Goal: Task Accomplishment & Management: Complete application form

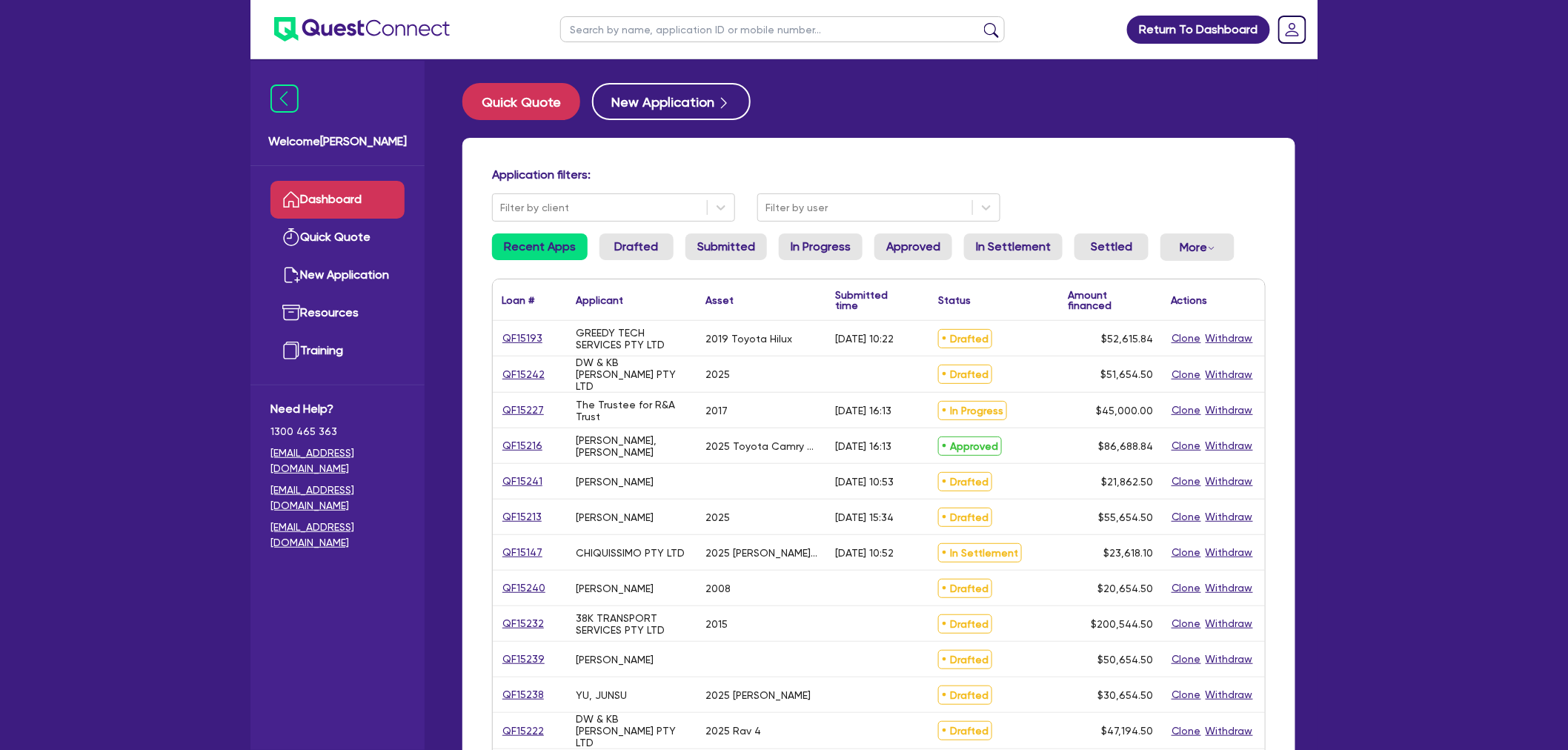
click at [675, 27] on input "text" at bounding box center [782, 29] width 444 height 26
type input "kjm"
click at [979, 22] on button "submit" at bounding box center [990, 33] width 23 height 20
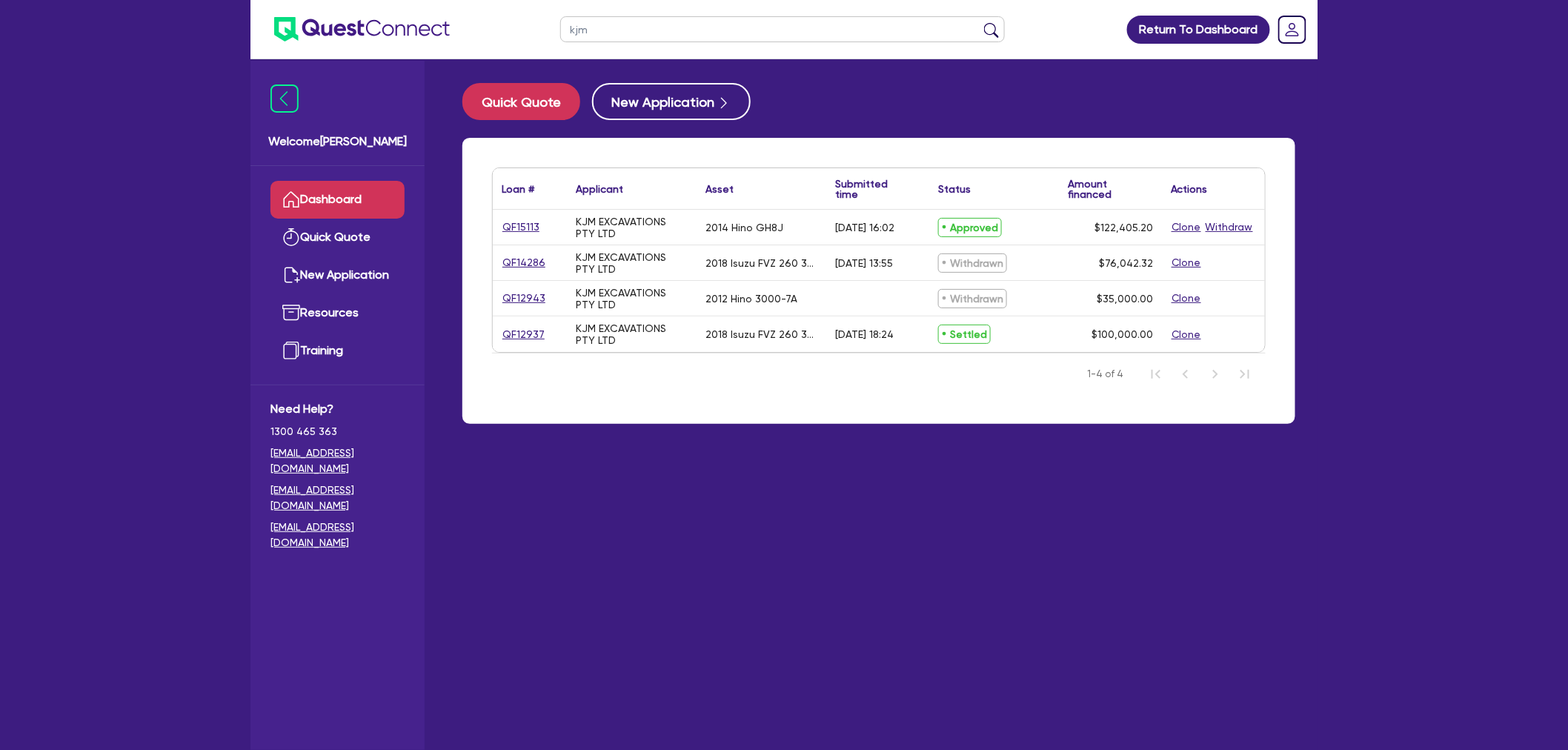
drag, startPoint x: 727, startPoint y: 607, endPoint x: 715, endPoint y: 552, distance: 56.3
click at [728, 606] on main "Quick Quote New Application Loan # ▲ Applicant ▲ Asset Submitted time ▲ Status …" at bounding box center [878, 416] width 877 height 713
click at [521, 331] on link "QF12937" at bounding box center [523, 334] width 44 height 17
select select "PRIMARY_ASSETS"
select select "HEAVY_TRUCKS"
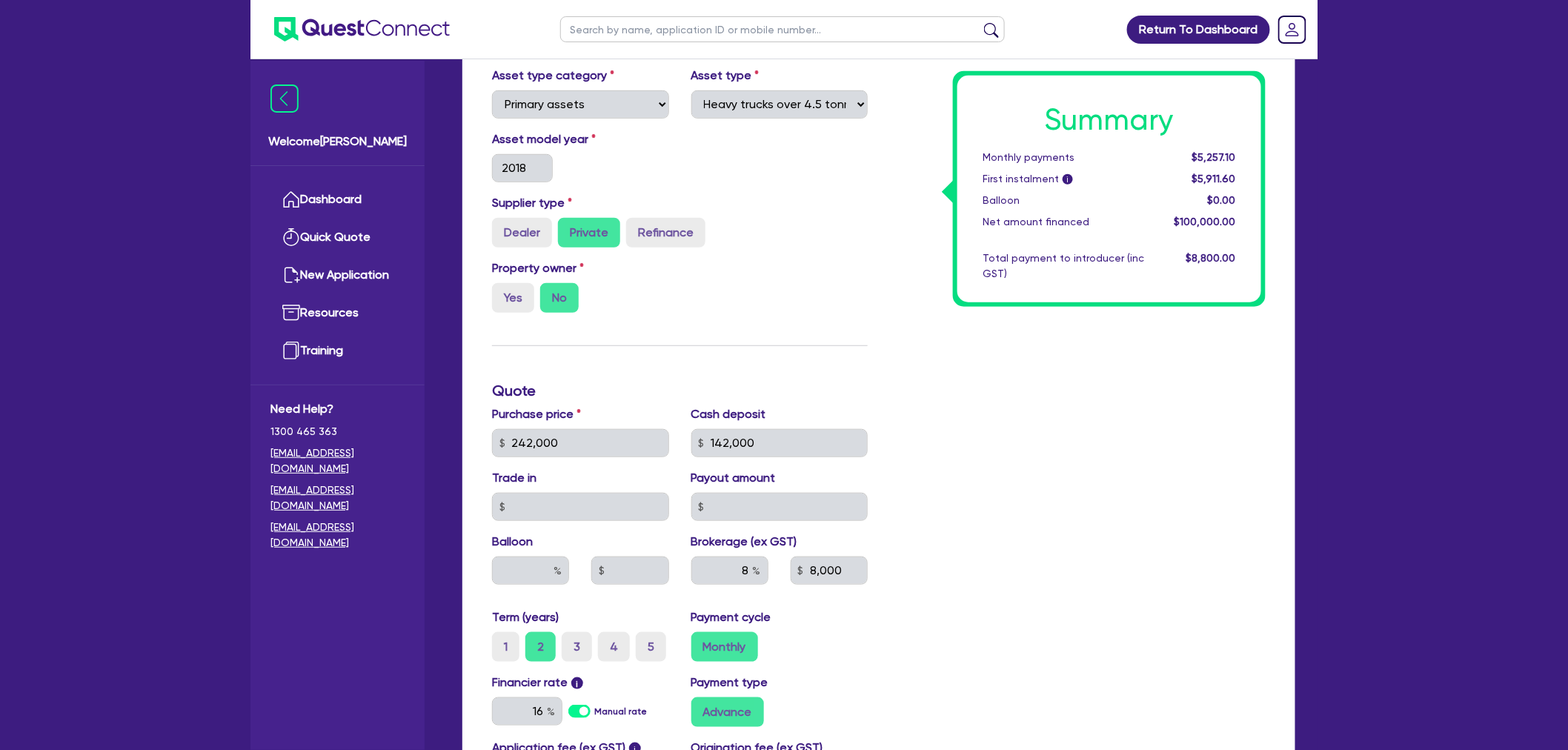
scroll to position [329, 0]
click at [1027, 388] on div "Summary Monthly payments $5,257.10 First instalment i $5,911.60 Balloon $0.00 N…" at bounding box center [1077, 435] width 398 height 866
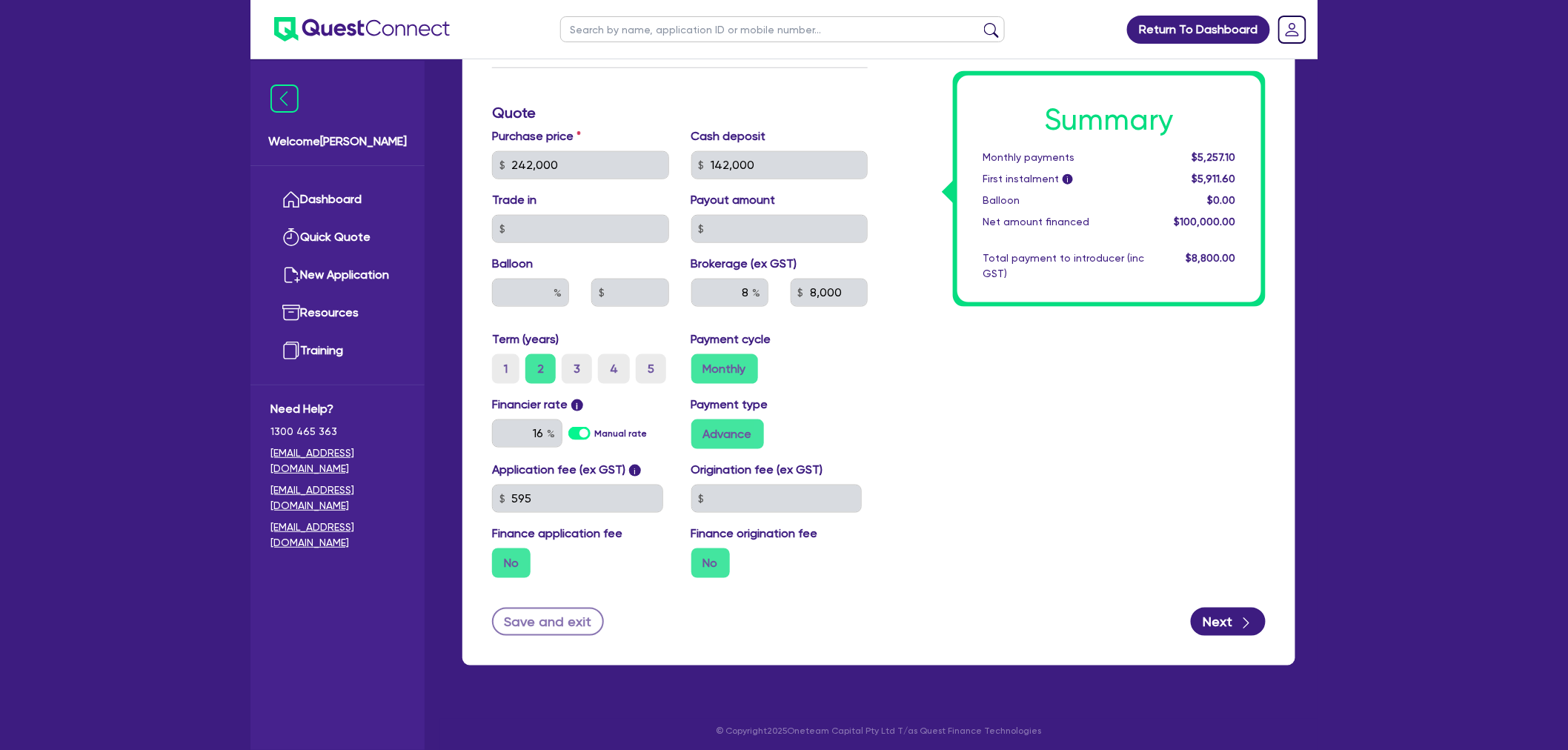
scroll to position [611, 0]
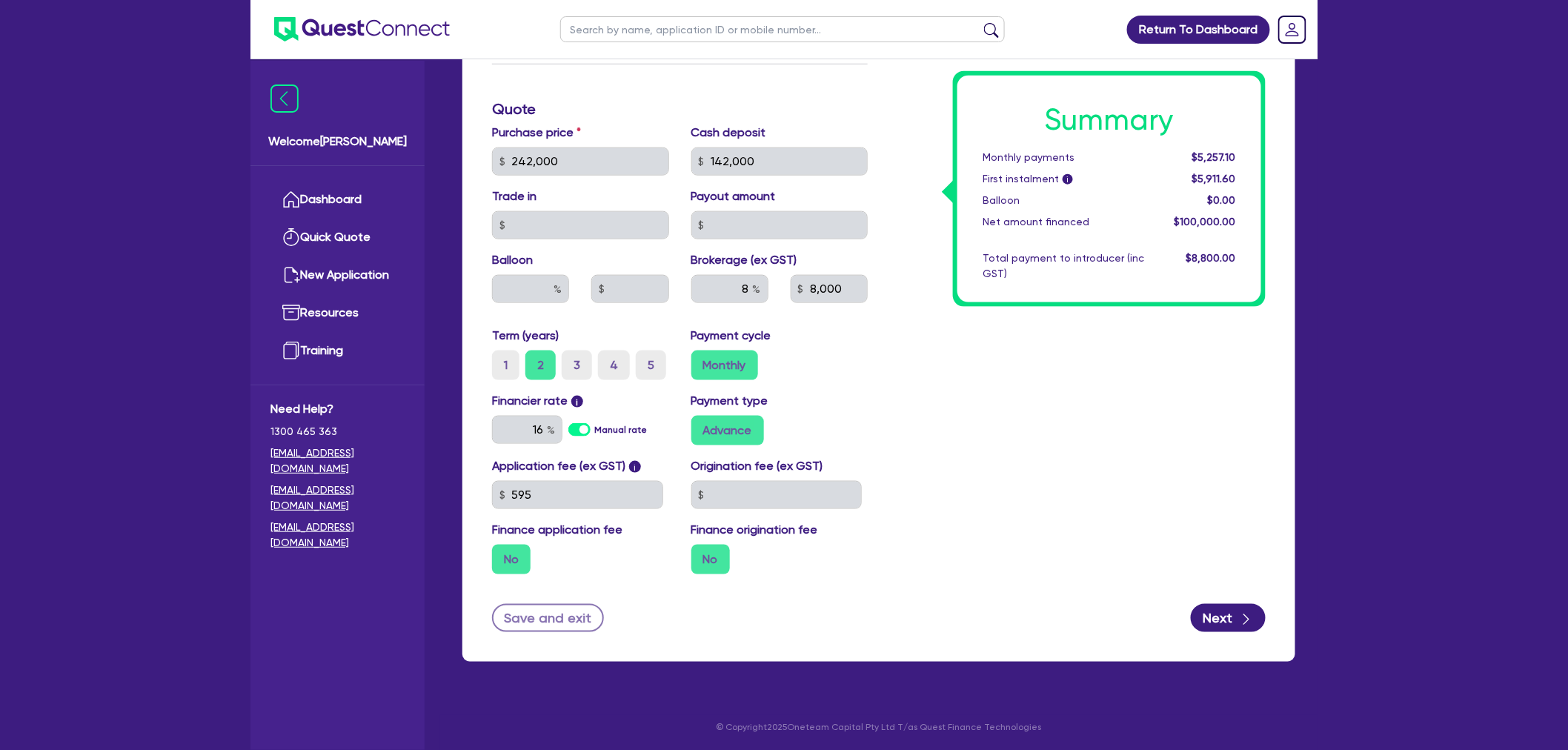
click at [1055, 372] on div "Summary Monthly payments $5,257.10 First instalment i $5,911.60 Balloon $0.00 N…" at bounding box center [1077, 153] width 398 height 866
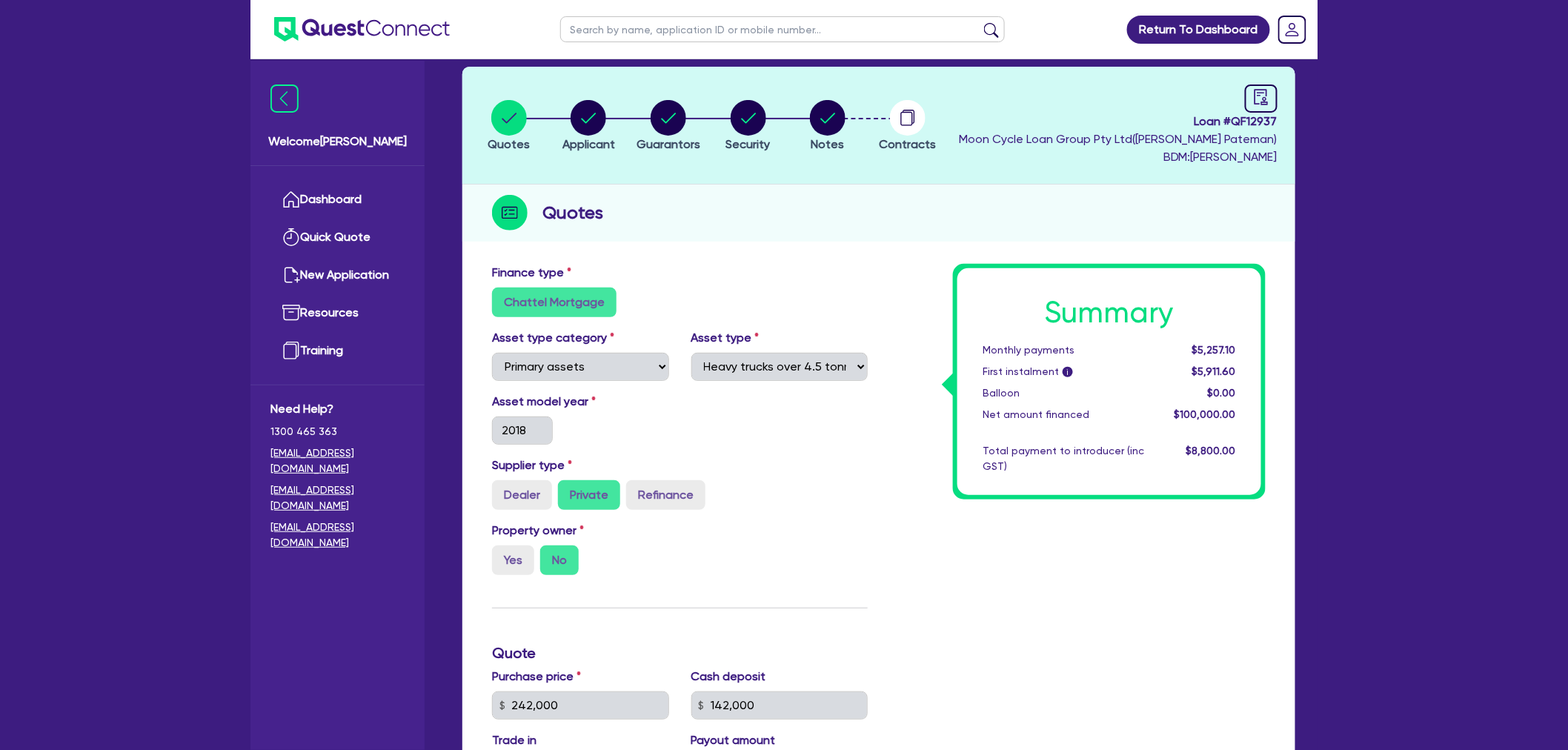
scroll to position [0, 0]
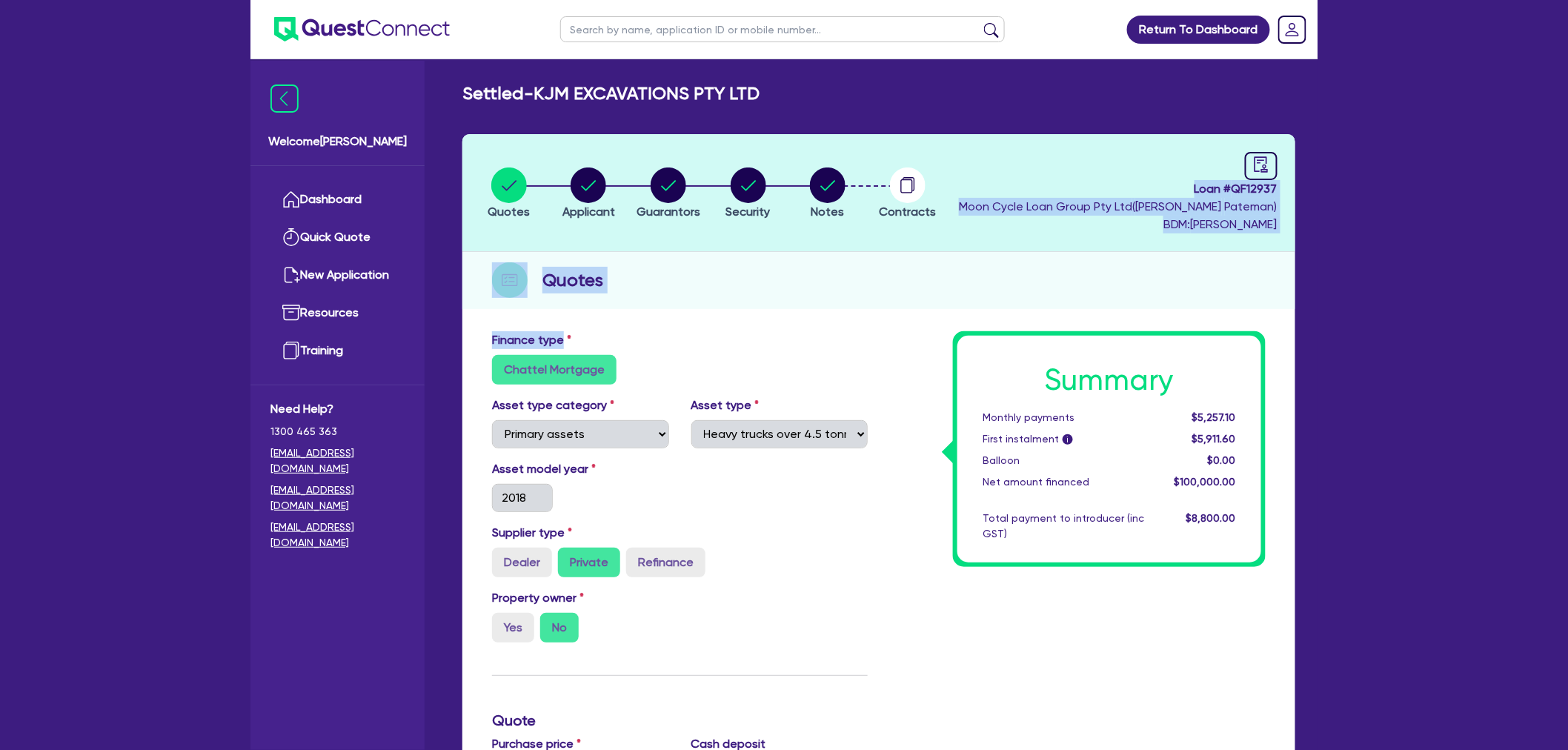
drag, startPoint x: 523, startPoint y: 257, endPoint x: 434, endPoint y: 108, distance: 173.6
click at [431, 110] on div "Welcome Harry Dashboard Quick Quote New Application Ref Company Ref Salesperson…" at bounding box center [784, 681] width 1067 height 1363
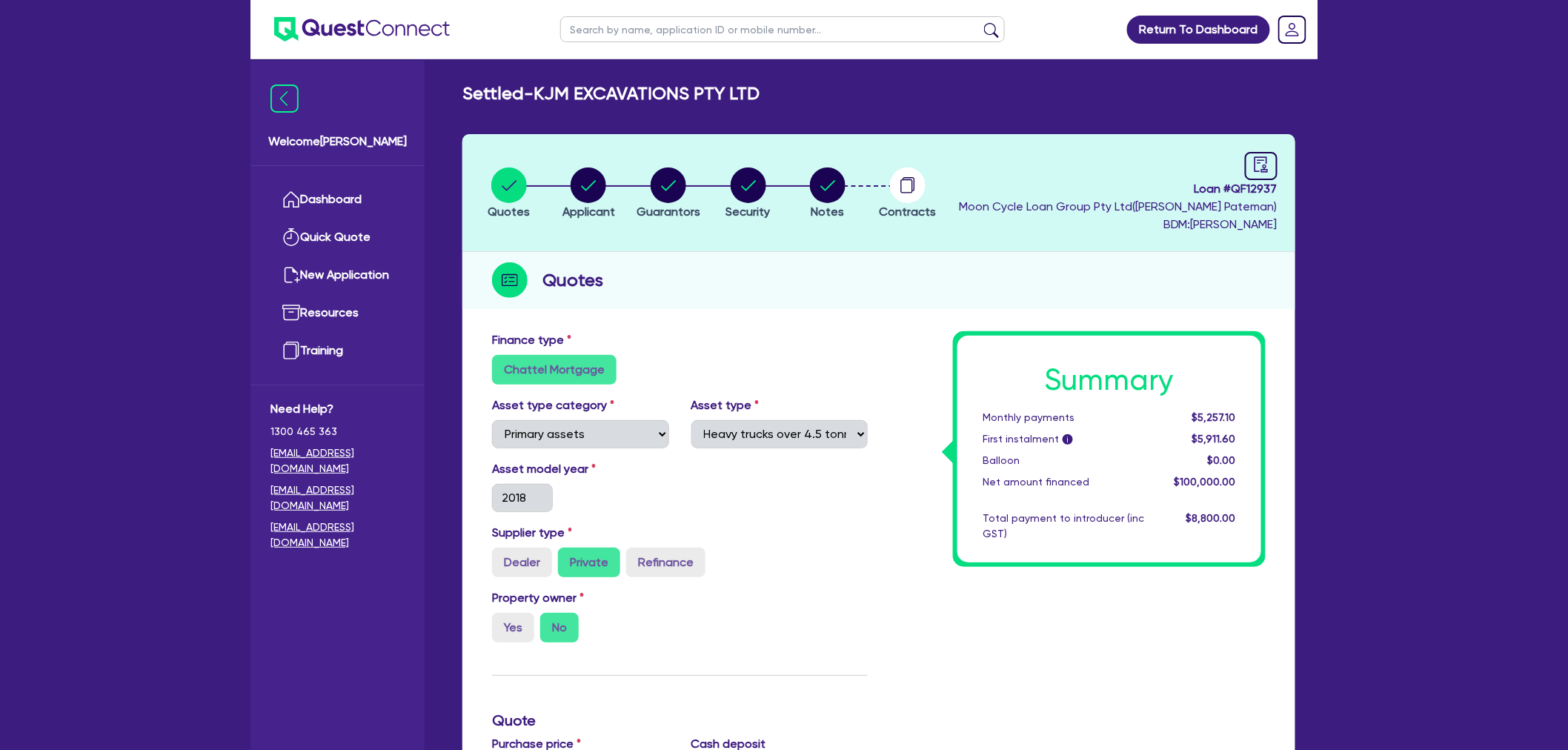
drag, startPoint x: 443, startPoint y: 103, endPoint x: 434, endPoint y: 77, distance: 27.5
click at [443, 102] on div "Settled - KJM EXCAVATIONS PTY LTD Quotes Applicant Guarantors Security Notes Co…" at bounding box center [878, 687] width 877 height 1207
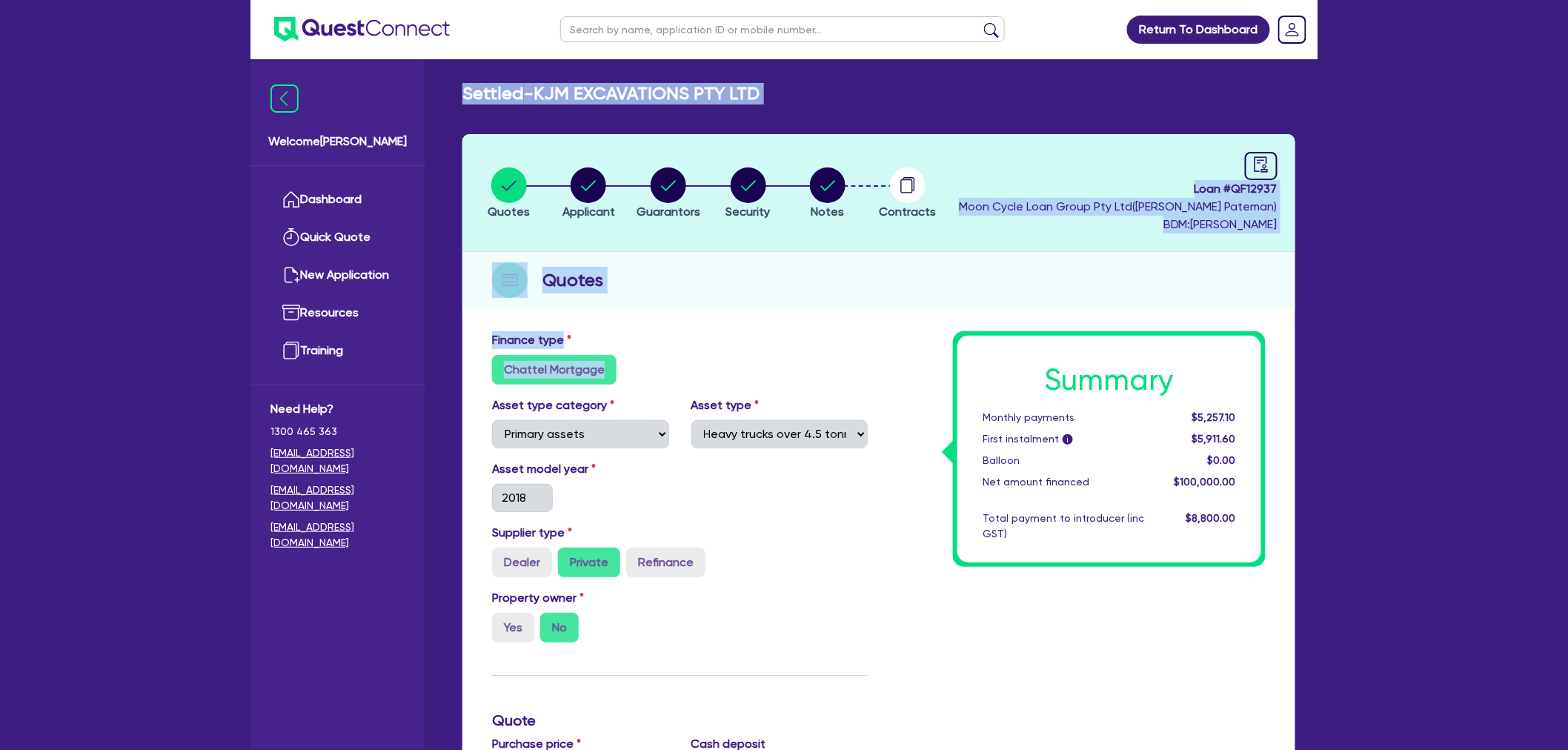
drag, startPoint x: 434, startPoint y: 77, endPoint x: 763, endPoint y: 393, distance: 456.2
click at [763, 393] on div "Welcome Harry Dashboard Quick Quote New Application Ref Company Ref Salesperson…" at bounding box center [784, 681] width 1067 height 1363
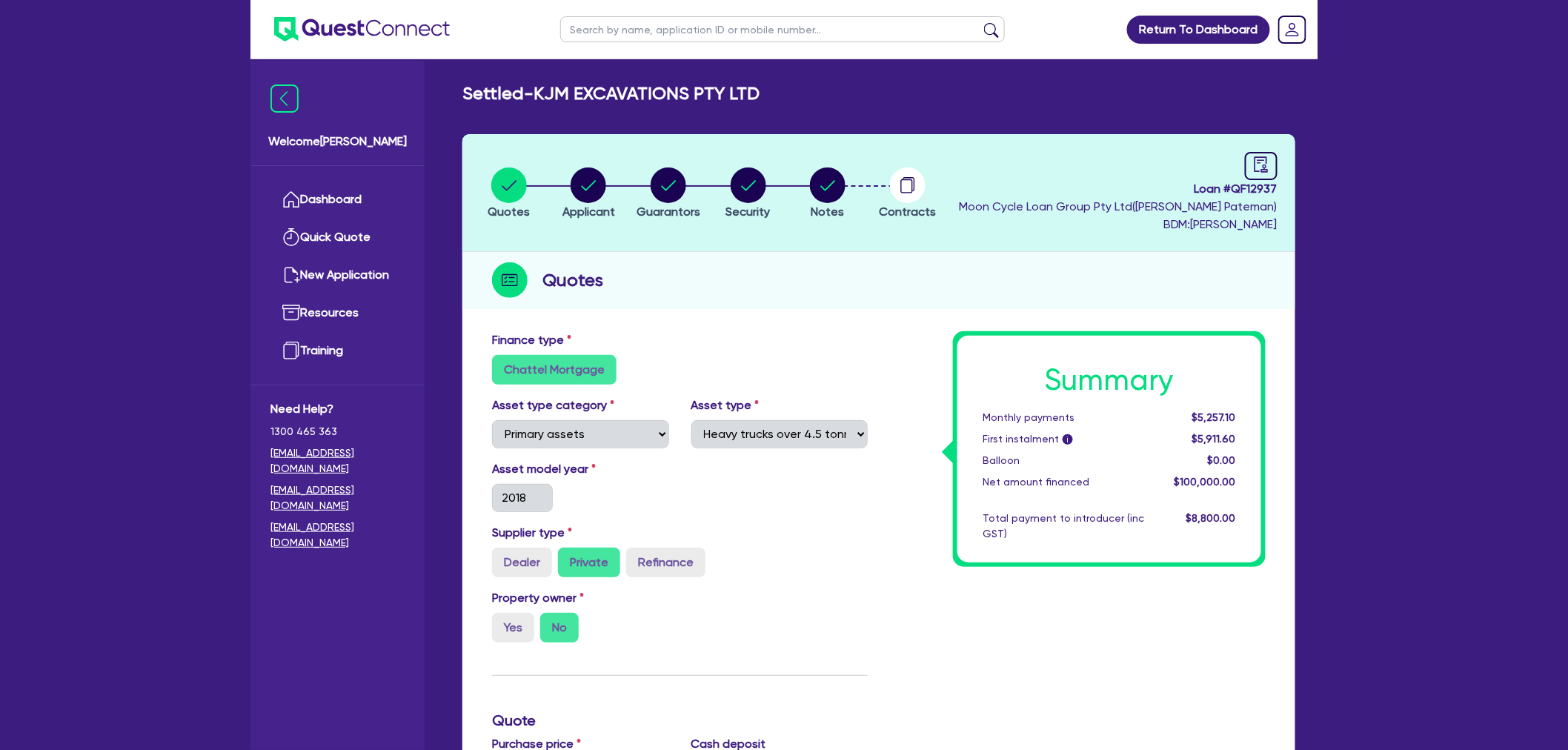
click at [763, 393] on div "Finance type Chattel Mortgage" at bounding box center [679, 363] width 398 height 65
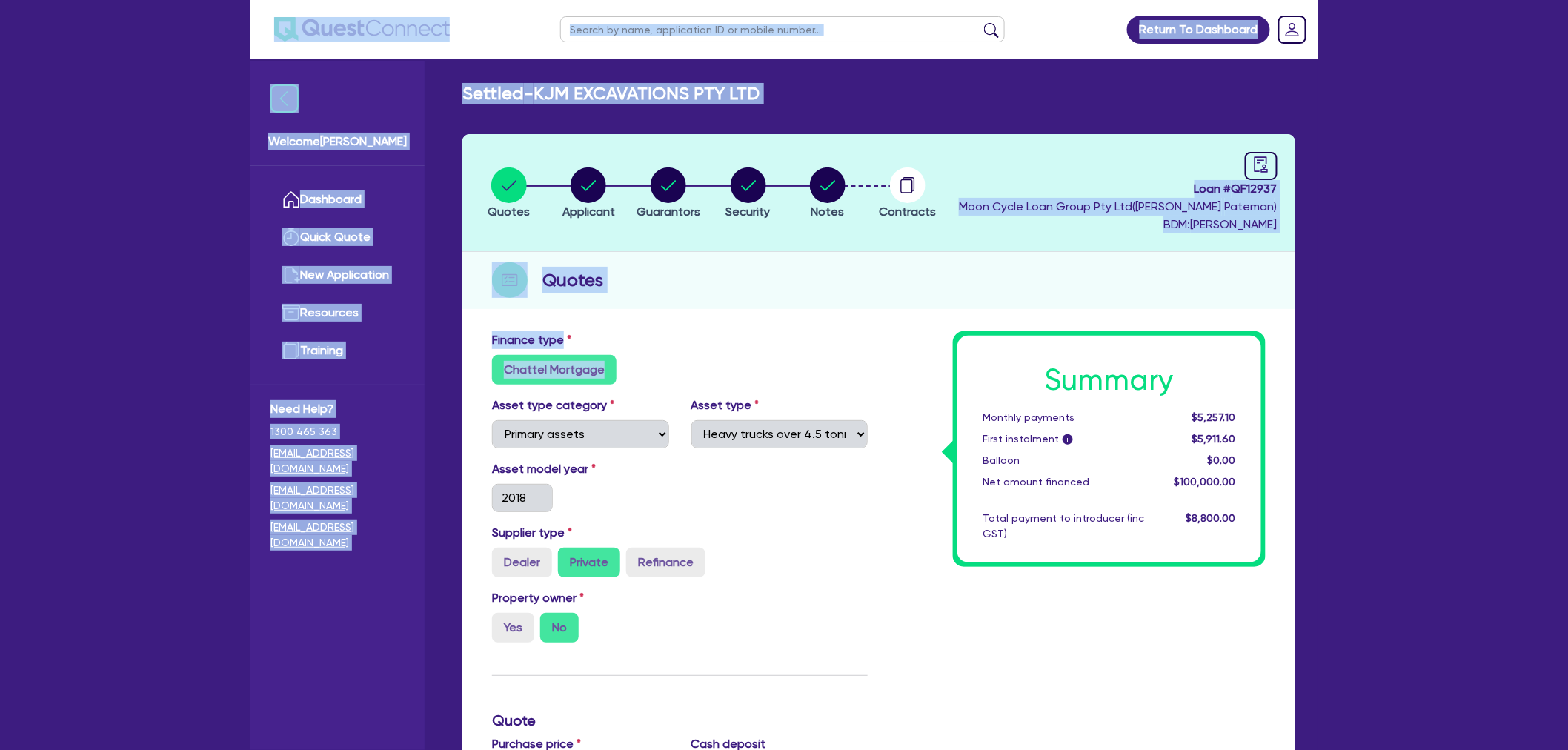
drag, startPoint x: 793, startPoint y: 379, endPoint x: 413, endPoint y: 79, distance: 484.1
click at [394, 48] on div "Return To Dashboard Edit Profile Logout Welcome Harry Dashboard Quick Quote New…" at bounding box center [784, 681] width 1089 height 1363
click at [413, 79] on div "Welcome Harry" at bounding box center [337, 113] width 174 height 105
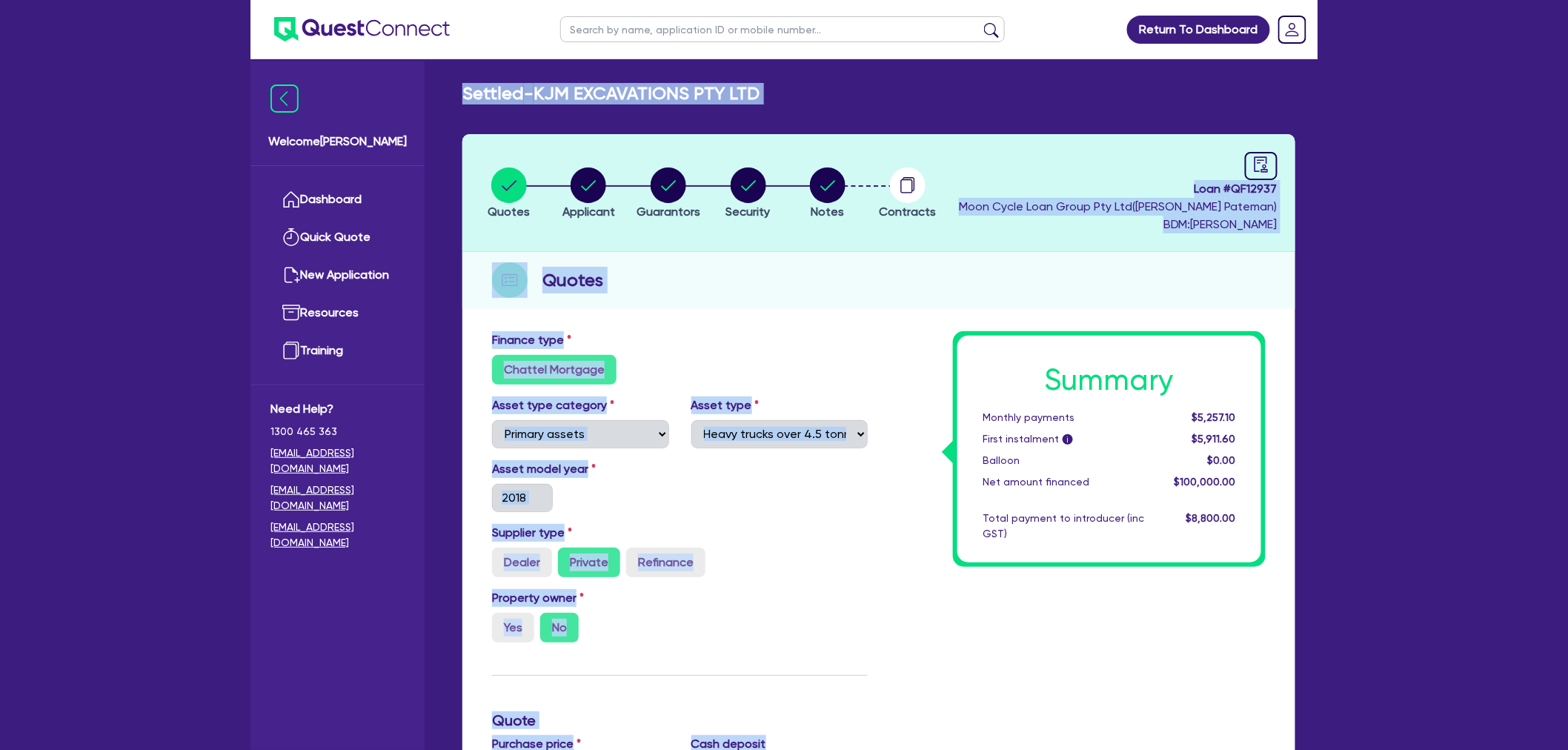
drag, startPoint x: 461, startPoint y: 80, endPoint x: 905, endPoint y: 367, distance: 528.7
click at [906, 371] on main "Settled - KJM EXCAVATIONS PTY LTD Quotes Applicant Guarantors Security Notes Co…" at bounding box center [878, 693] width 877 height 1267
click at [904, 366] on div "Summary Monthly payments $5,257.10 First instalment i $5,911.60 Balloon $0.00 N…" at bounding box center [1077, 764] width 398 height 866
click at [798, 355] on div "Chattel Mortgage" at bounding box center [679, 370] width 375 height 30
drag, startPoint x: 916, startPoint y: 361, endPoint x: 446, endPoint y: 89, distance: 543.0
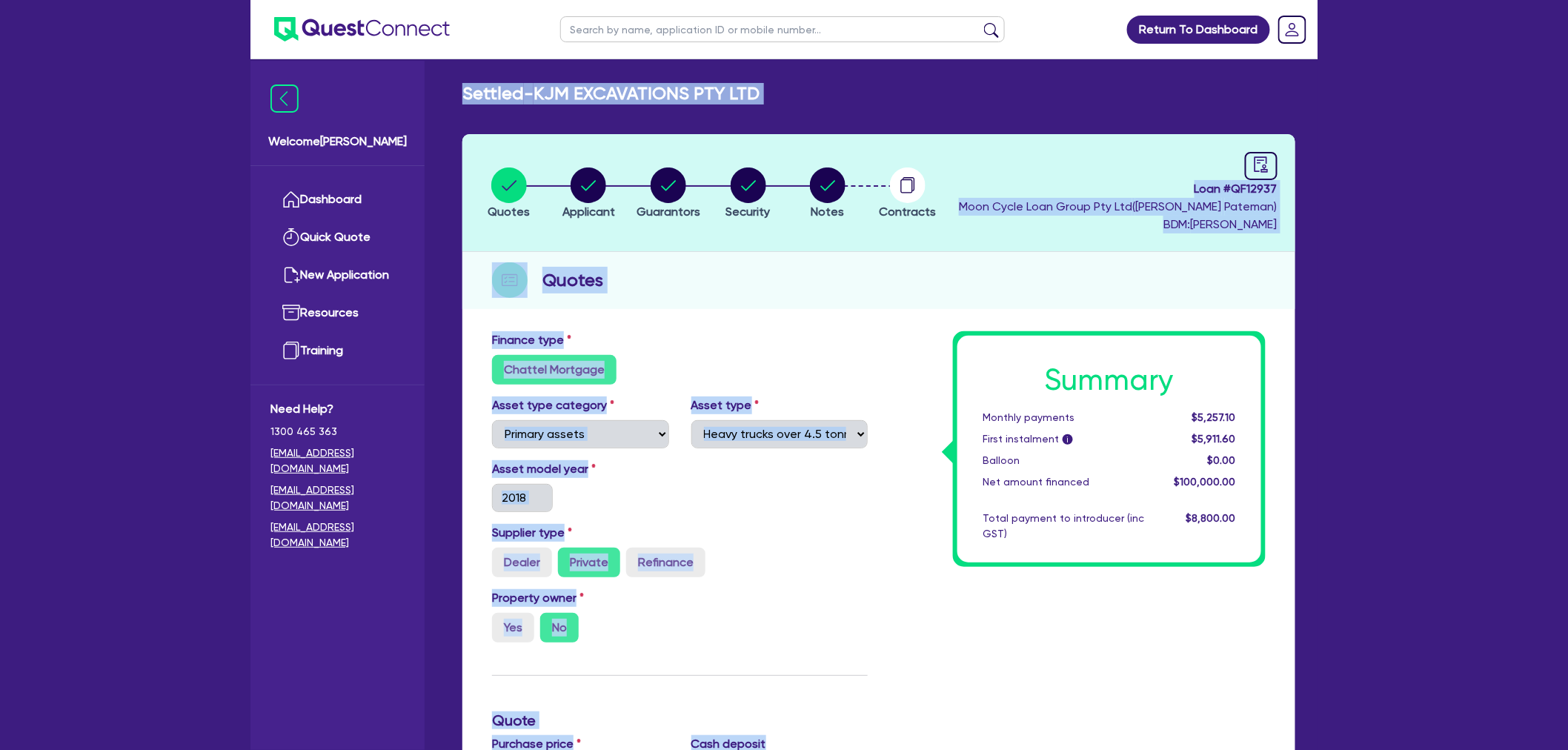
click at [446, 89] on div "Settled - KJM EXCAVATIONS PTY LTD Quotes Applicant Guarantors Security Notes Co…" at bounding box center [878, 687] width 877 height 1207
drag, startPoint x: 446, startPoint y: 77, endPoint x: 905, endPoint y: 357, distance: 537.7
click at [905, 357] on main "Settled - KJM EXCAVATIONS PTY LTD Quotes Applicant Guarantors Security Notes Co…" at bounding box center [878, 693] width 877 height 1267
click at [903, 356] on div "Summary Monthly payments $5,257.10 First instalment i $5,911.60 Balloon $0.00 N…" at bounding box center [1077, 764] width 398 height 866
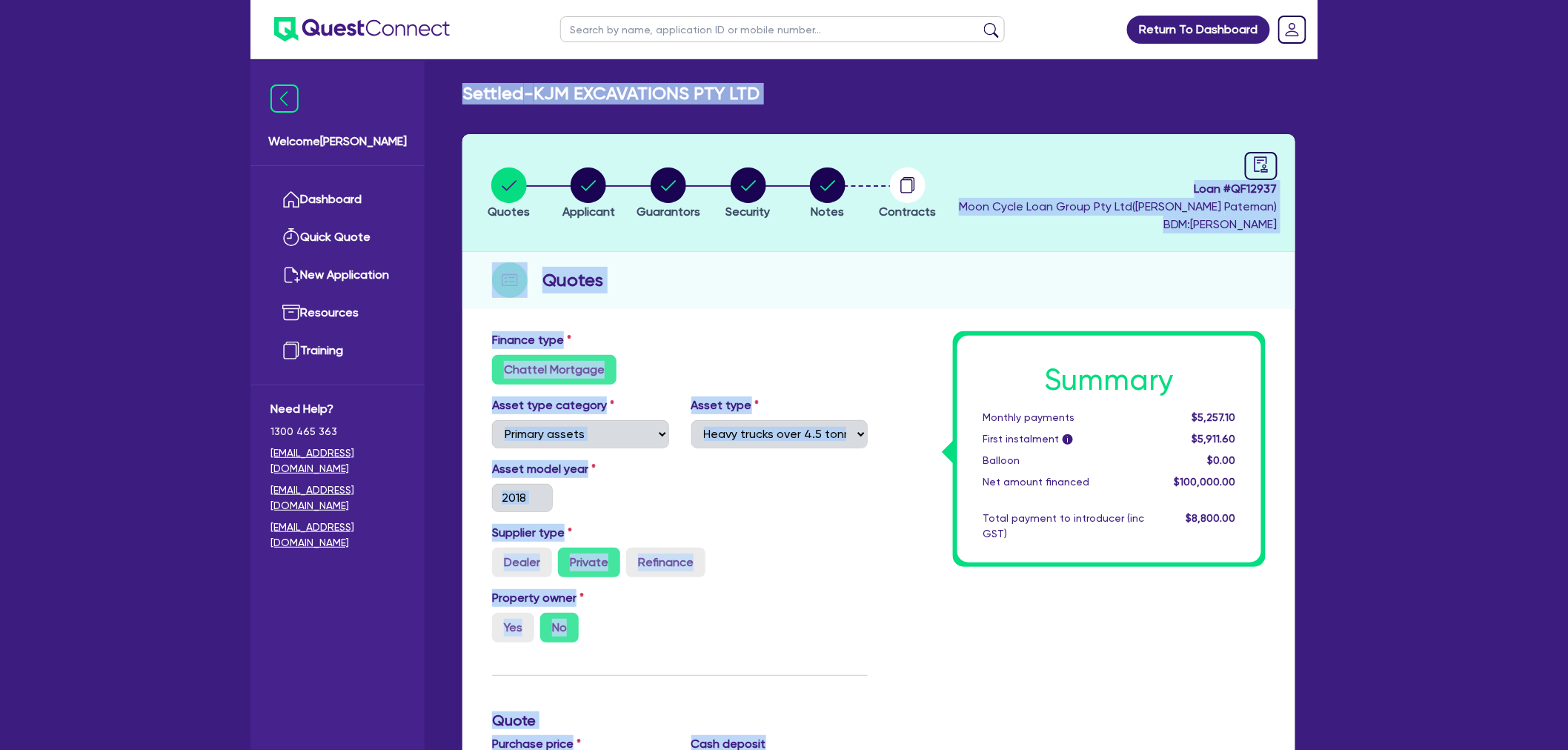
drag, startPoint x: 843, startPoint y: 320, endPoint x: 844, endPoint y: 346, distance: 26.0
click at [843, 320] on div "Quotes Applicant Guarantors Security Notes Contracts Loan # QF12937 Moon Cycle …" at bounding box center [879, 703] width 833 height 1139
click at [844, 346] on div "Finance type Chattel Mortgage" at bounding box center [679, 357] width 398 height 53
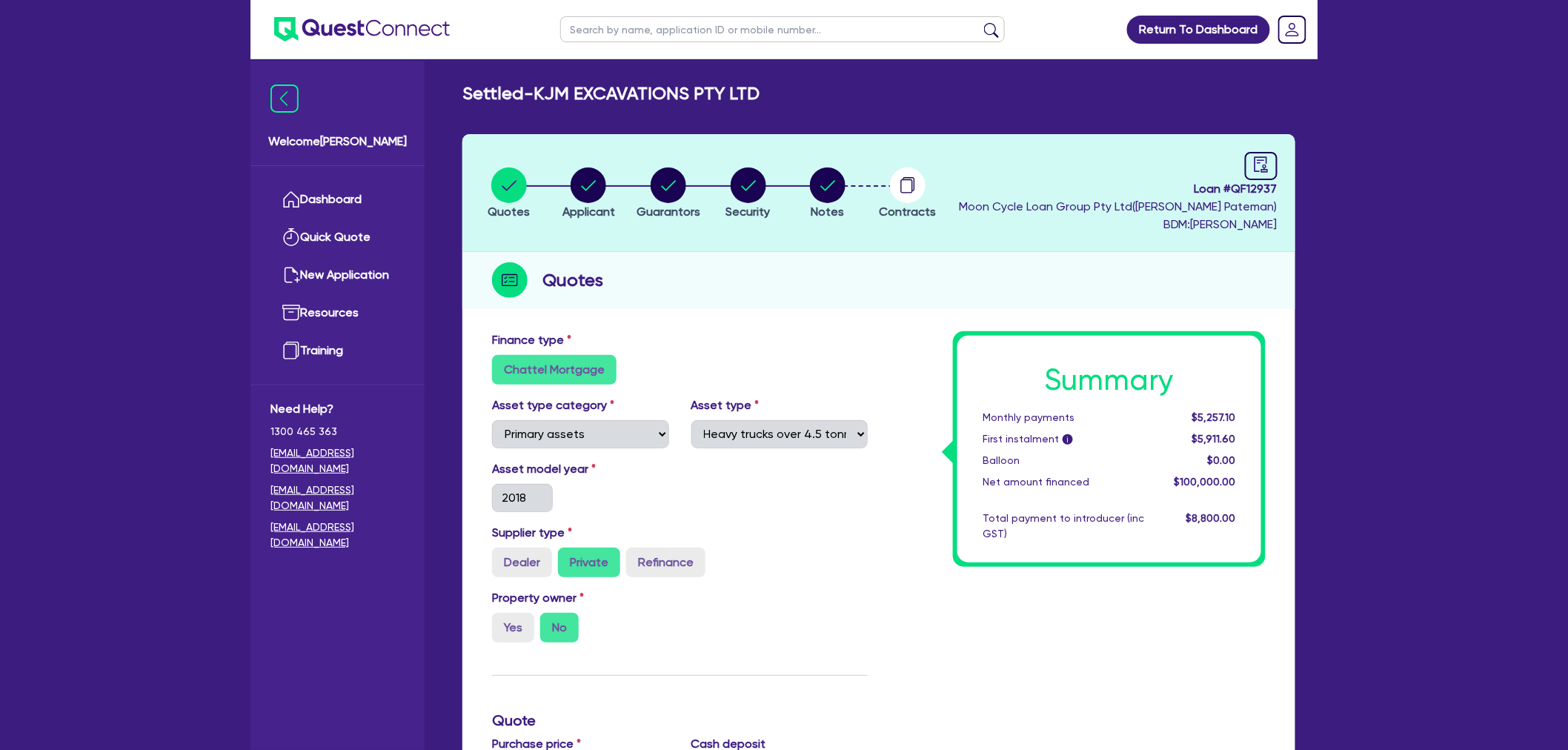
click at [798, 529] on div "Supplier type Dealer Private Refinance" at bounding box center [679, 550] width 398 height 53
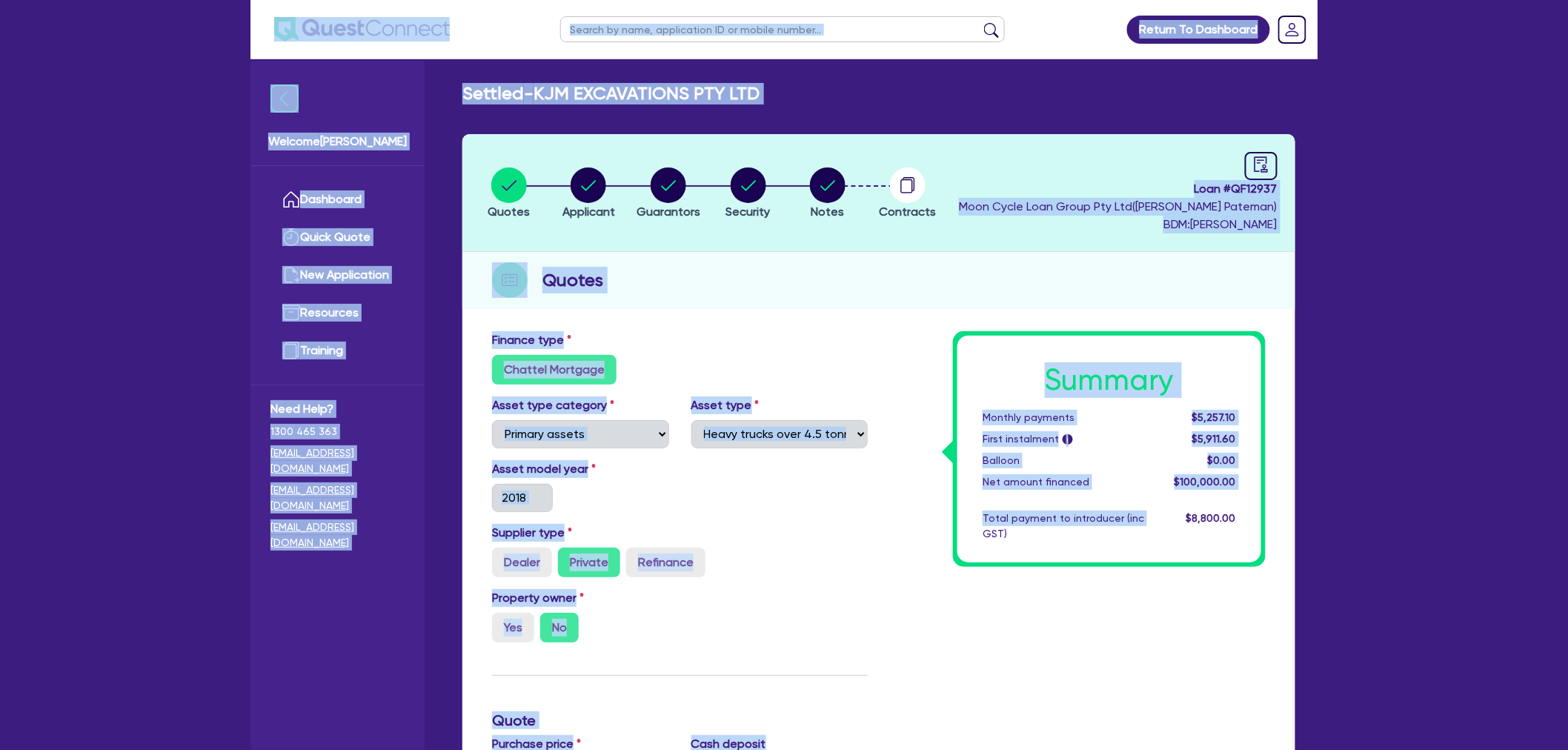
drag, startPoint x: 944, startPoint y: 607, endPoint x: 461, endPoint y: 56, distance: 732.7
click at [461, 56] on div "Return To Dashboard Edit Profile Logout Welcome Harry Dashboard Quick Quote New…" at bounding box center [784, 681] width 1089 height 1363
click at [455, 75] on main "Settled - KJM EXCAVATIONS PTY LTD Quotes Applicant Guarantors Security Notes Co…" at bounding box center [878, 693] width 877 height 1267
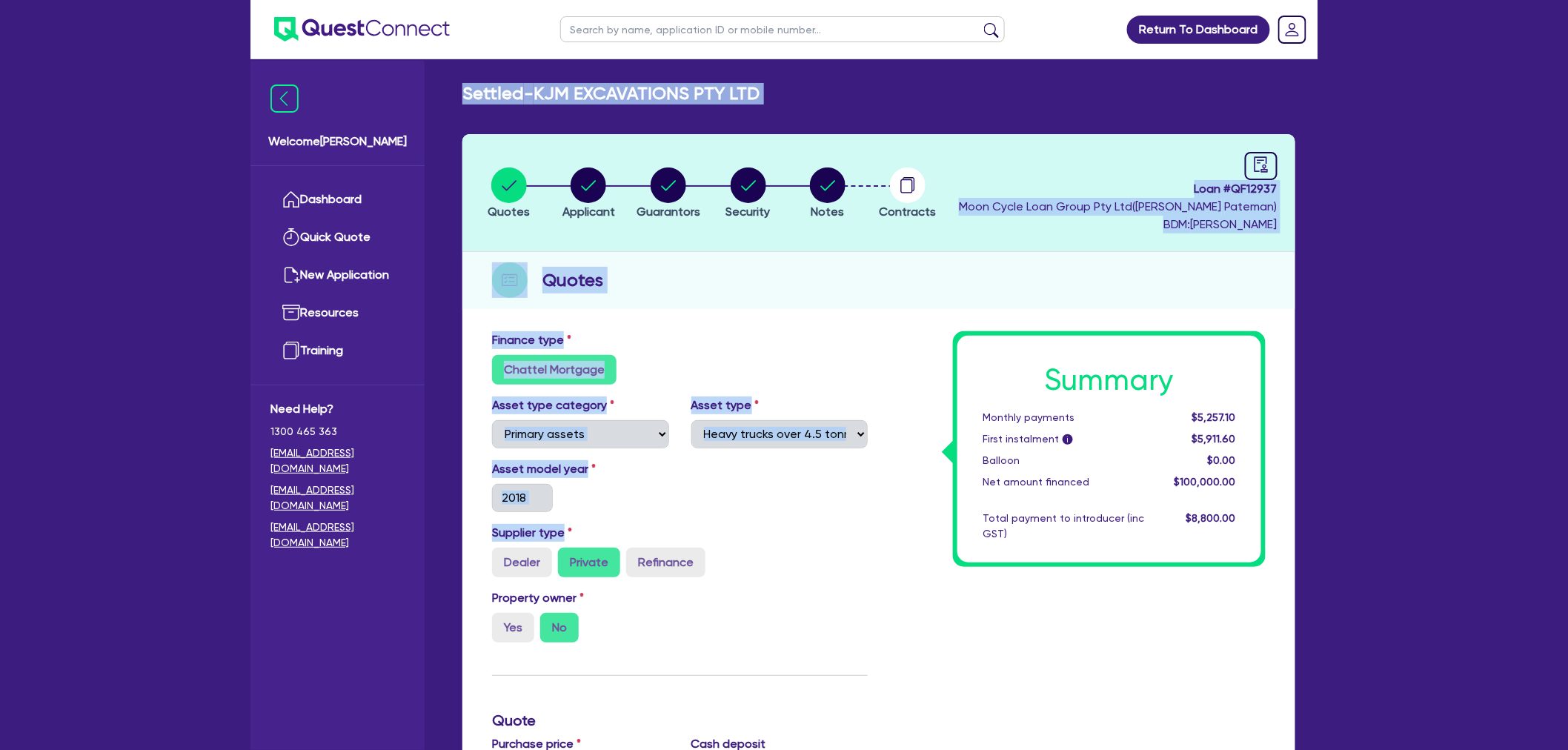
drag, startPoint x: 445, startPoint y: 92, endPoint x: 859, endPoint y: 538, distance: 608.5
click at [861, 539] on div "Settled - KJM EXCAVATIONS PTY LTD Quotes Applicant Guarantors Security Notes Co…" at bounding box center [878, 687] width 877 height 1207
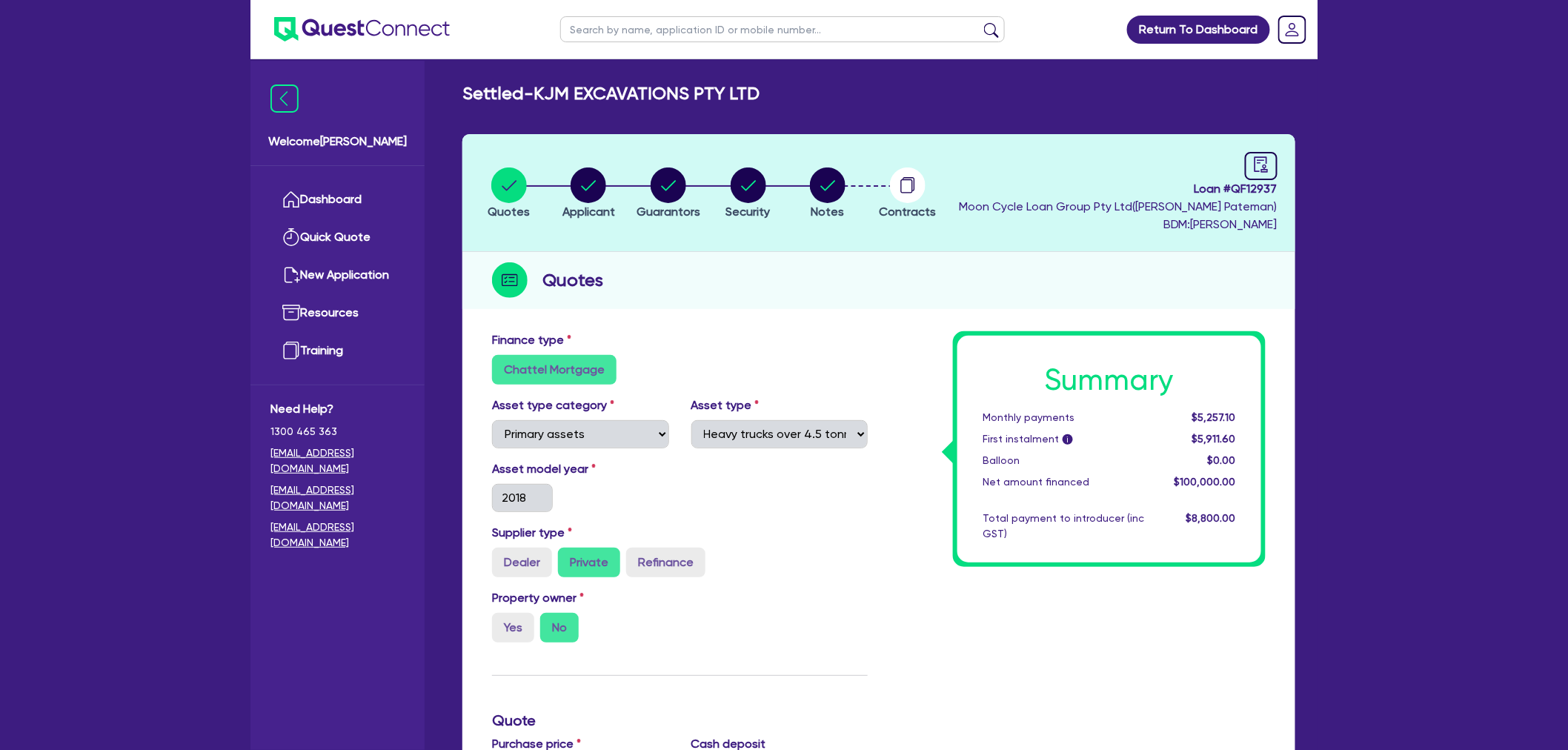
click at [859, 537] on div "Supplier type Dealer Private Refinance" at bounding box center [679, 550] width 398 height 53
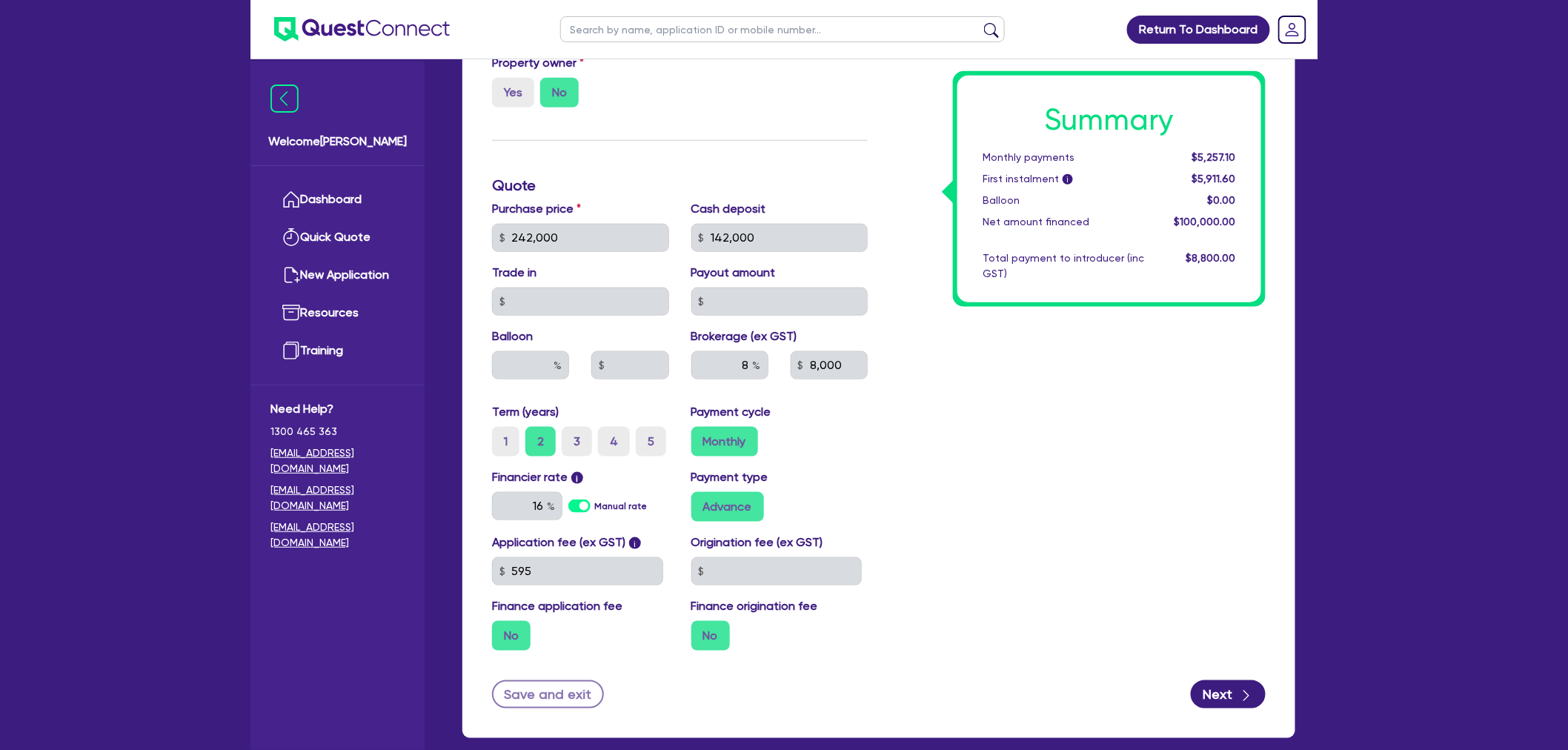
scroll to position [576, 0]
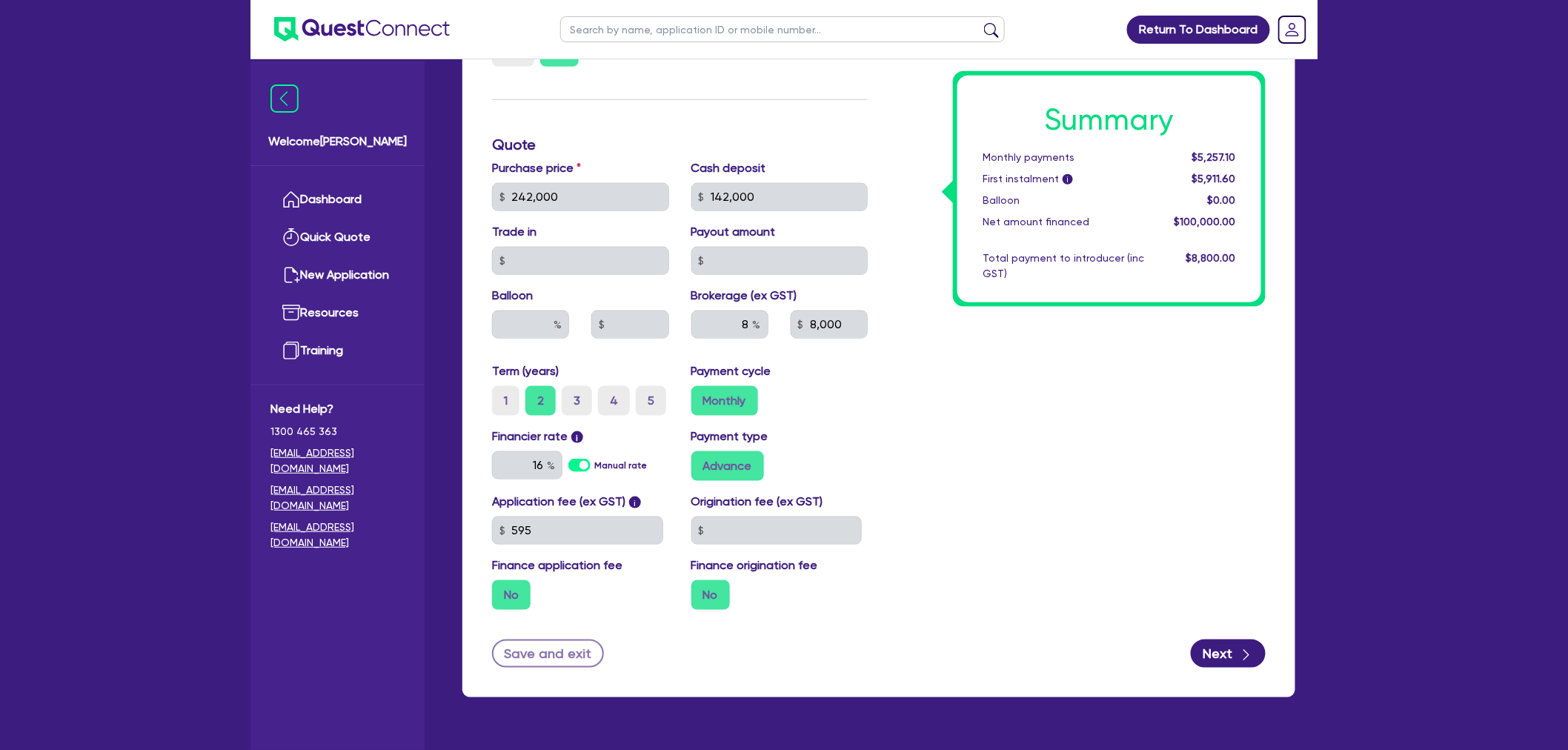
click at [953, 375] on div "Summary Monthly payments $5,257.10 First instalment i $5,911.60 Balloon $0.00 N…" at bounding box center [1077, 189] width 398 height 866
click at [1002, 443] on div "Summary Monthly payments $5,257.10 First instalment i $5,911.60 Balloon $0.00 N…" at bounding box center [1077, 189] width 398 height 866
click at [1040, 447] on div "Summary Monthly payments $5,257.10 First instalment i $5,911.60 Balloon $0.00 N…" at bounding box center [1077, 189] width 398 height 866
drag, startPoint x: 1033, startPoint y: 471, endPoint x: 1026, endPoint y: 510, distance: 39.6
click at [1026, 509] on div "Summary Monthly payments $5,257.10 First instalment i $5,911.60 Balloon $0.00 N…" at bounding box center [1077, 189] width 398 height 866
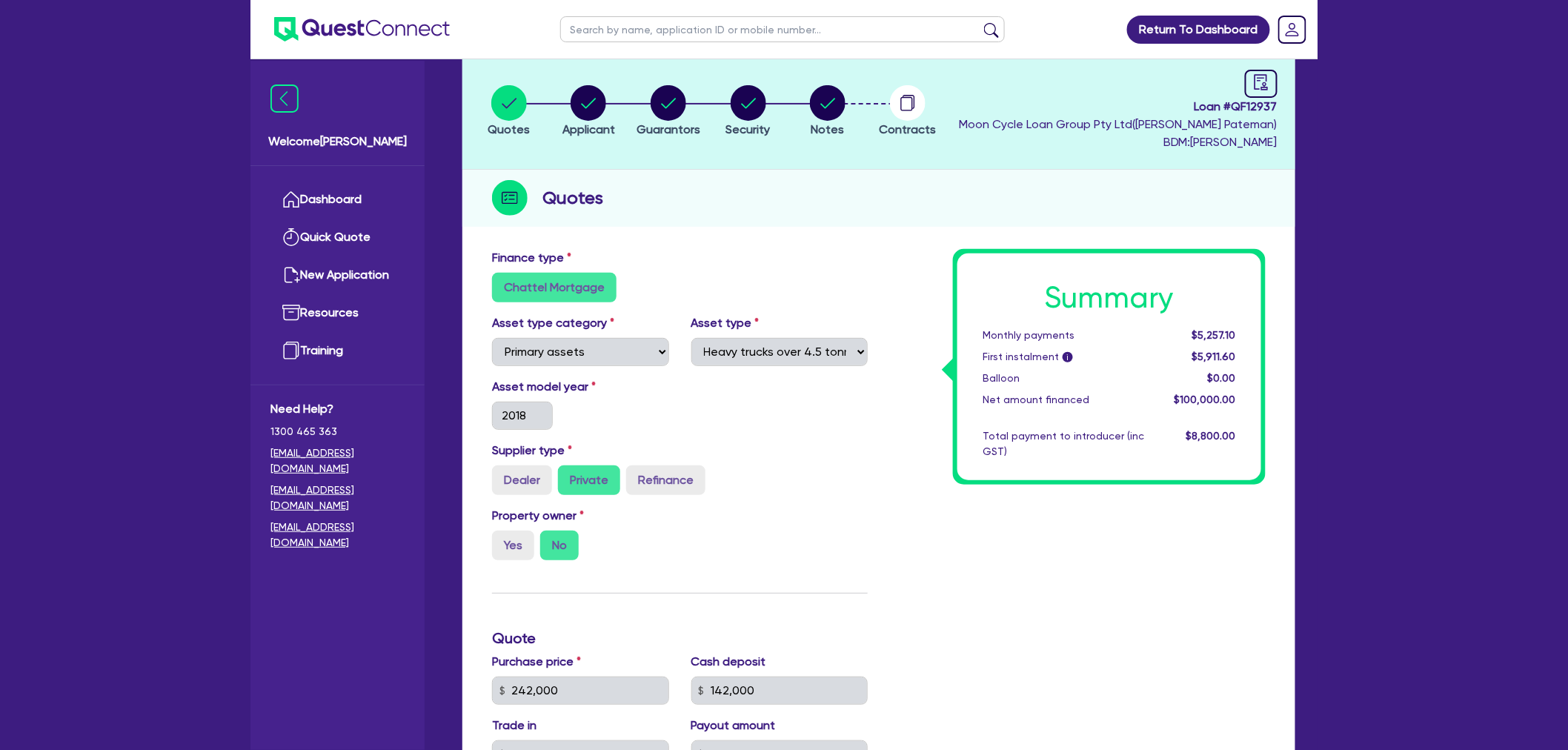
scroll to position [0, 0]
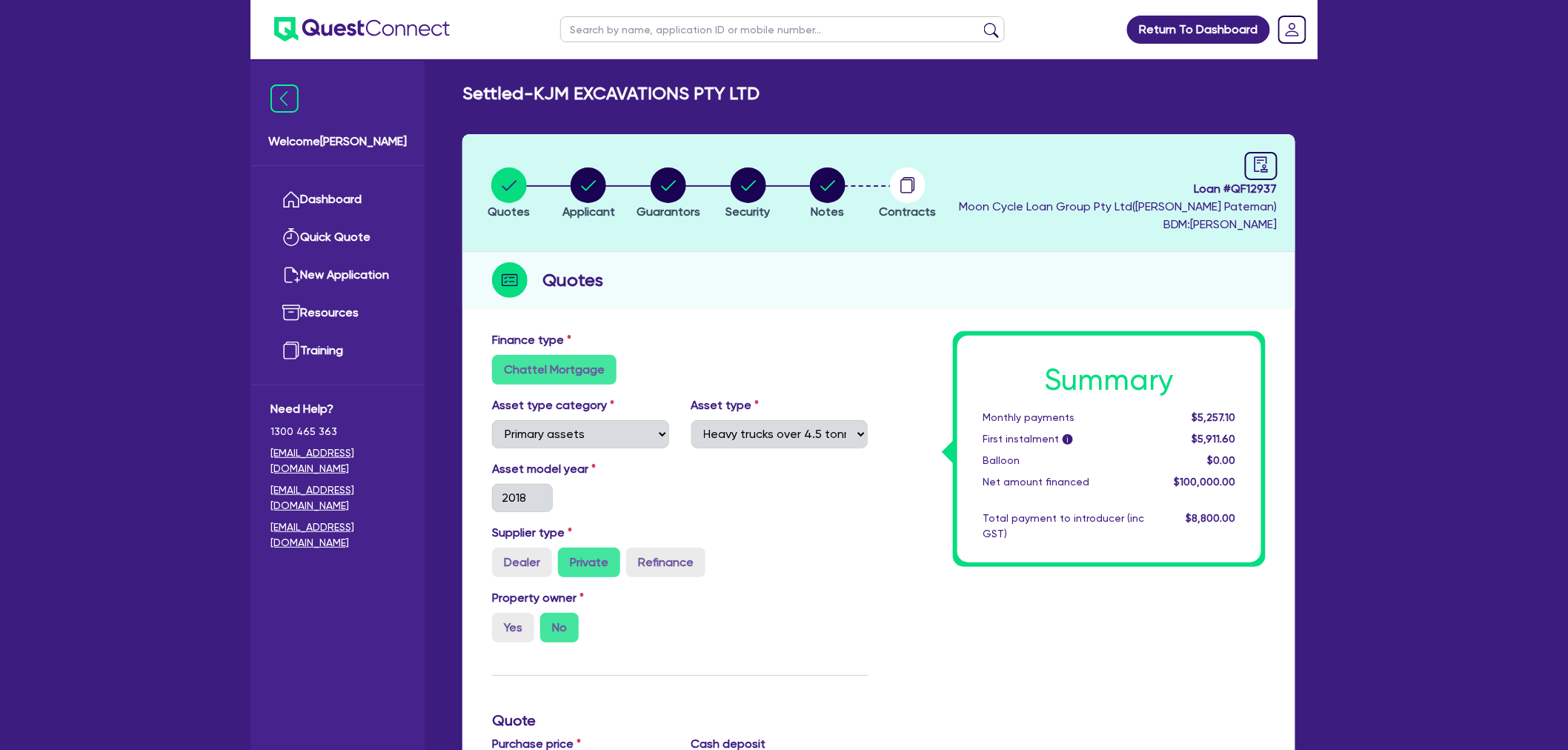
click at [1005, 539] on div "Summary Monthly payments $5,257.10 First instalment i $5,911.60 Balloon $0.00 N…" at bounding box center [1109, 448] width 304 height 226
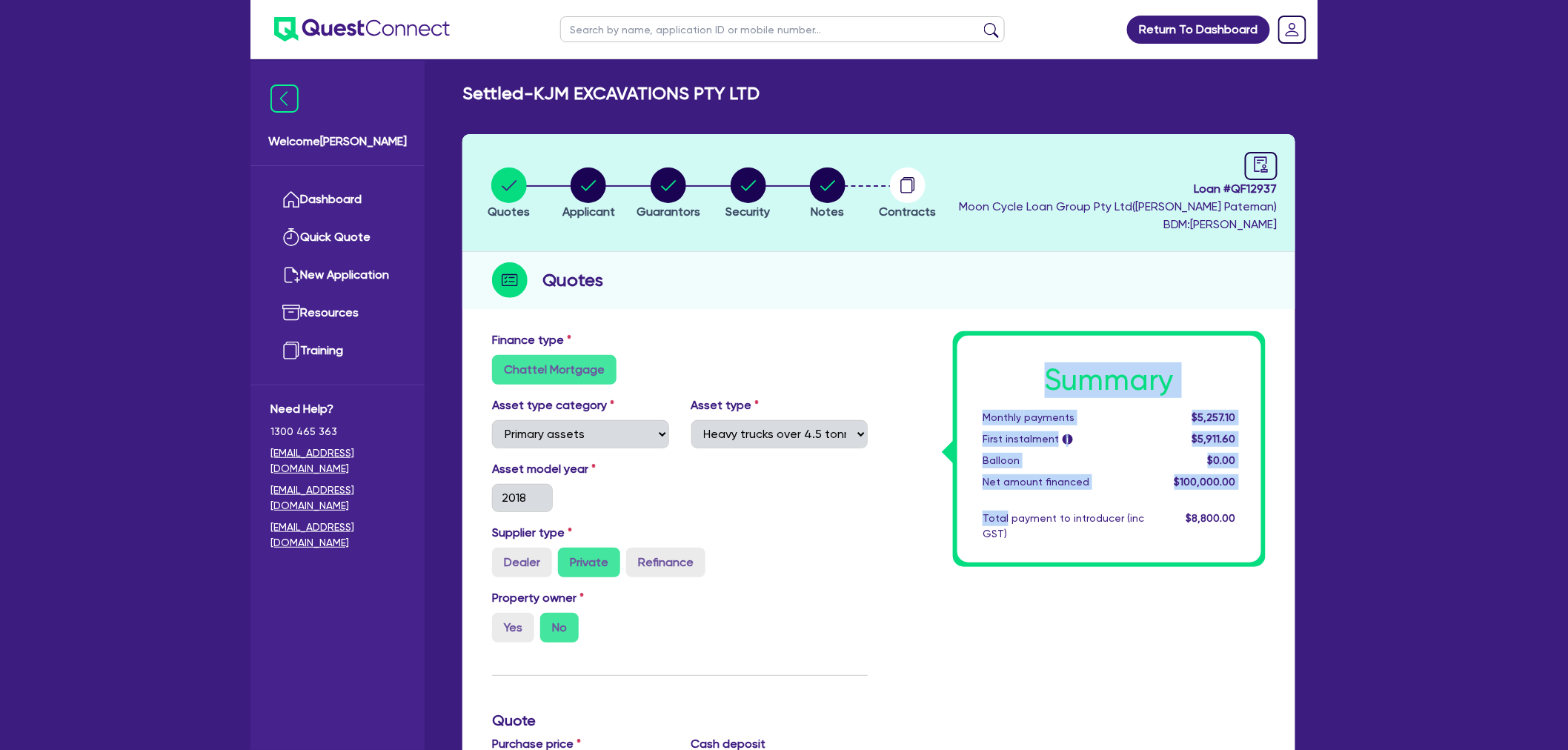
drag, startPoint x: 1005, startPoint y: 520, endPoint x: 980, endPoint y: 395, distance: 127.5
click at [980, 395] on div "Summary Monthly payments $5,257.10 First instalment i $5,911.60 Balloon $0.00 N…" at bounding box center [1109, 448] width 304 height 226
click at [979, 393] on div "Summary Monthly payments $5,257.10 First instalment i $5,911.60 Balloon $0.00 N…" at bounding box center [1109, 448] width 304 height 226
click at [1040, 468] on div "Summary Monthly payments $5,257.10 First instalment i $5,911.60 Balloon $0.00 N…" at bounding box center [1109, 448] width 304 height 226
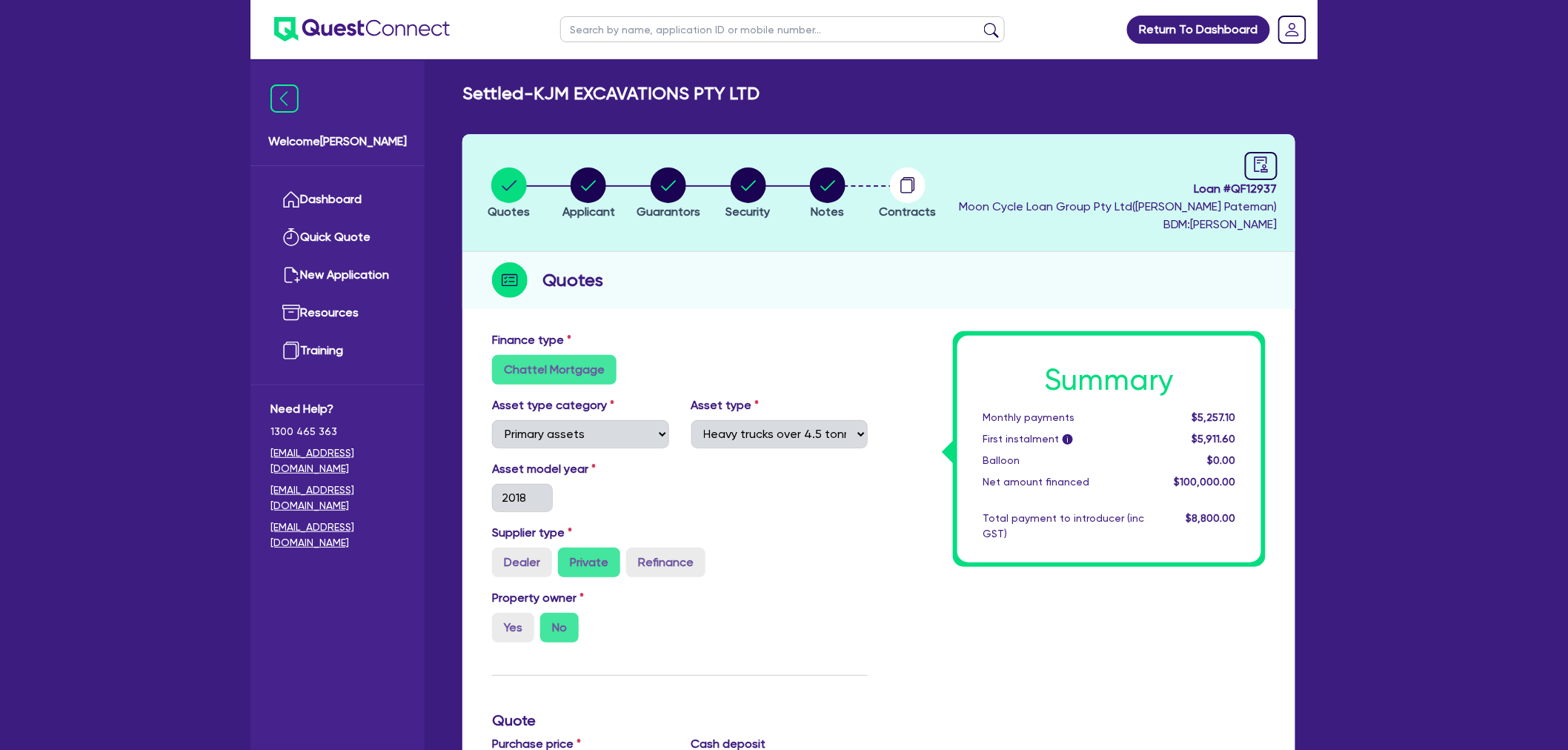
click at [1087, 539] on div "Total payment to introducer (inc GST)" at bounding box center [1062, 525] width 184 height 31
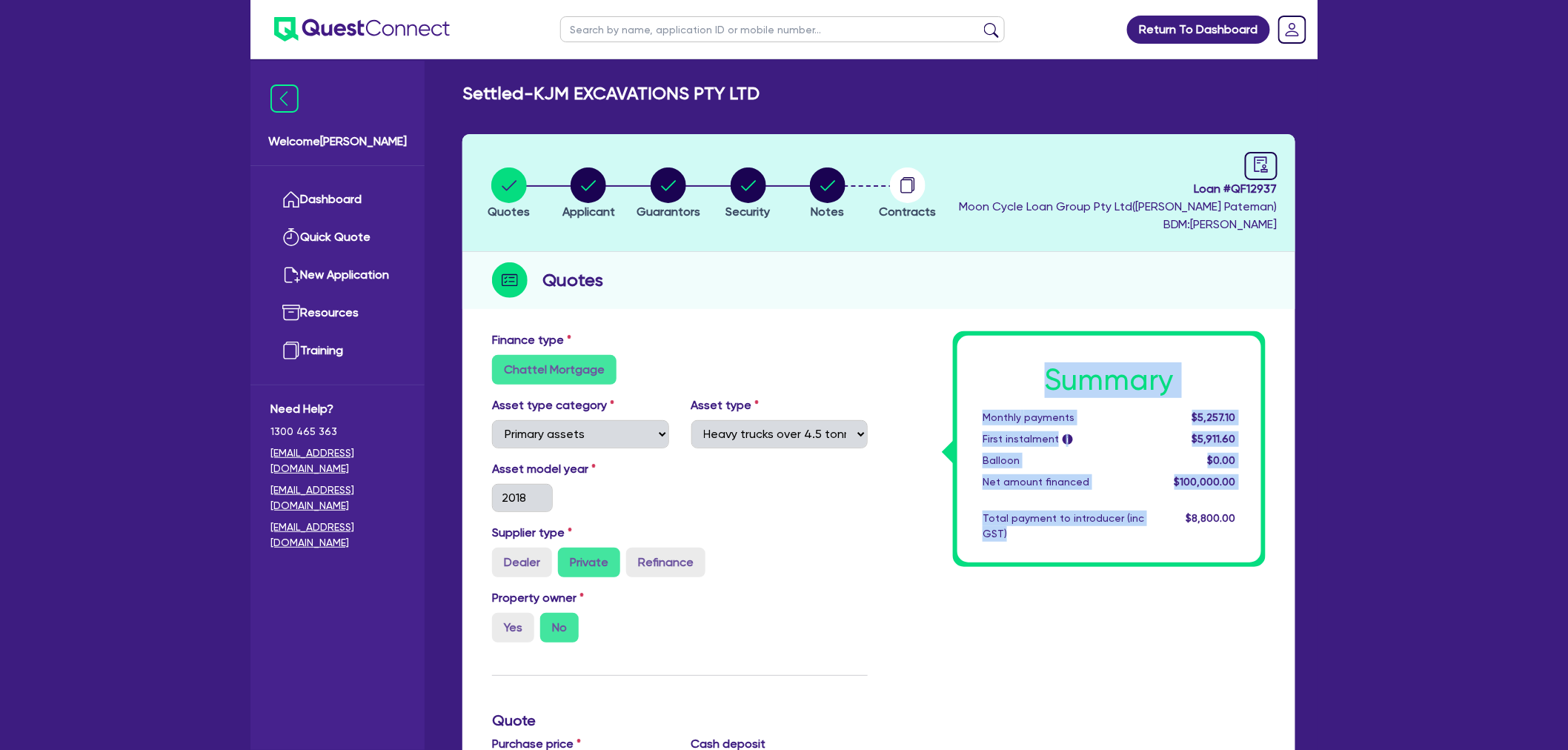
drag, startPoint x: 1152, startPoint y: 549, endPoint x: 1003, endPoint y: 369, distance: 233.7
click at [1003, 369] on div "Summary Monthly payments $5,257.10 First instalment i $5,911.60 Balloon $0.00 N…" at bounding box center [1109, 448] width 304 height 226
click at [1003, 369] on h1 "Summary" at bounding box center [1109, 380] width 253 height 35
drag, startPoint x: 1003, startPoint y: 361, endPoint x: 1269, endPoint y: 552, distance: 327.5
click at [1272, 555] on div "Summary Monthly payments $5,257.10 First instalment i $5,911.60 Balloon $0.00 N…" at bounding box center [1077, 764] width 398 height 866
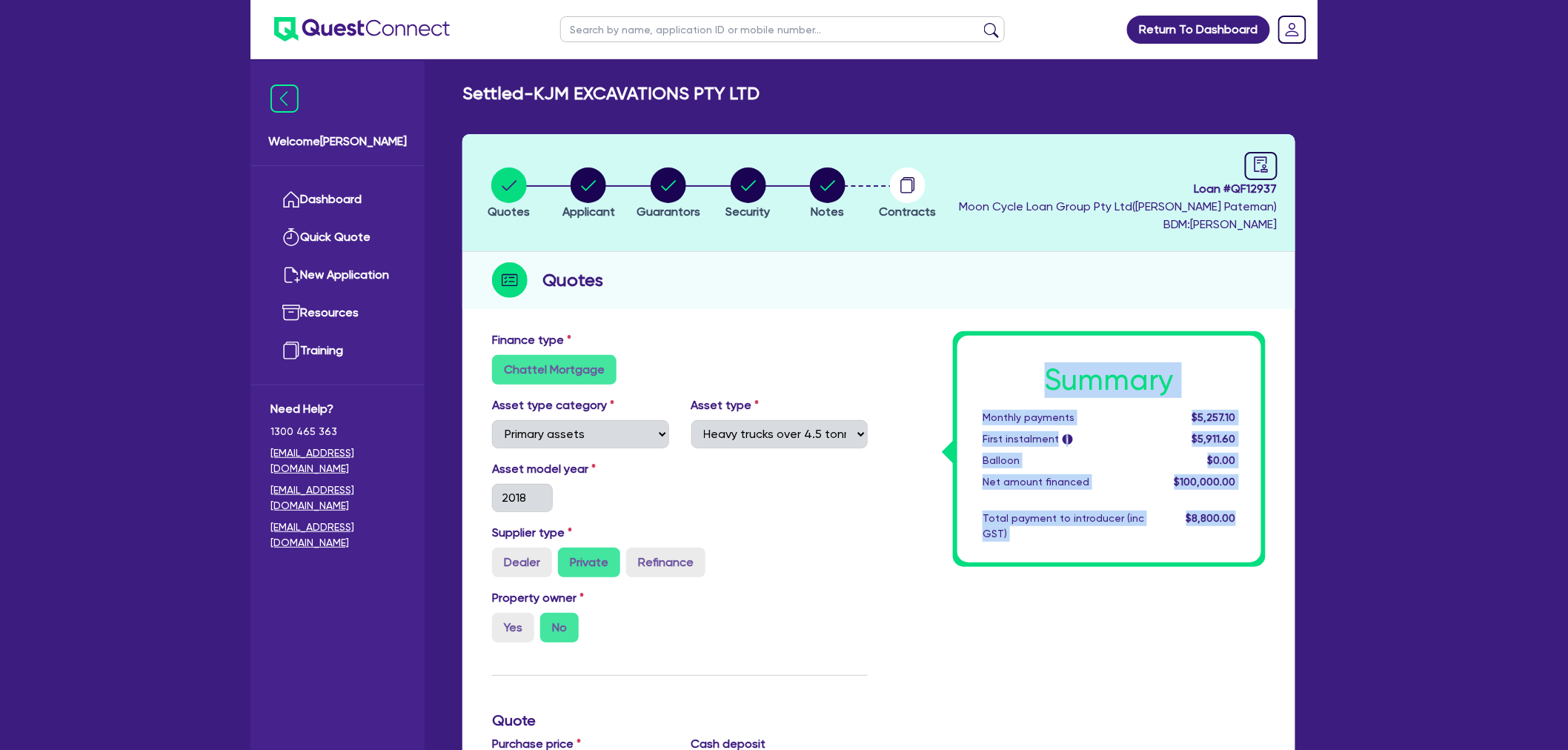
click at [1269, 552] on div "Summary Monthly payments $5,257.10 First instalment i $5,911.60 Balloon $0.00 N…" at bounding box center [1077, 764] width 398 height 866
drag, startPoint x: 1257, startPoint y: 534, endPoint x: 1021, endPoint y: 365, distance: 290.3
click at [1021, 365] on div "Summary Monthly payments $5,257.10 First instalment i $5,911.60 Balloon $0.00 N…" at bounding box center [1109, 448] width 304 height 226
click at [1021, 365] on h1 "Summary" at bounding box center [1109, 380] width 253 height 35
drag, startPoint x: 1020, startPoint y: 365, endPoint x: 1254, endPoint y: 542, distance: 293.4
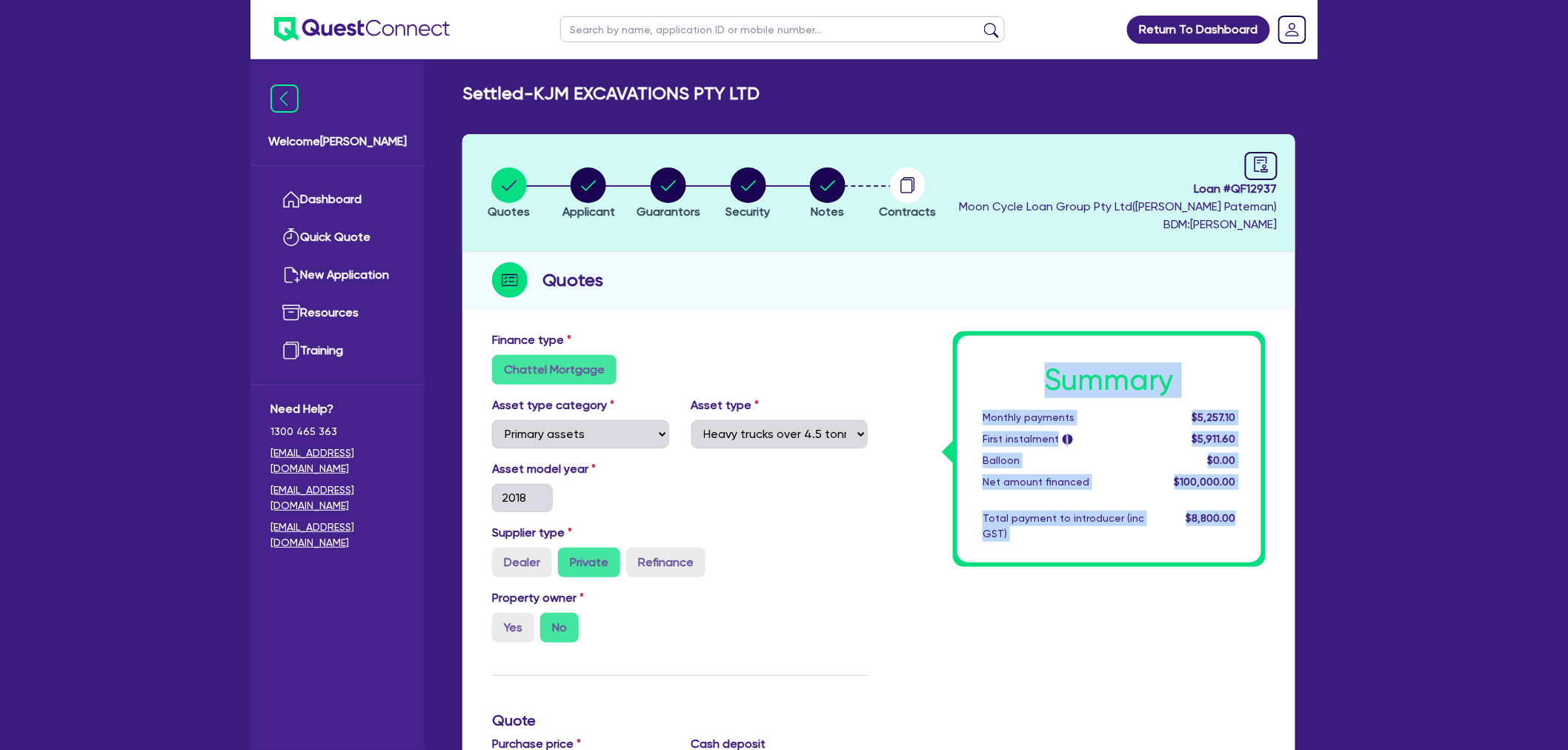
click at [1254, 542] on div "Summary Monthly payments $5,257.10 First instalment i $5,911.60 Balloon $0.00 N…" at bounding box center [1109, 448] width 304 height 226
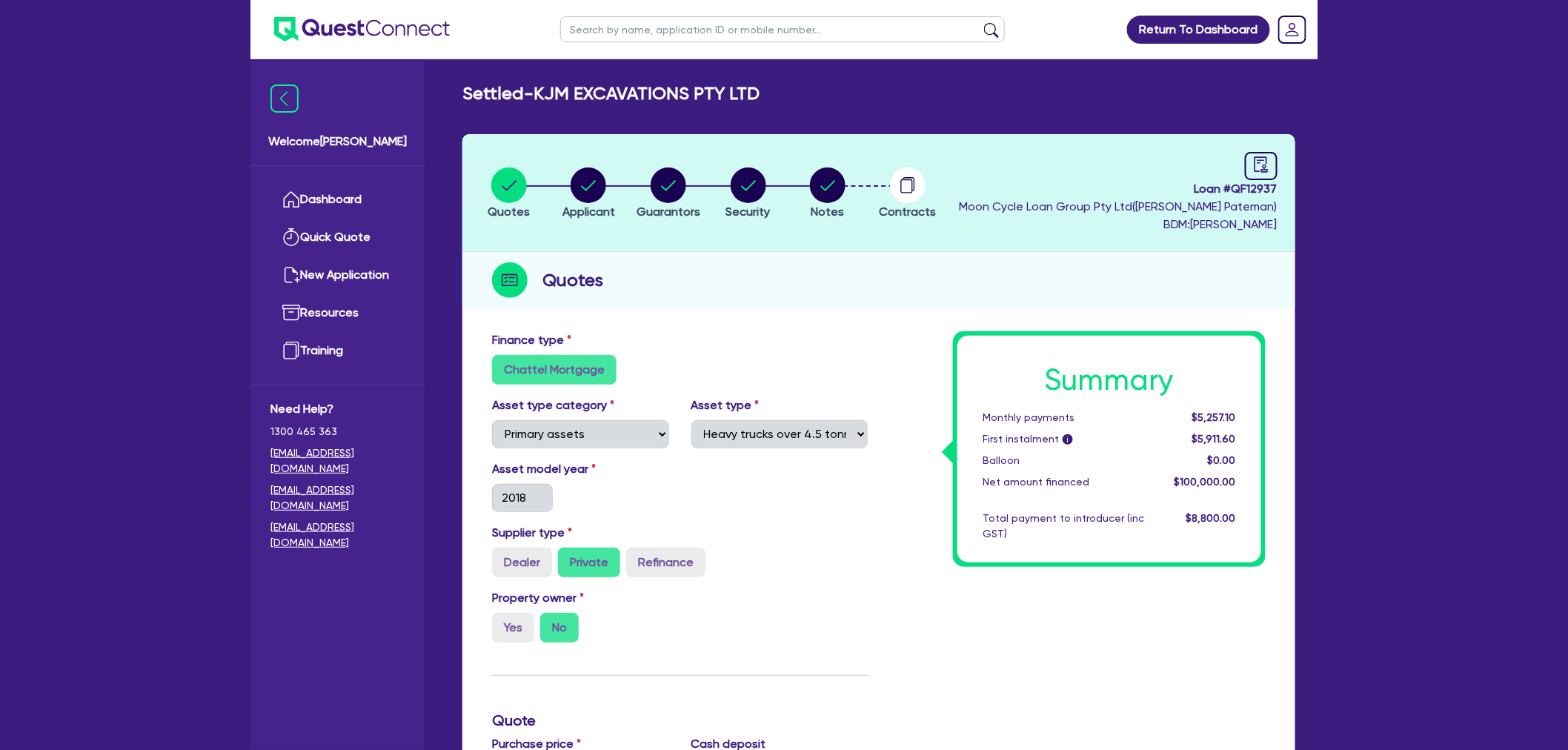
drag, startPoint x: 1262, startPoint y: 515, endPoint x: 1261, endPoint y: 525, distance: 10.0
click at [1261, 515] on div "Summary Monthly payments $5,257.10 First instalment i $5,911.60 Balloon $0.00 N…" at bounding box center [1110, 448] width 313 height 236
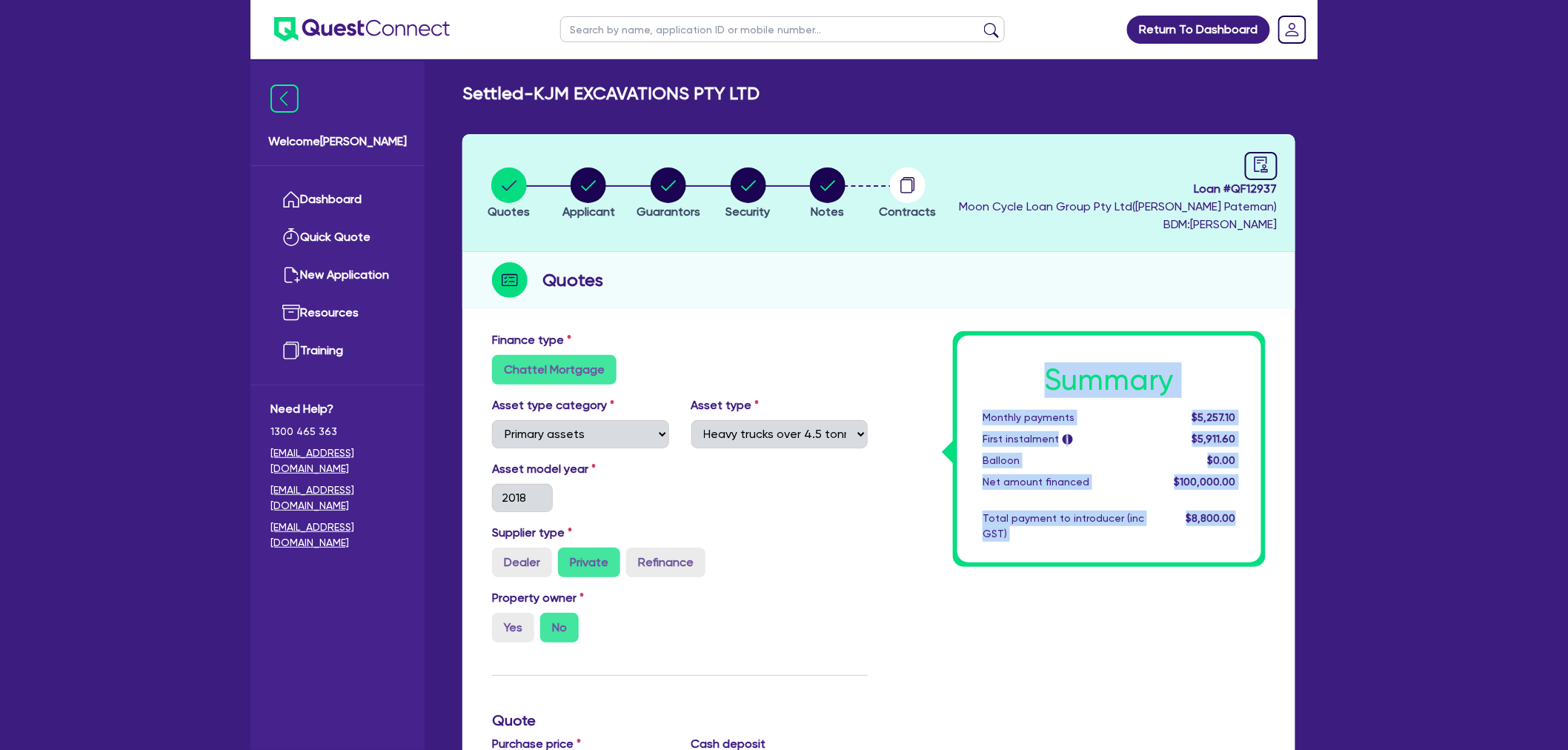
drag, startPoint x: 1253, startPoint y: 532, endPoint x: 1008, endPoint y: 371, distance: 293.2
click at [1008, 371] on div "Summary Monthly payments $5,257.10 First instalment i $5,911.60 Balloon $0.00 N…" at bounding box center [1109, 448] width 304 height 226
click at [1009, 369] on h1 "Summary" at bounding box center [1109, 380] width 253 height 35
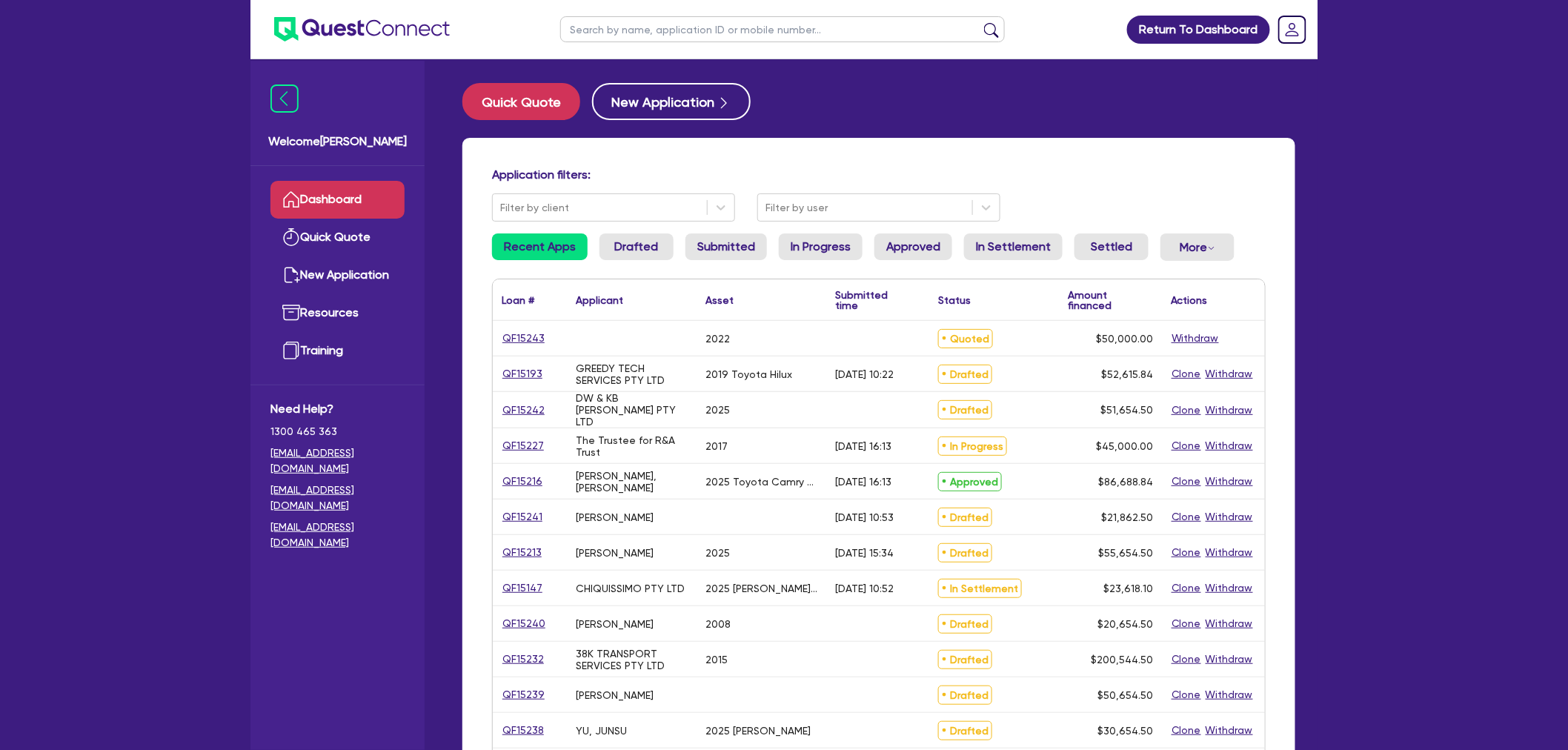
click at [638, 28] on input "text" at bounding box center [782, 29] width 444 height 26
type input "kjm"
click at [979, 22] on button "submit" at bounding box center [990, 33] width 23 height 20
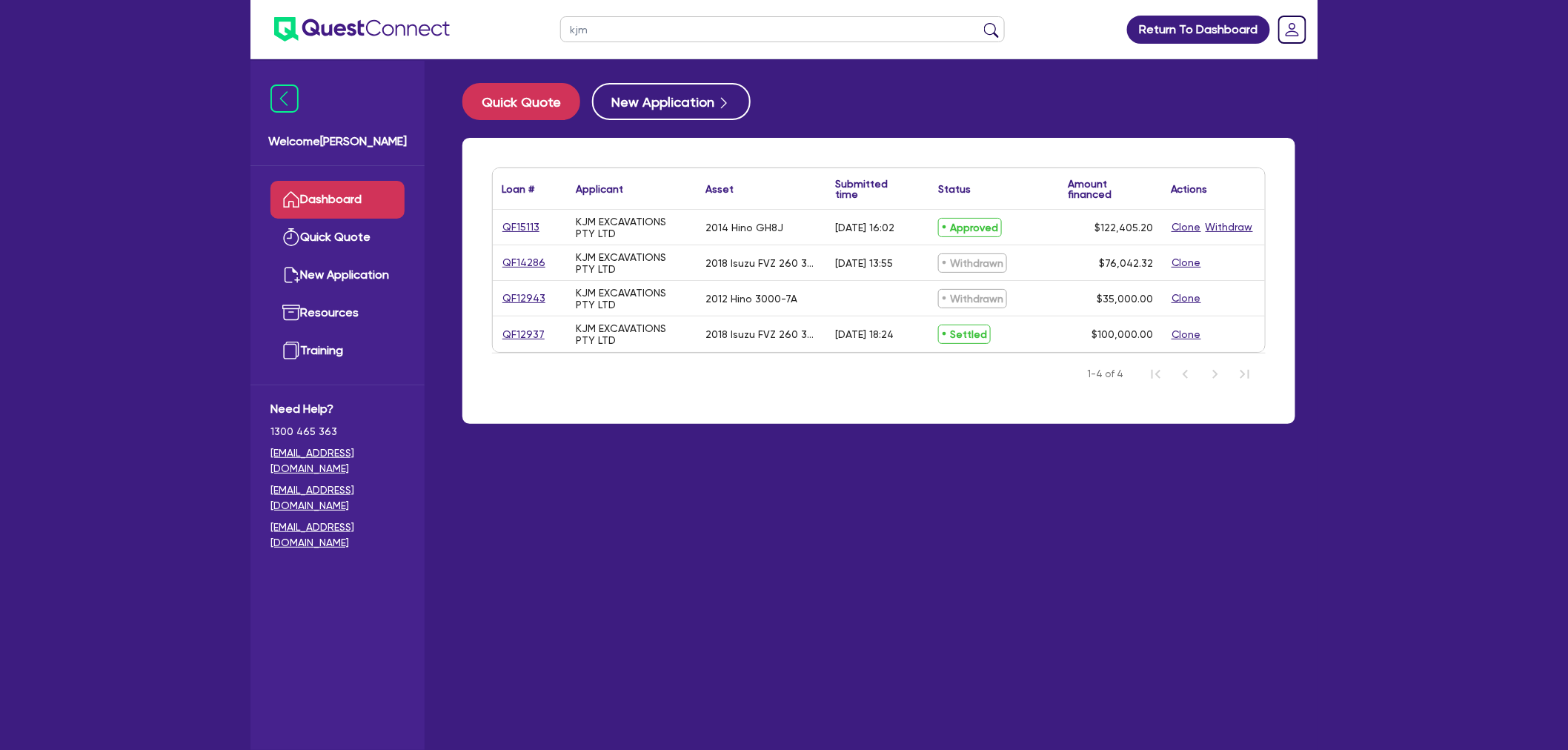
click at [663, 422] on div "Loan # ▲ Applicant ▲ Asset Submitted time ▲ Status ▲ Amount financed Actions QF…" at bounding box center [879, 280] width 833 height 286
click at [523, 224] on link "QF15113" at bounding box center [520, 227] width 38 height 17
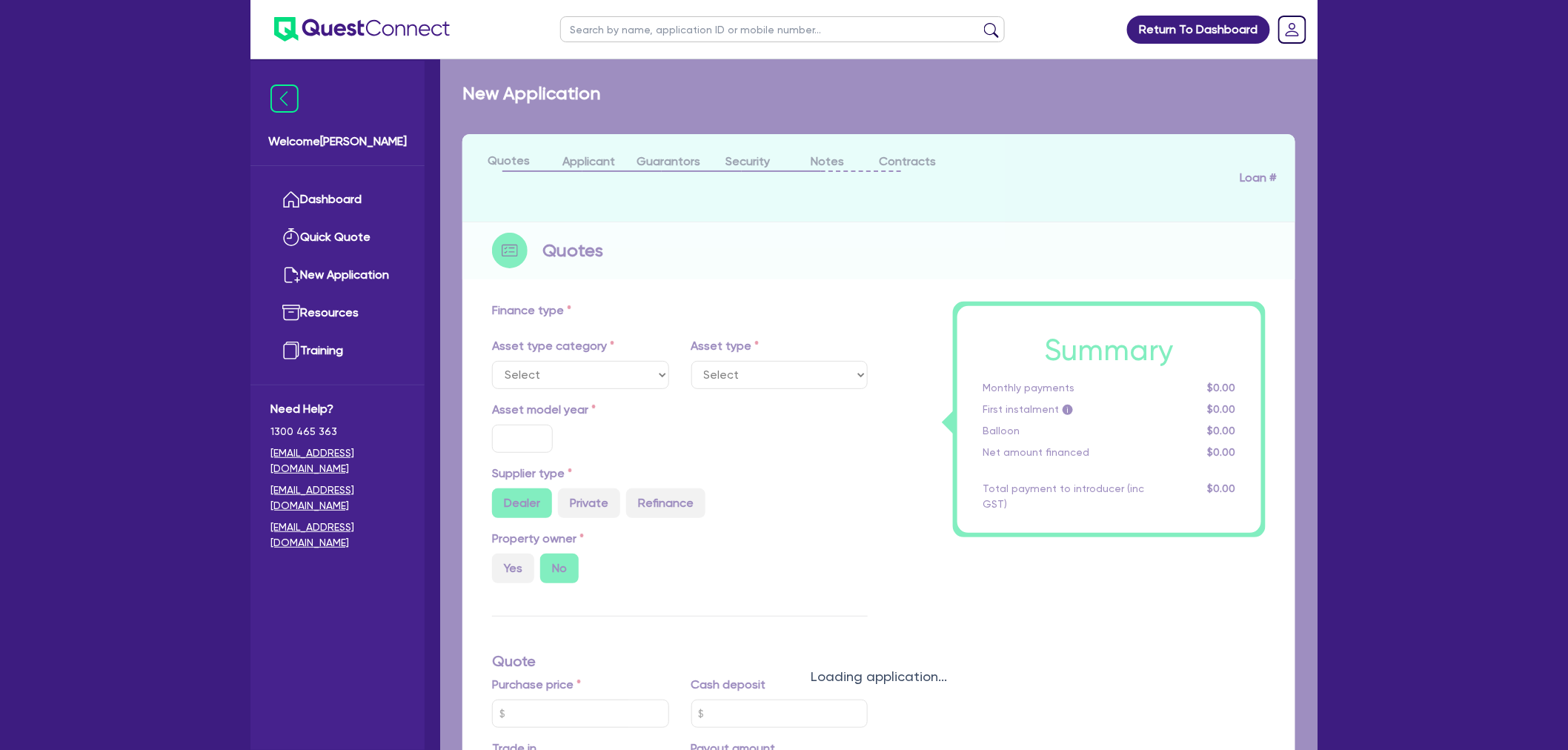
select select "CARS_AND_LIGHT_TRUCKS"
type input "2014"
type input "142,405.2"
type input "20,000"
type input "8"
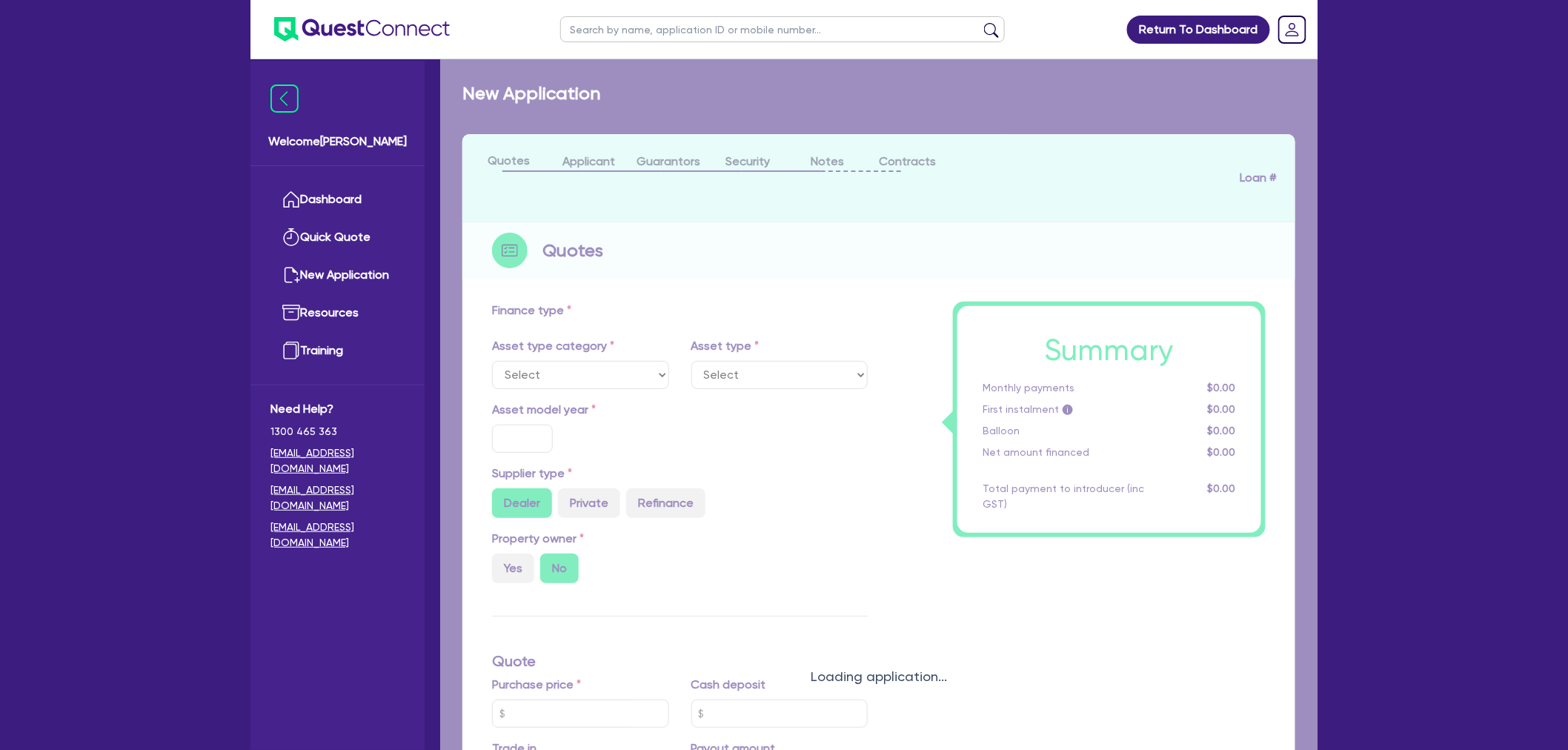
type input "9,792.42"
type input "17.95"
select select "LIGHT_TRUCKS"
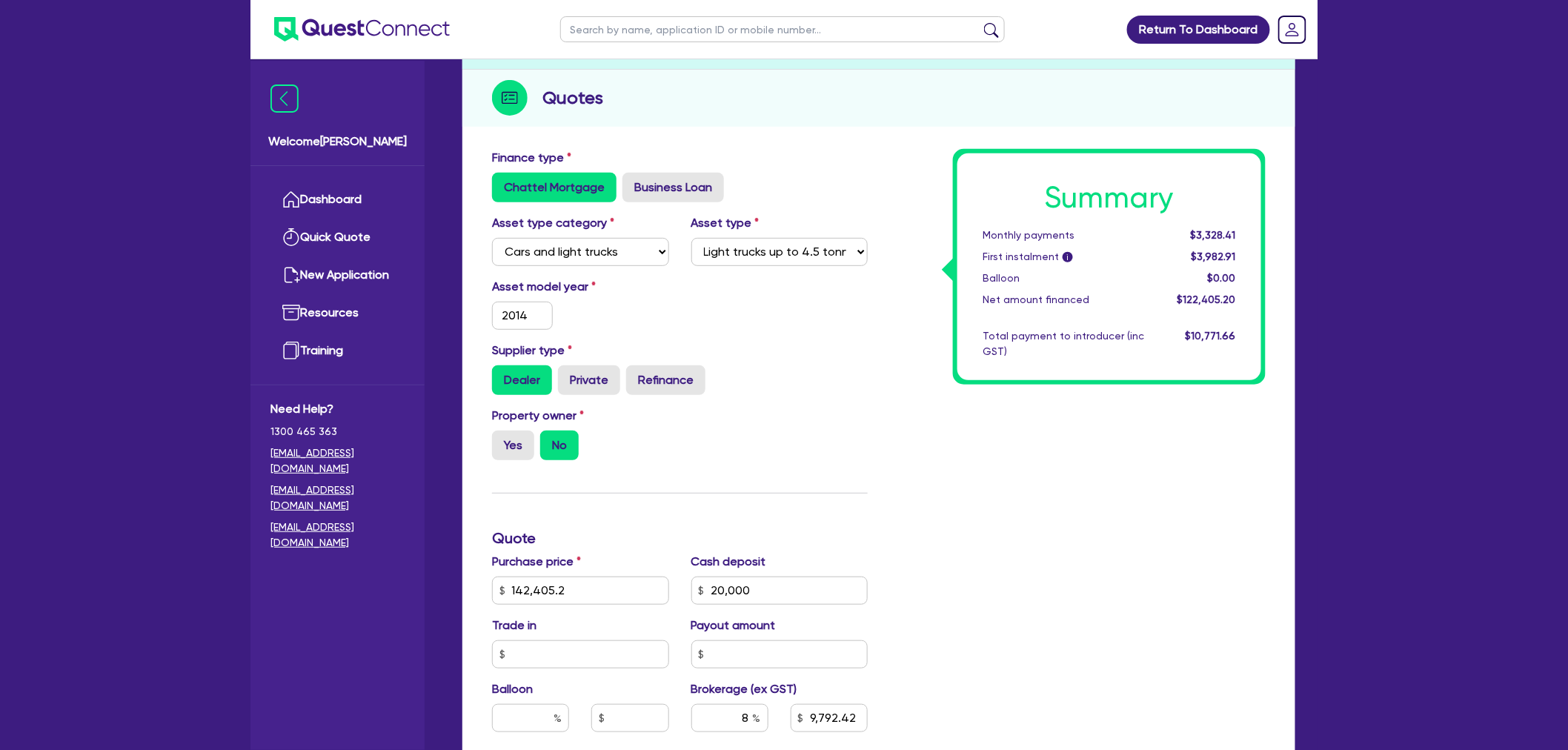
click at [874, 412] on div "Property owner Yes No" at bounding box center [679, 440] width 398 height 65
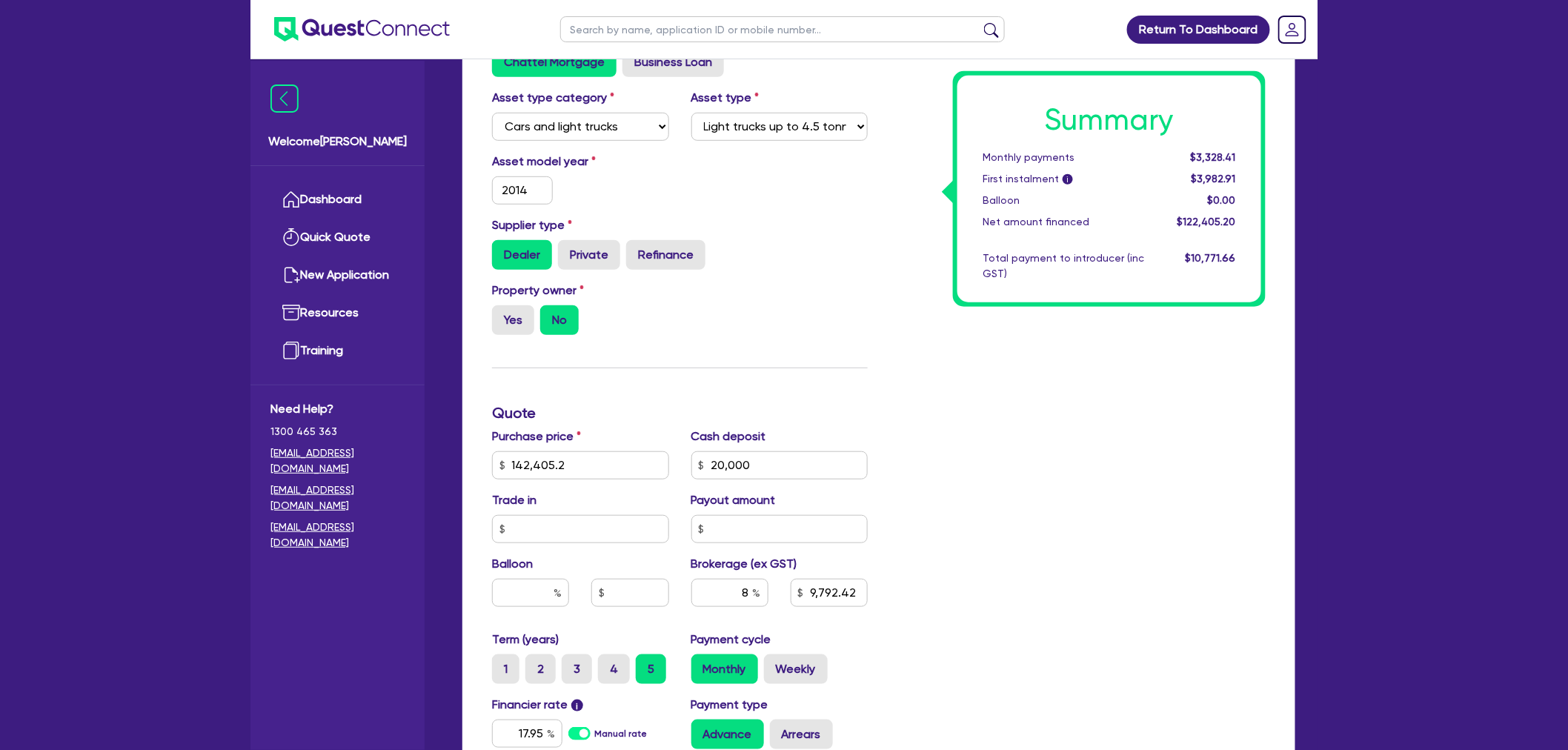
scroll to position [329, 0]
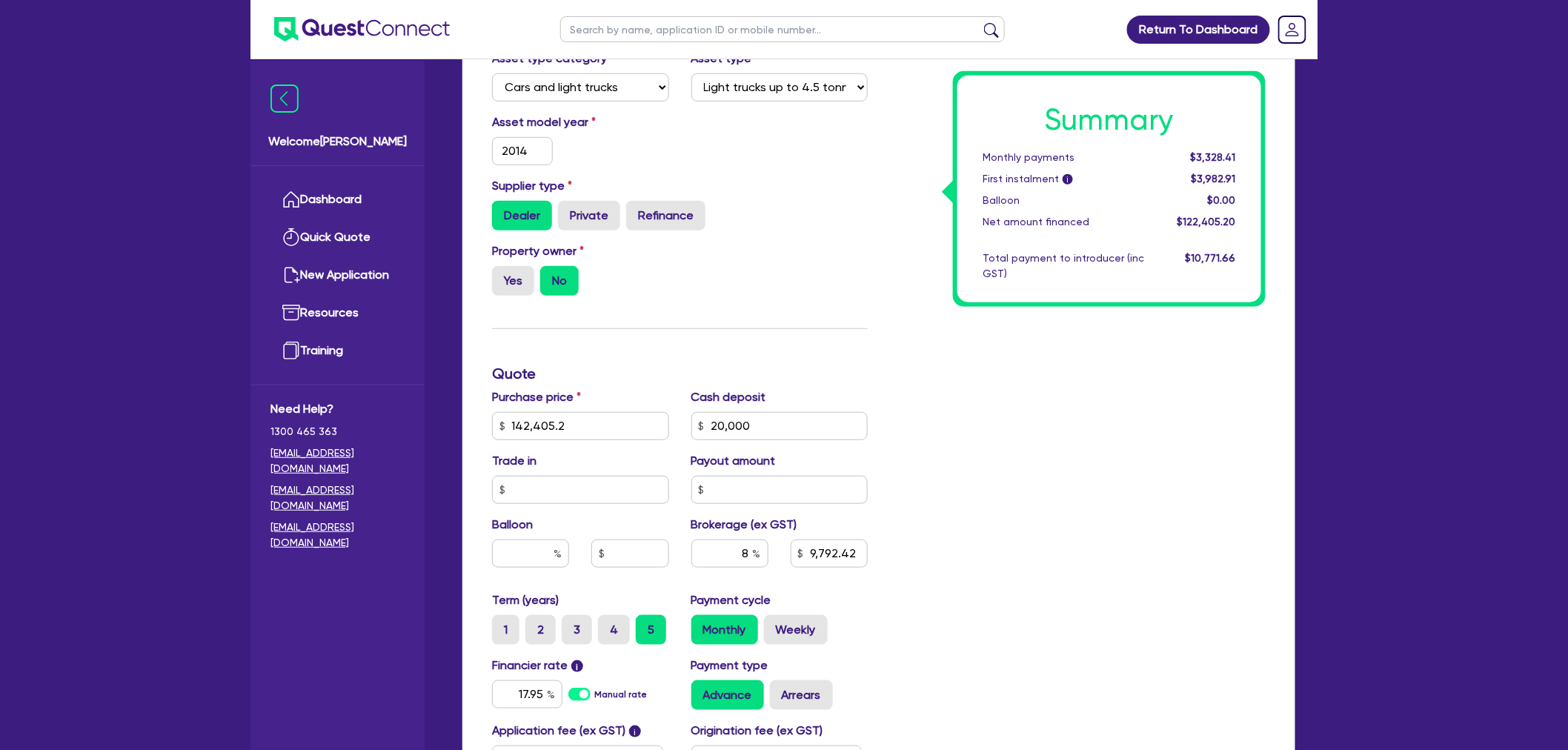
click at [1072, 417] on div "Summary Monthly payments $3,328.41 First instalment i $3,982.91 Balloon $0.00 N…" at bounding box center [1077, 417] width 398 height 866
click at [1071, 417] on div "Summary Monthly payments $3,328.41 First instalment i $3,982.91 Balloon $0.00 N…" at bounding box center [1077, 417] width 398 height 866
click at [1069, 416] on div "Summary Monthly payments $3,328.41 First instalment i $3,982.91 Balloon $0.00 N…" at bounding box center [1077, 417] width 398 height 866
click at [935, 411] on div "Summary Monthly payments $3,328.41 First instalment i $3,982.91 Balloon $0.00 N…" at bounding box center [1077, 417] width 398 height 866
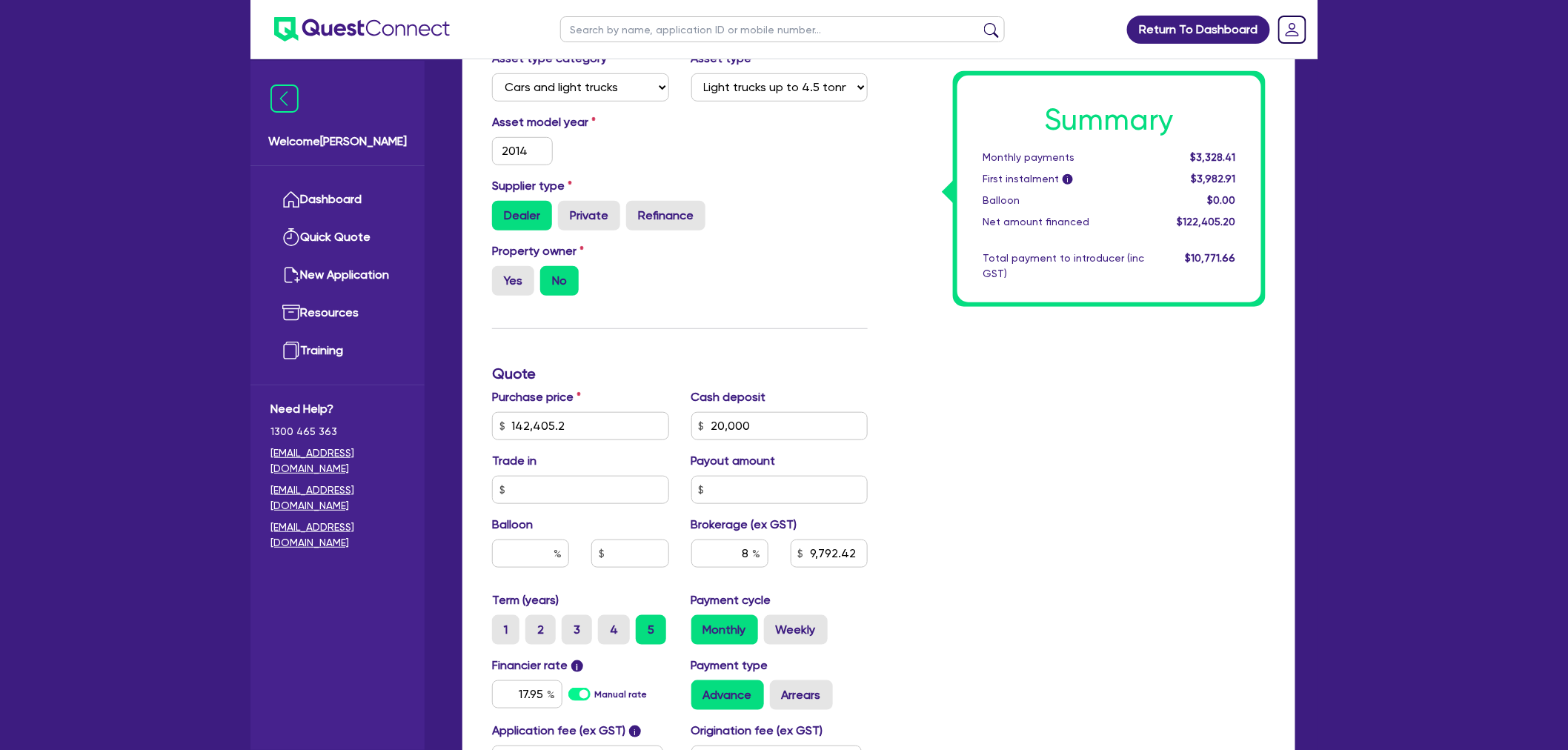
click at [924, 416] on div "Summary Monthly payments $3,328.41 First instalment i $3,982.91 Balloon $0.00 N…" at bounding box center [1077, 417] width 398 height 866
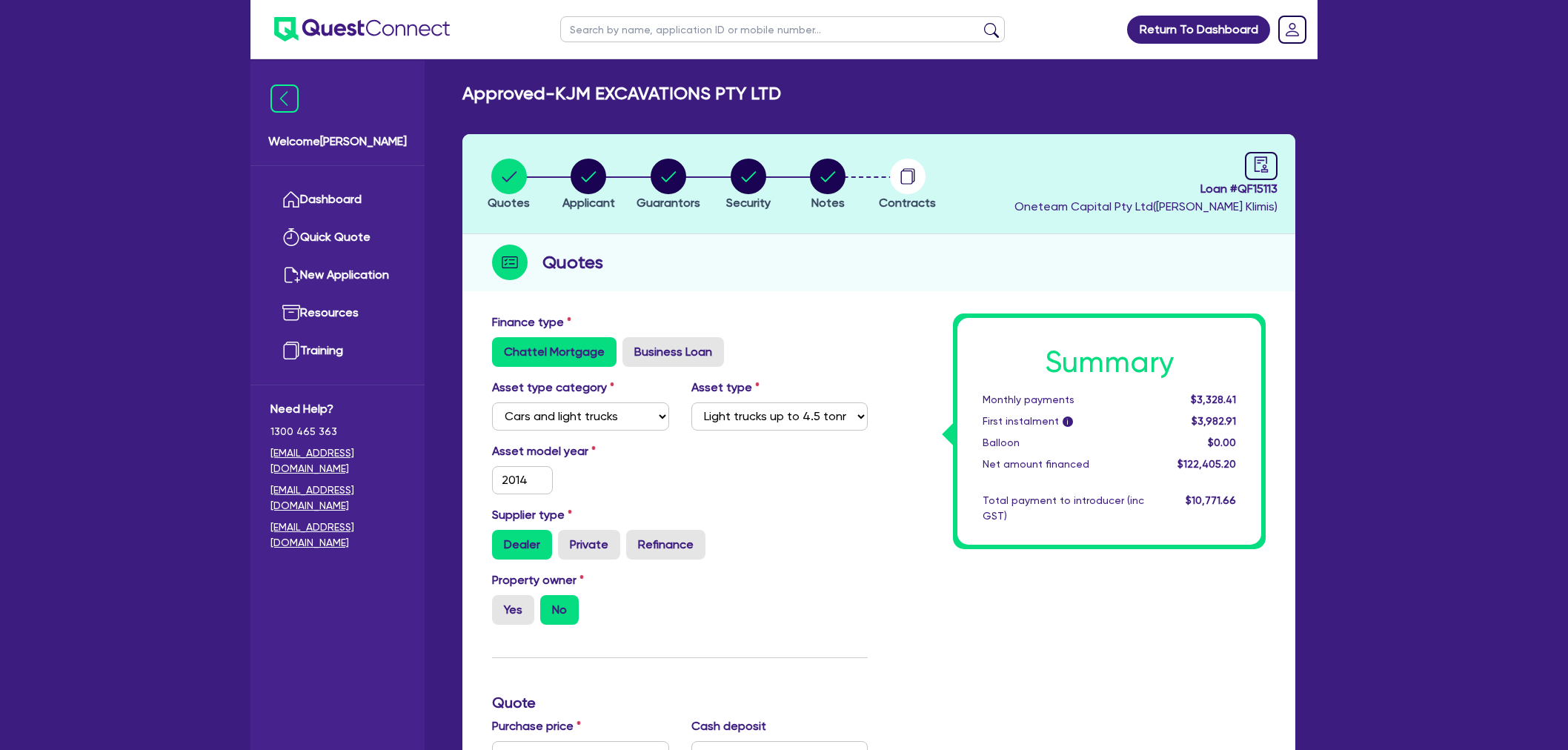
select select "CARS_AND_LIGHT_TRUCKS"
select select "LIGHT_TRUCKS"
click at [800, 586] on div "Property owner Yes No" at bounding box center [679, 604] width 398 height 65
click at [781, 526] on div "Supplier type Dealer Private Refinance" at bounding box center [679, 532] width 398 height 53
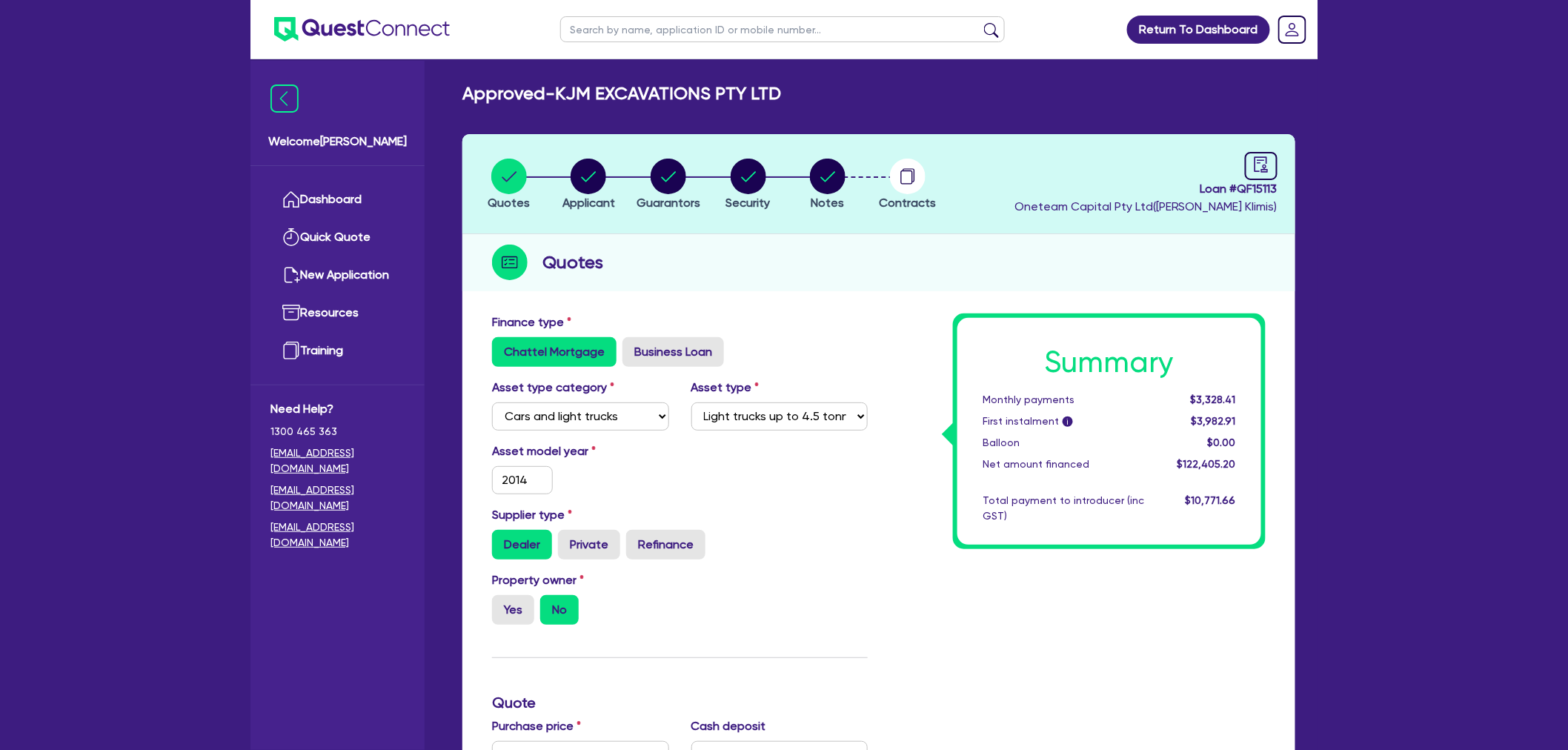
click at [695, 255] on div "Quotes" at bounding box center [879, 262] width 833 height 57
click at [360, 28] on img at bounding box center [361, 29] width 175 height 24
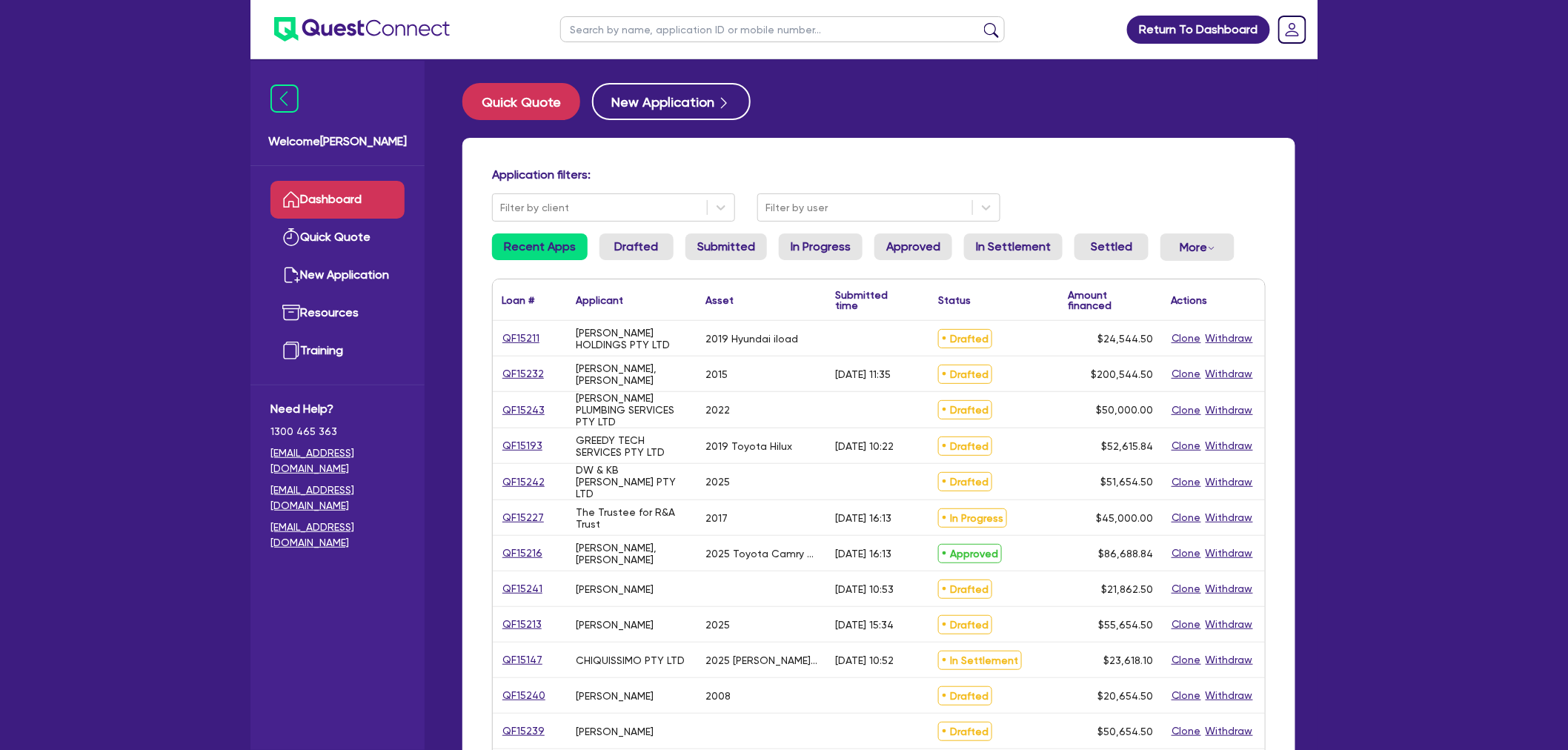
click at [657, 27] on input "text" at bounding box center [782, 29] width 444 height 26
type input "kjm"
click at [979, 22] on button "submit" at bounding box center [990, 33] width 23 height 20
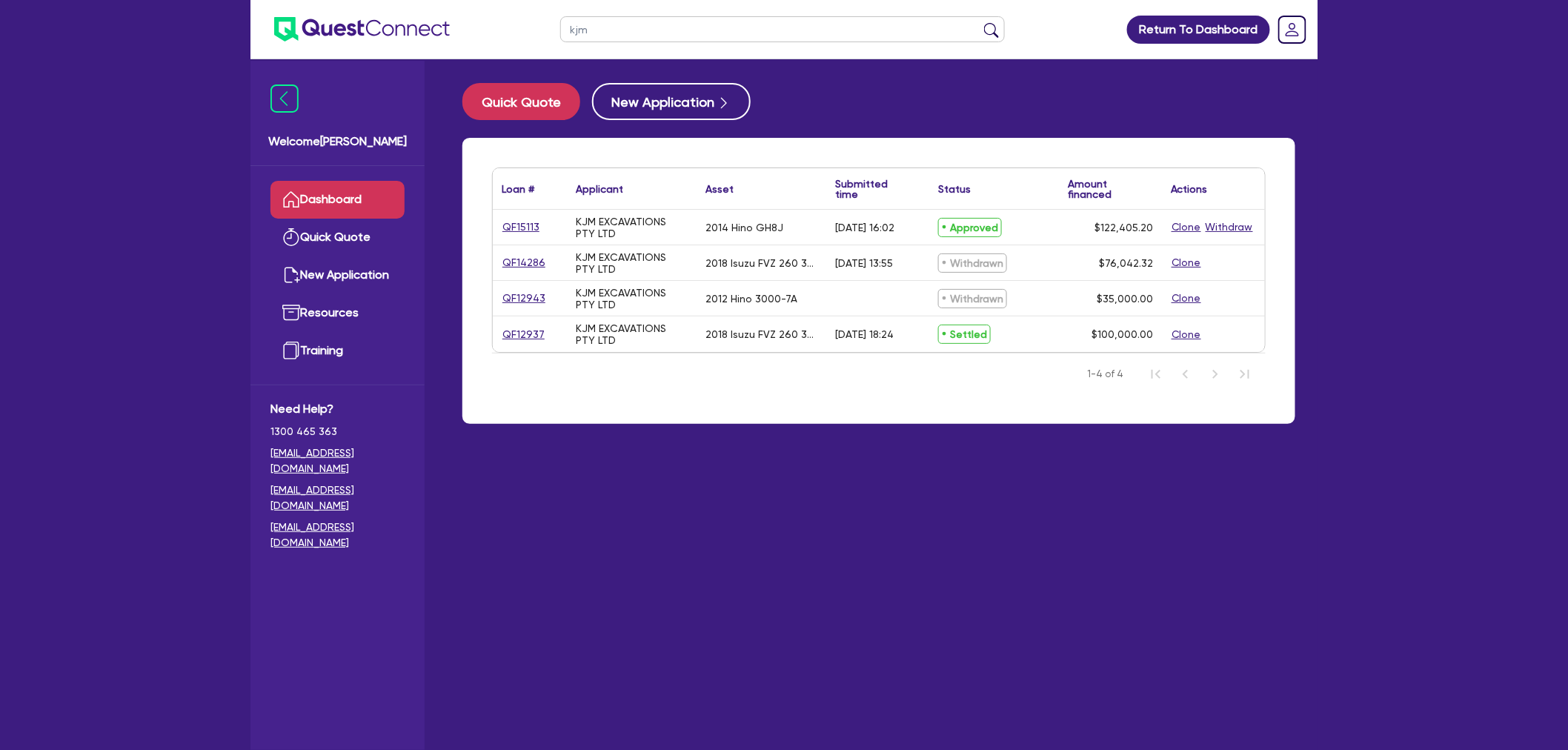
click at [1268, 197] on div "Loan # ▲ Applicant ▲ Asset Submitted time ▲ Status ▲ Amount financed Actions QF…" at bounding box center [879, 280] width 833 height 286
click at [526, 223] on link "QF15113" at bounding box center [520, 227] width 38 height 17
select select "CARS_AND_LIGHT_TRUCKS"
select select "LIGHT_TRUCKS"
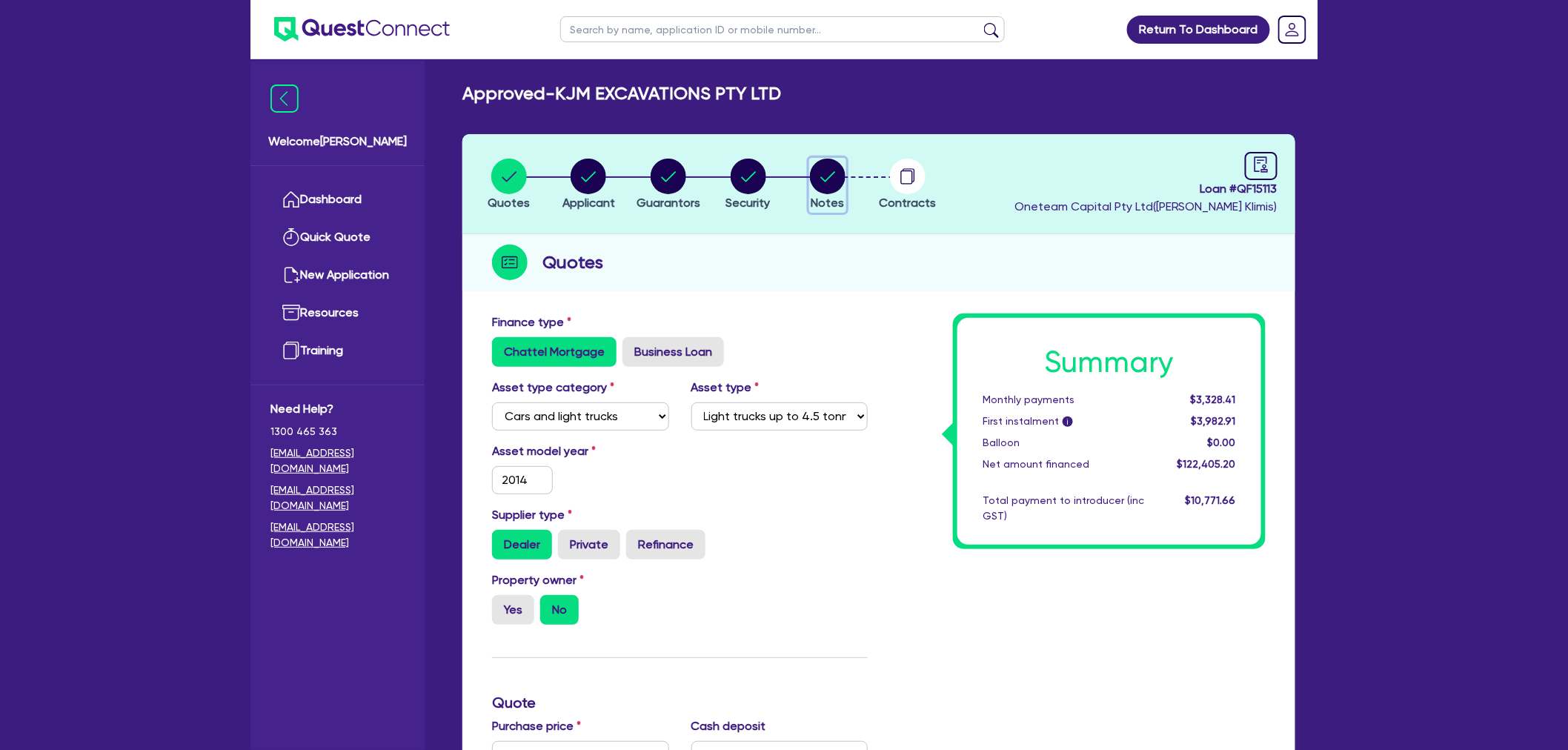
click at [826, 183] on circle "button" at bounding box center [827, 176] width 35 height 35
select select "Quest Finance - Own Book"
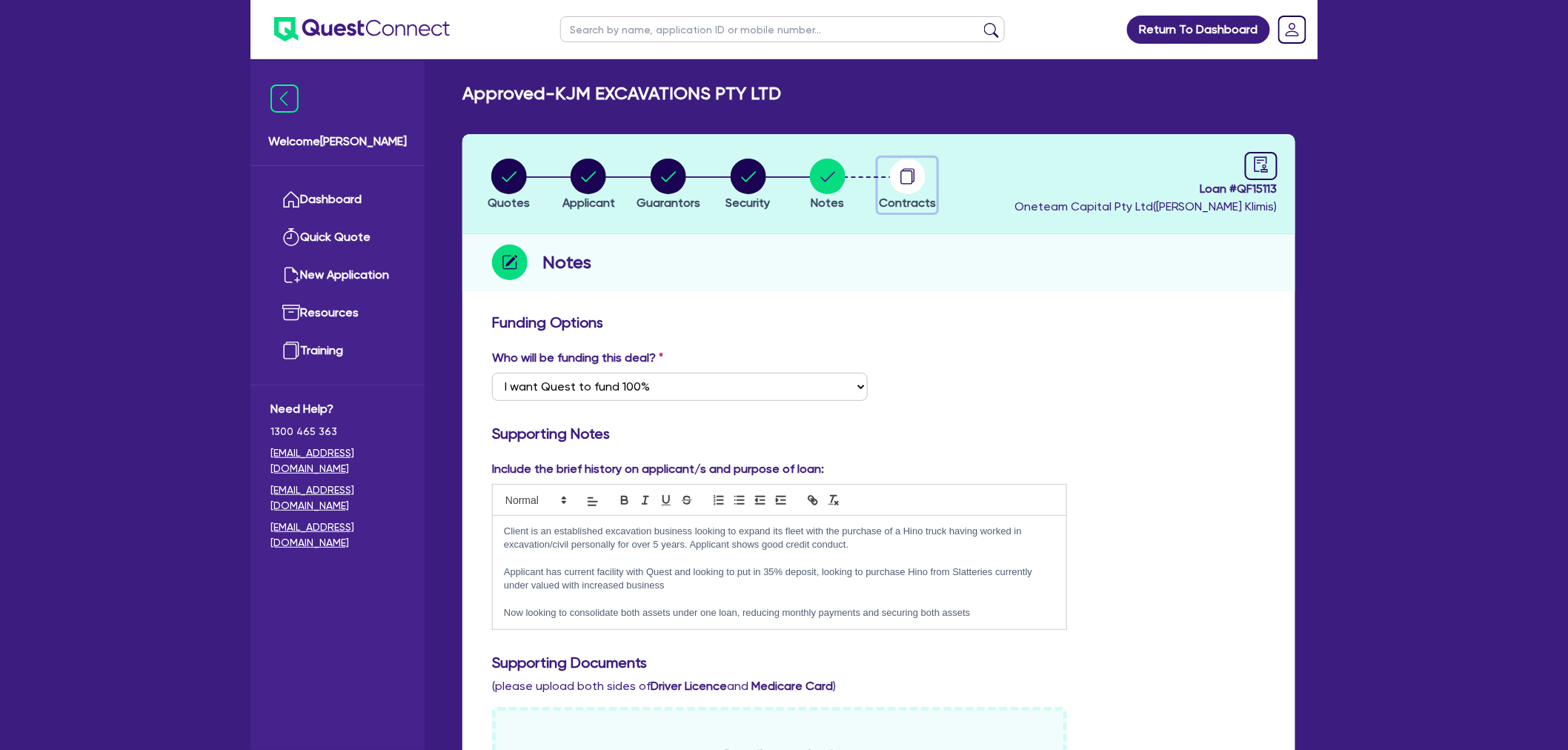
click at [899, 191] on icon "button" at bounding box center [907, 176] width 35 height 35
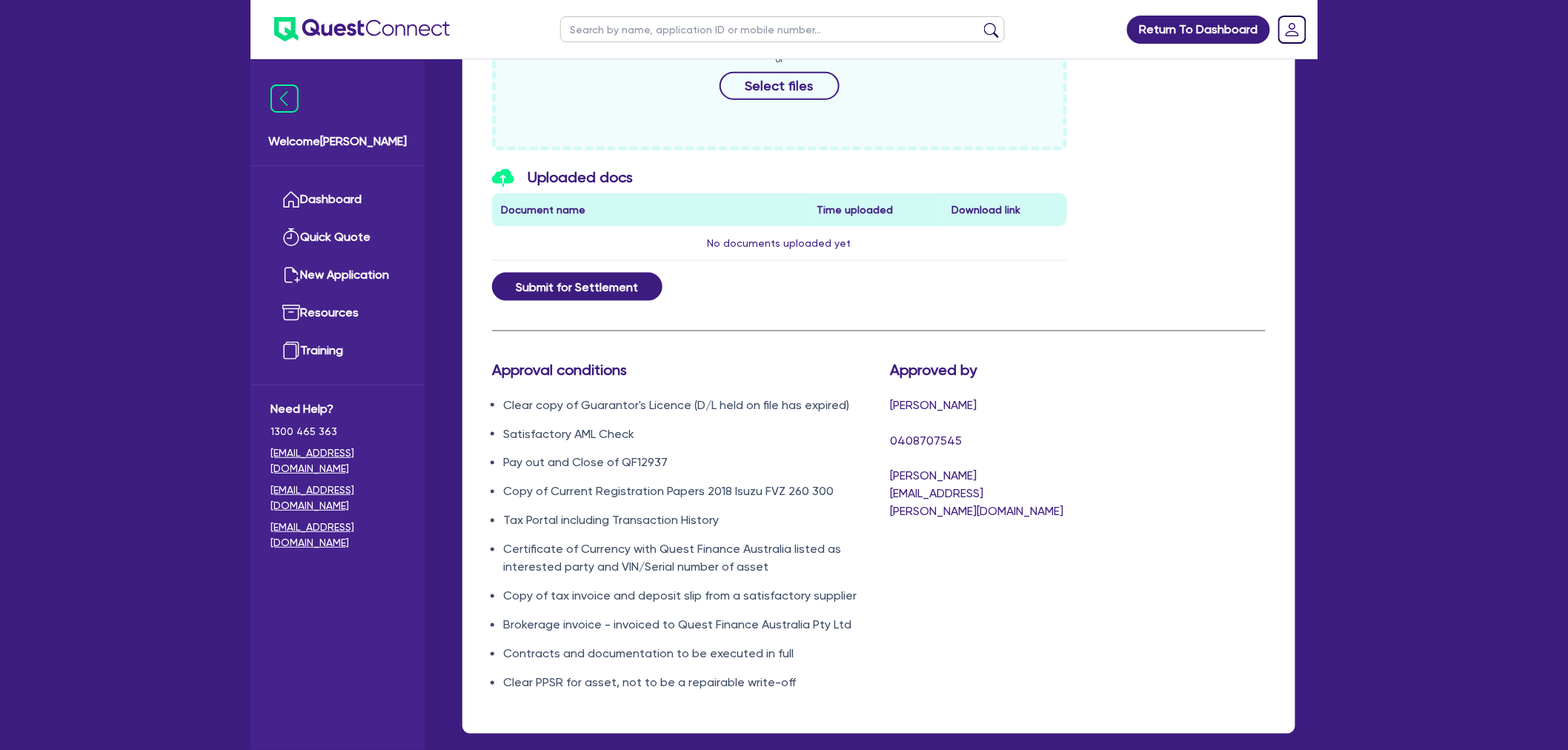
scroll to position [802, 0]
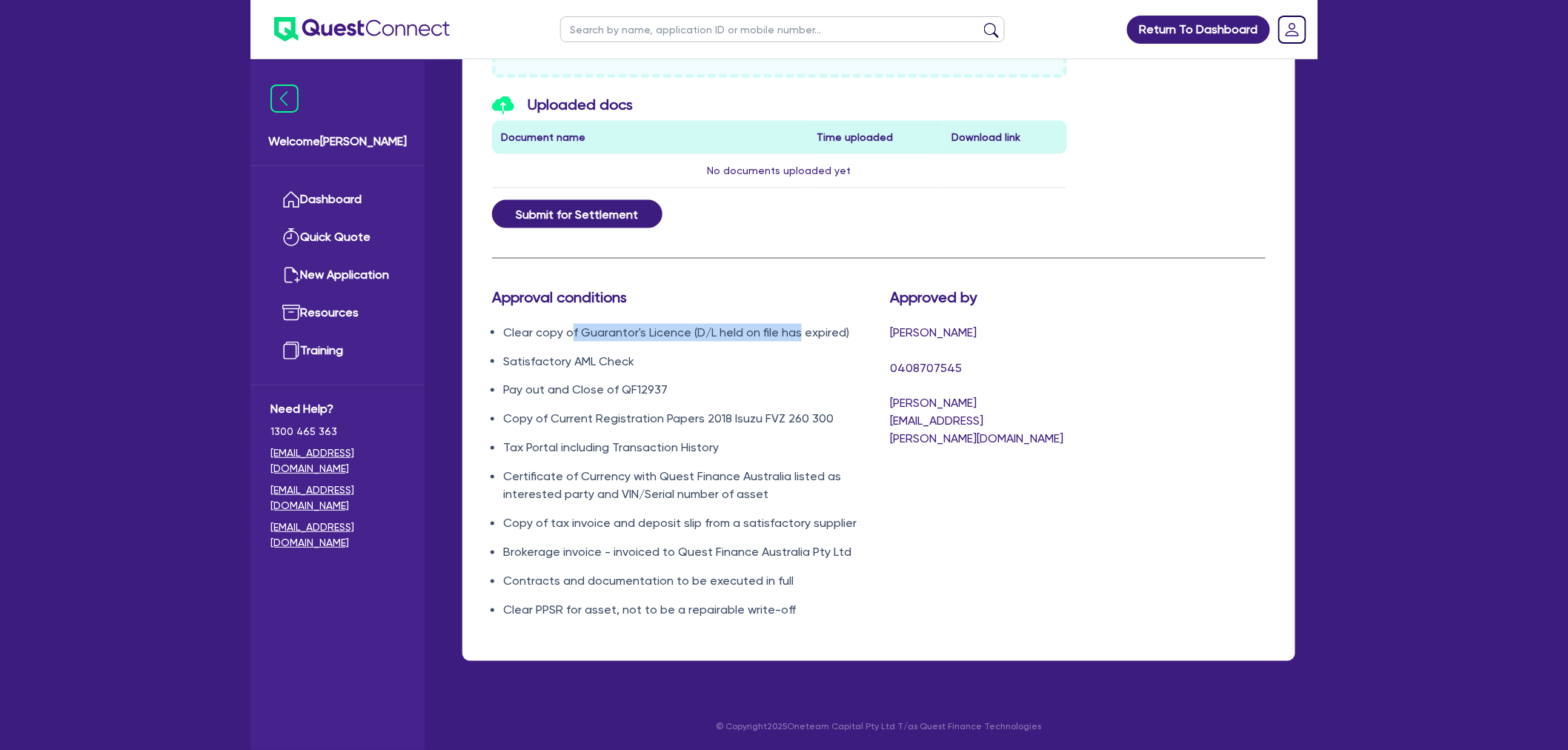
drag, startPoint x: 569, startPoint y: 335, endPoint x: 798, endPoint y: 334, distance: 229.0
click at [798, 334] on li "Clear copy of Guarantor's Licence (D/L held on file has expired)" at bounding box center [685, 332] width 364 height 18
drag, startPoint x: 809, startPoint y: 334, endPoint x: 610, endPoint y: 331, distance: 199.0
click at [610, 331] on li "Clear copy of Guarantor's Licence (D/L held on file has expired)" at bounding box center [685, 332] width 364 height 18
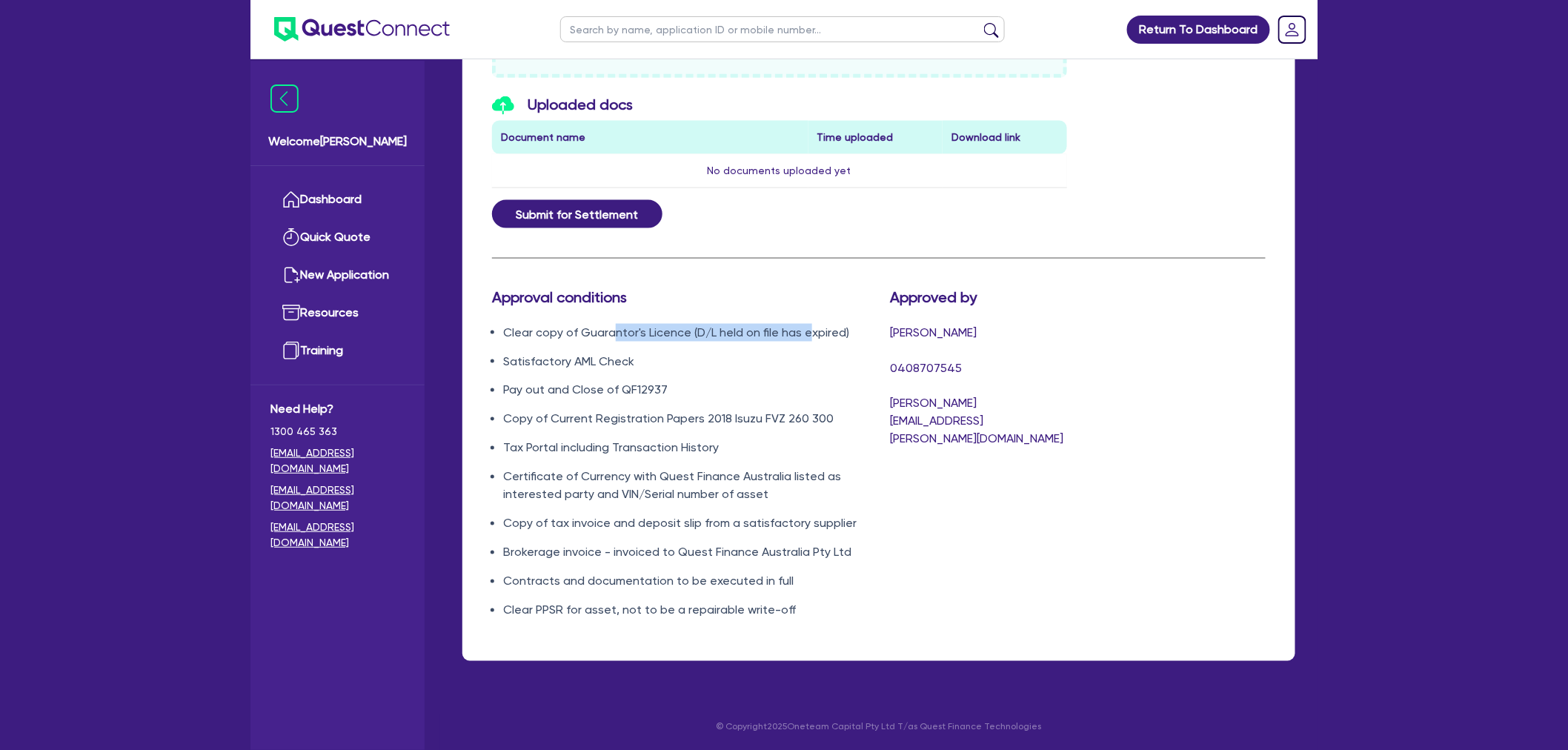
click at [610, 331] on li "Clear copy of Guarantor's Licence (D/L held on file has expired)" at bounding box center [685, 332] width 364 height 18
drag, startPoint x: 573, startPoint y: 334, endPoint x: 759, endPoint y: 334, distance: 186.0
click at [759, 334] on li "Clear copy of Guarantor's Licence (D/L held on file has expired)" at bounding box center [685, 332] width 364 height 18
drag, startPoint x: 798, startPoint y: 334, endPoint x: 555, endPoint y: 331, distance: 243.0
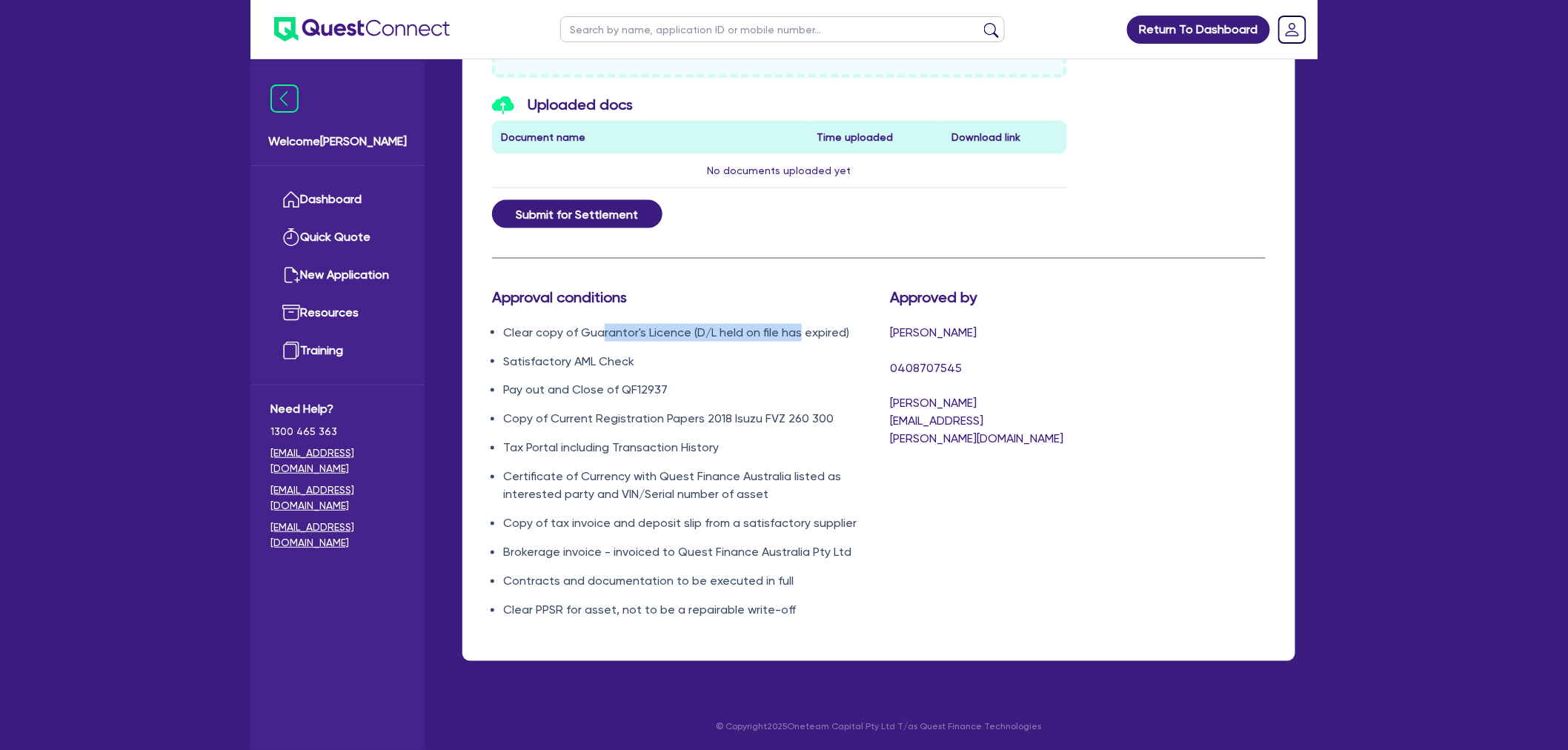
click at [555, 331] on li "Clear copy of Guarantor's Licence (D/L held on file has expired)" at bounding box center [685, 332] width 364 height 18
drag, startPoint x: 526, startPoint y: 354, endPoint x: 686, endPoint y: 389, distance: 163.8
click at [686, 389] on ul "Clear copy of Guarantor's Licence (D/L held on file has expired) Satisfactory A…" at bounding box center [679, 470] width 375 height 295
click at [685, 389] on li "Pay out and Close of QF12937" at bounding box center [685, 390] width 364 height 18
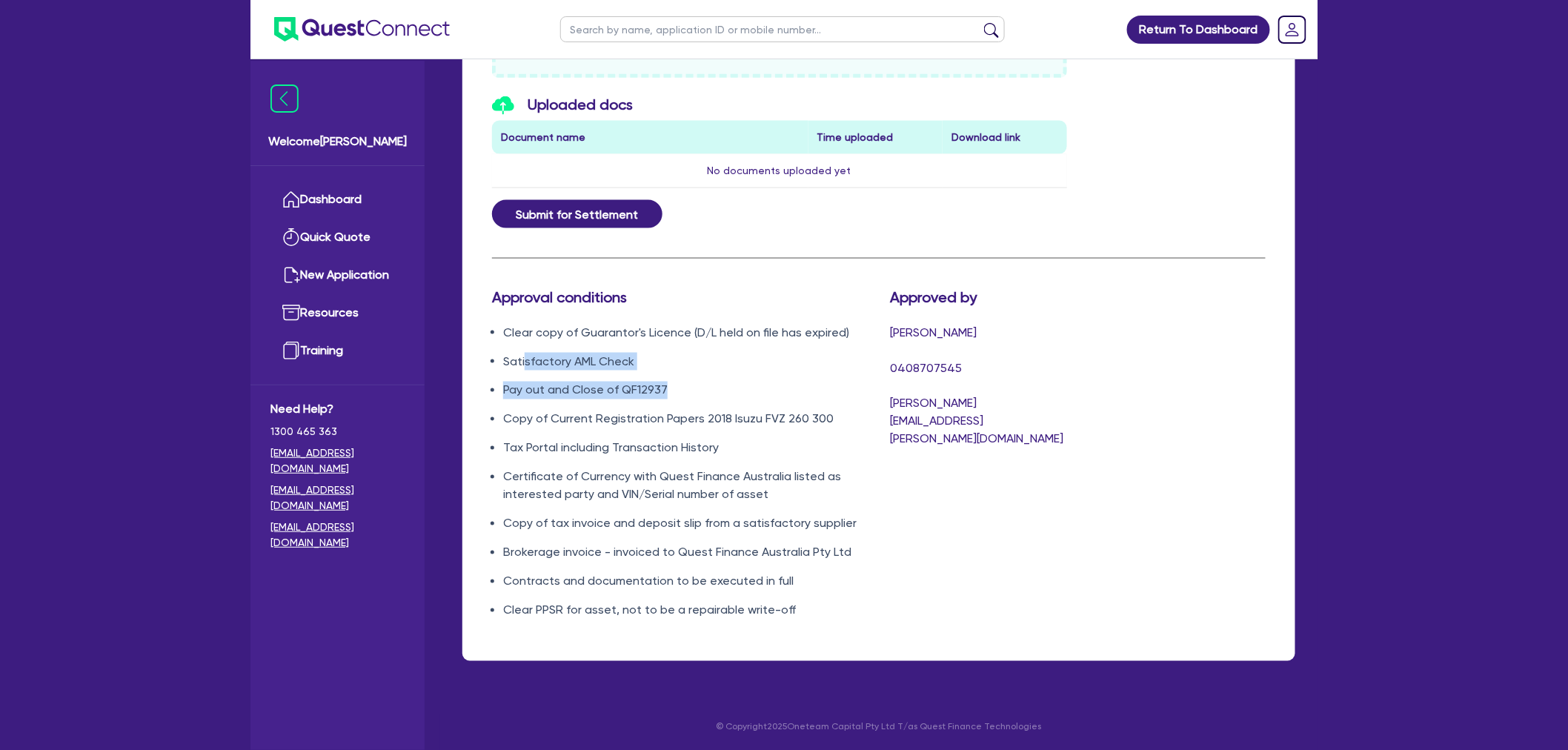
click at [573, 385] on li "Pay out and Close of QF12937" at bounding box center [685, 390] width 364 height 18
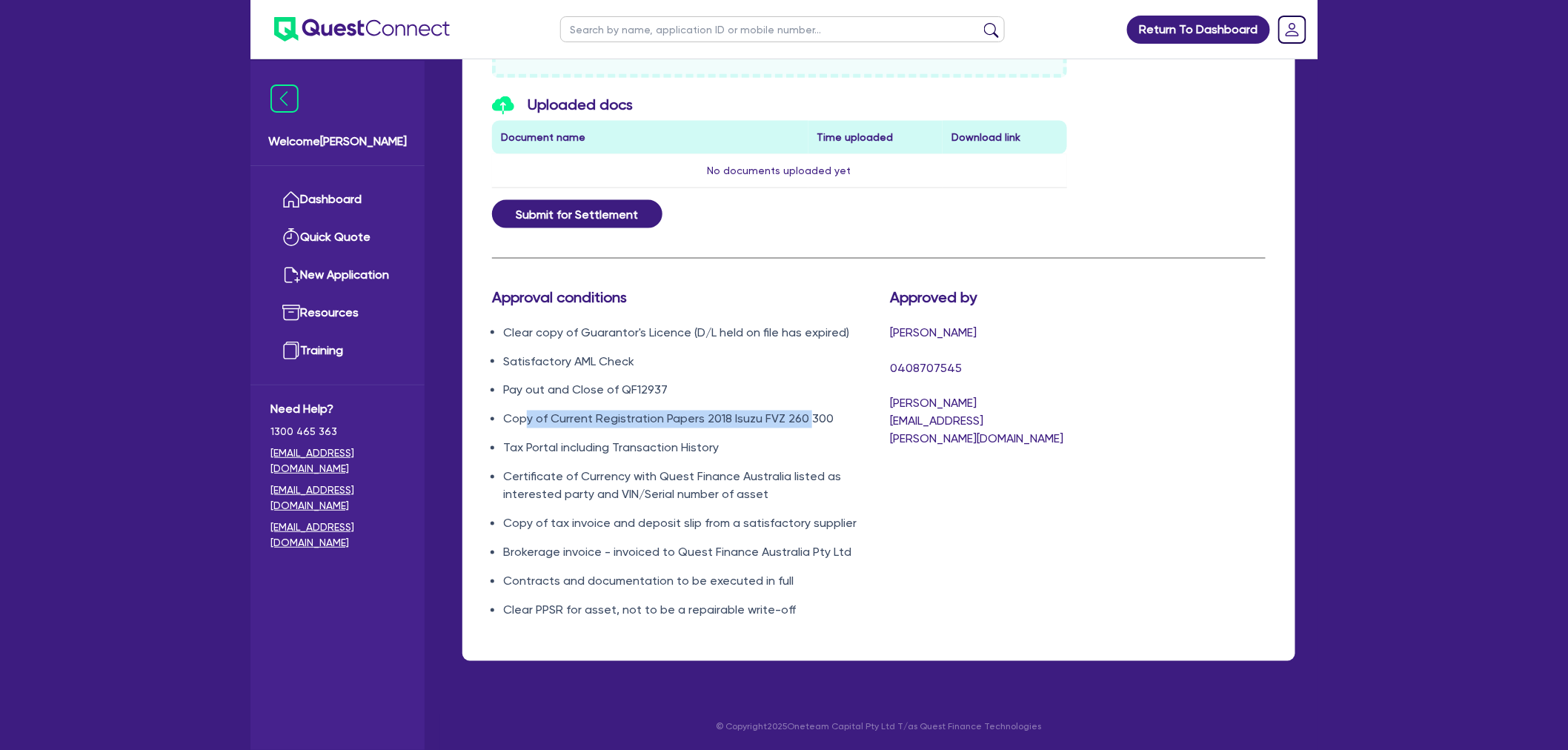
drag, startPoint x: 523, startPoint y: 409, endPoint x: 806, endPoint y: 417, distance: 283.1
click at [806, 417] on ul "Clear copy of Guarantor's Licence (D/L held on file has expired) Satisfactory A…" at bounding box center [679, 470] width 375 height 295
click at [806, 417] on li "Copy of Current Registration Papers 2018 Isuzu FVZ 260 300" at bounding box center [685, 419] width 364 height 18
drag, startPoint x: 826, startPoint y: 417, endPoint x: 569, endPoint y: 411, distance: 257.1
click at [570, 411] on li "Copy of Current Registration Papers 2018 Isuzu FVZ 260 300" at bounding box center [685, 419] width 364 height 18
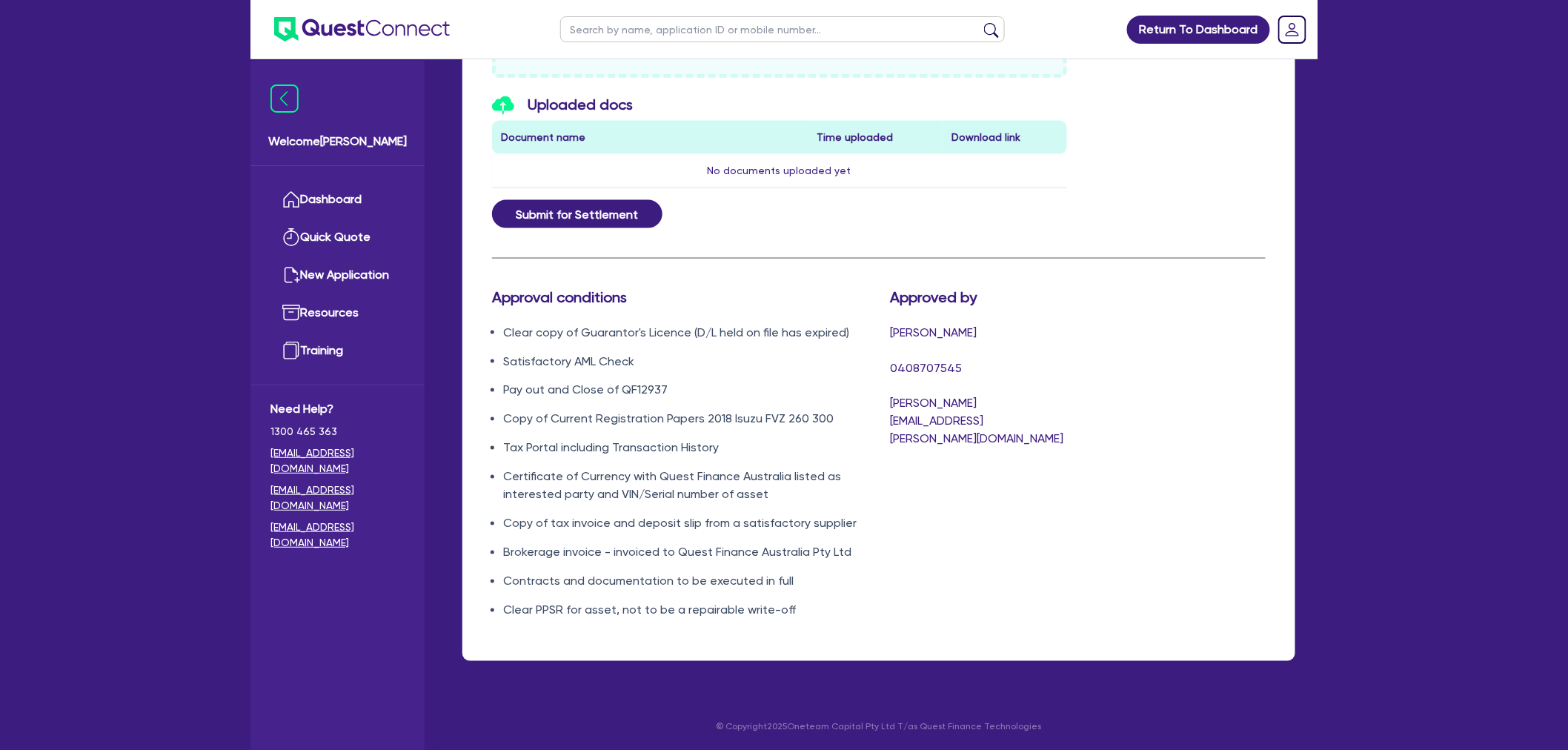
click at [569, 411] on li "Copy of Current Registration Papers 2018 Isuzu FVZ 260 300" at bounding box center [685, 419] width 364 height 18
drag, startPoint x: 532, startPoint y: 441, endPoint x: 745, endPoint y: 447, distance: 213.1
click at [745, 447] on li "Tax Portal including Transaction History" at bounding box center [685, 448] width 364 height 18
drag, startPoint x: 560, startPoint y: 476, endPoint x: 818, endPoint y: 501, distance: 259.2
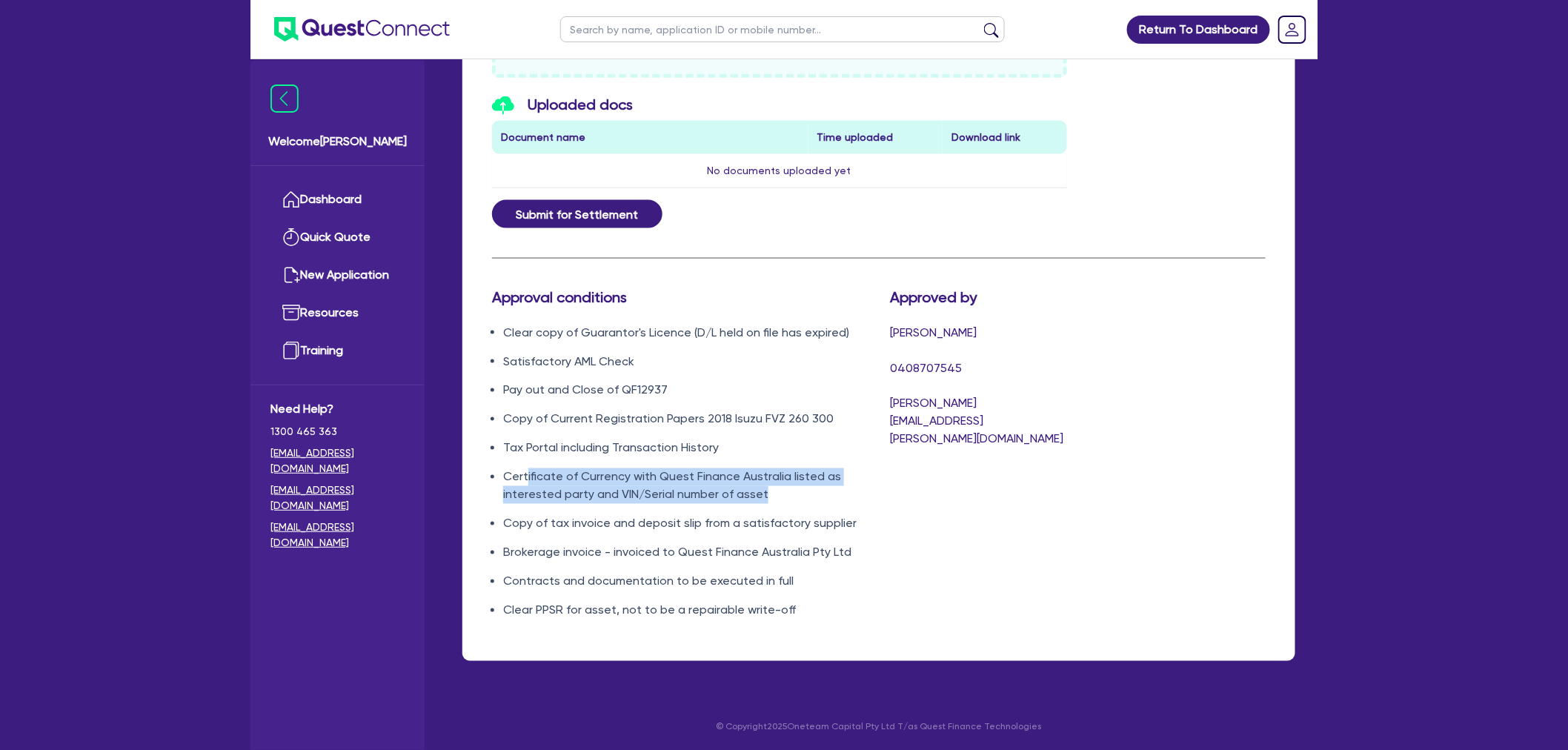
click at [818, 501] on li "Certificate of Currency with Quest Finance Australia listed as interested party…" at bounding box center [685, 486] width 364 height 35
click at [817, 501] on li "Certificate of Currency with Quest Finance Australia listed as interested party…" at bounding box center [685, 486] width 364 height 35
drag, startPoint x: 820, startPoint y: 505, endPoint x: 592, endPoint y: 480, distance: 229.4
click at [592, 480] on ul "Clear copy of Guarantor's Licence (D/L held on file has expired) Satisfactory A…" at bounding box center [679, 470] width 375 height 295
click at [592, 480] on li "Certificate of Currency with Quest Finance Australia listed as interested party…" at bounding box center [685, 486] width 364 height 35
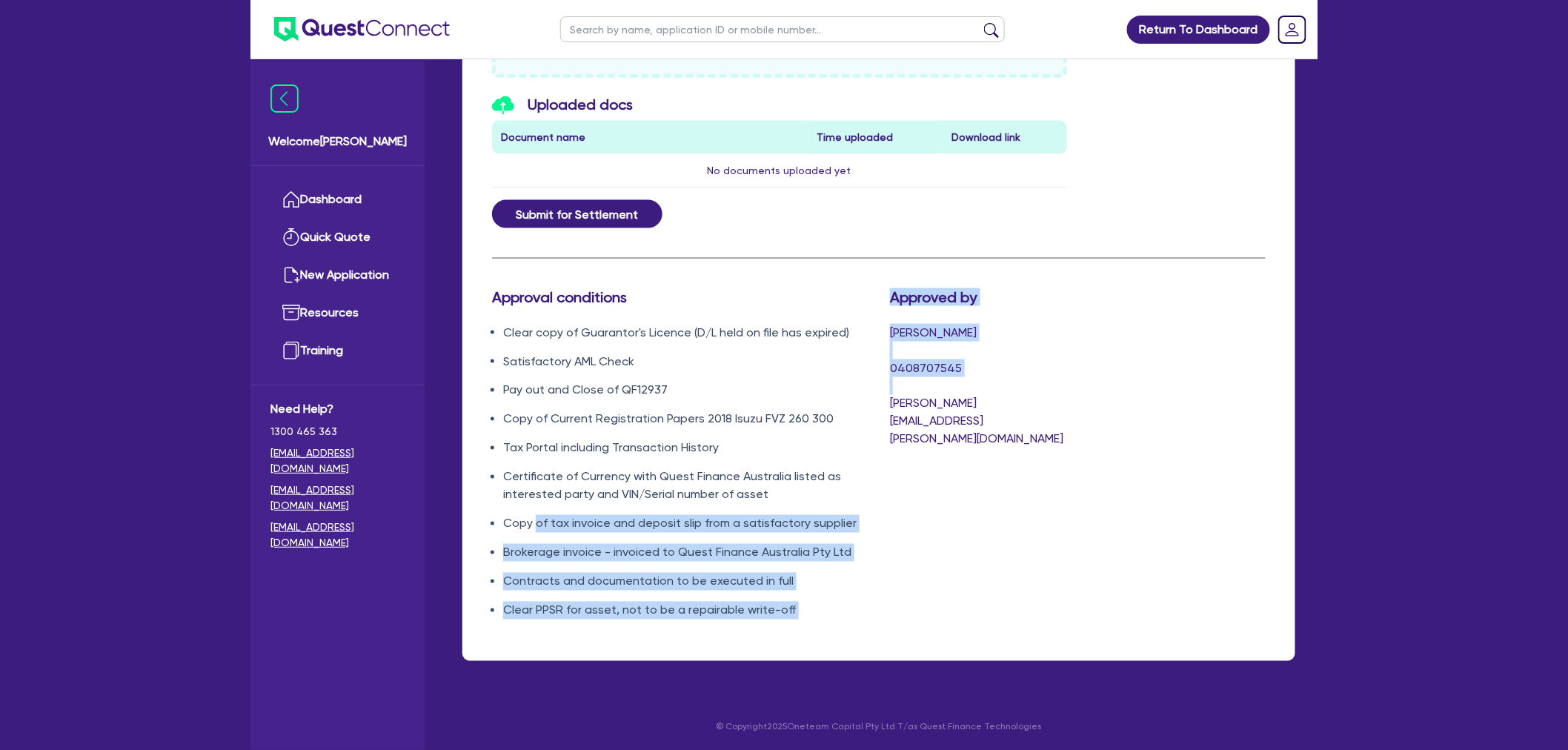
drag, startPoint x: 549, startPoint y: 523, endPoint x: 882, endPoint y: 523, distance: 333.0
click at [882, 523] on div "Approval conditions Clear copy of Guarantor's Licence (D/L held on file has exp…" at bounding box center [779, 459] width 597 height 343
click at [882, 523] on div "Approved by Chris Cannon 0408707545 chris.cannon@quest.finance" at bounding box center [977, 459] width 198 height 343
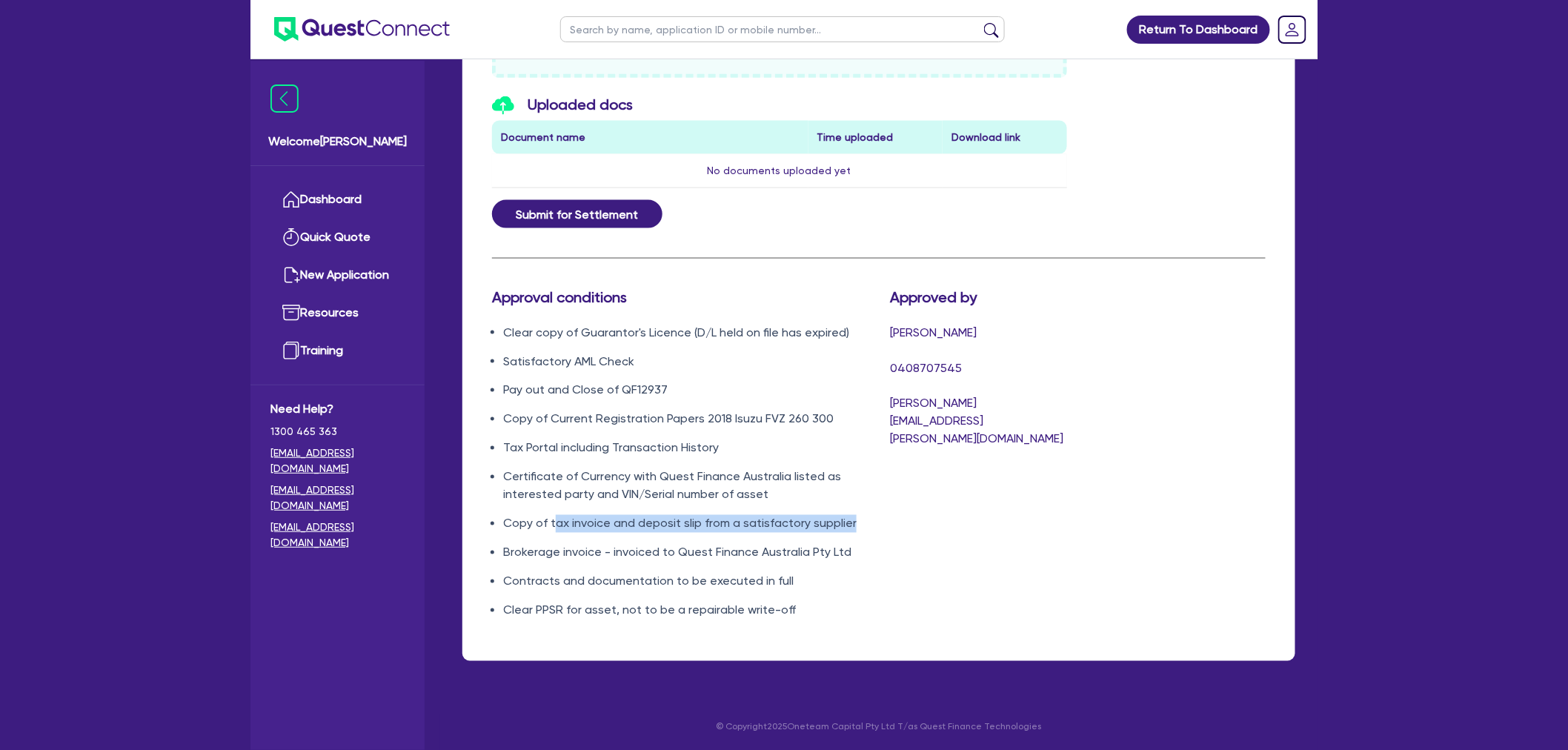
drag, startPoint x: 858, startPoint y: 523, endPoint x: 552, endPoint y: 520, distance: 306.0
click at [552, 520] on div "Approval conditions Clear copy of Guarantor's Licence (D/L held on file has exp…" at bounding box center [679, 459] width 398 height 343
click at [552, 520] on li "Copy of tax invoice and deposit slip from a satisfactory supplier" at bounding box center [685, 524] width 364 height 18
drag, startPoint x: 539, startPoint y: 523, endPoint x: 800, endPoint y: 524, distance: 261.0
click at [800, 524] on li "Copy of tax invoice and deposit slip from a satisfactory supplier" at bounding box center [685, 524] width 364 height 18
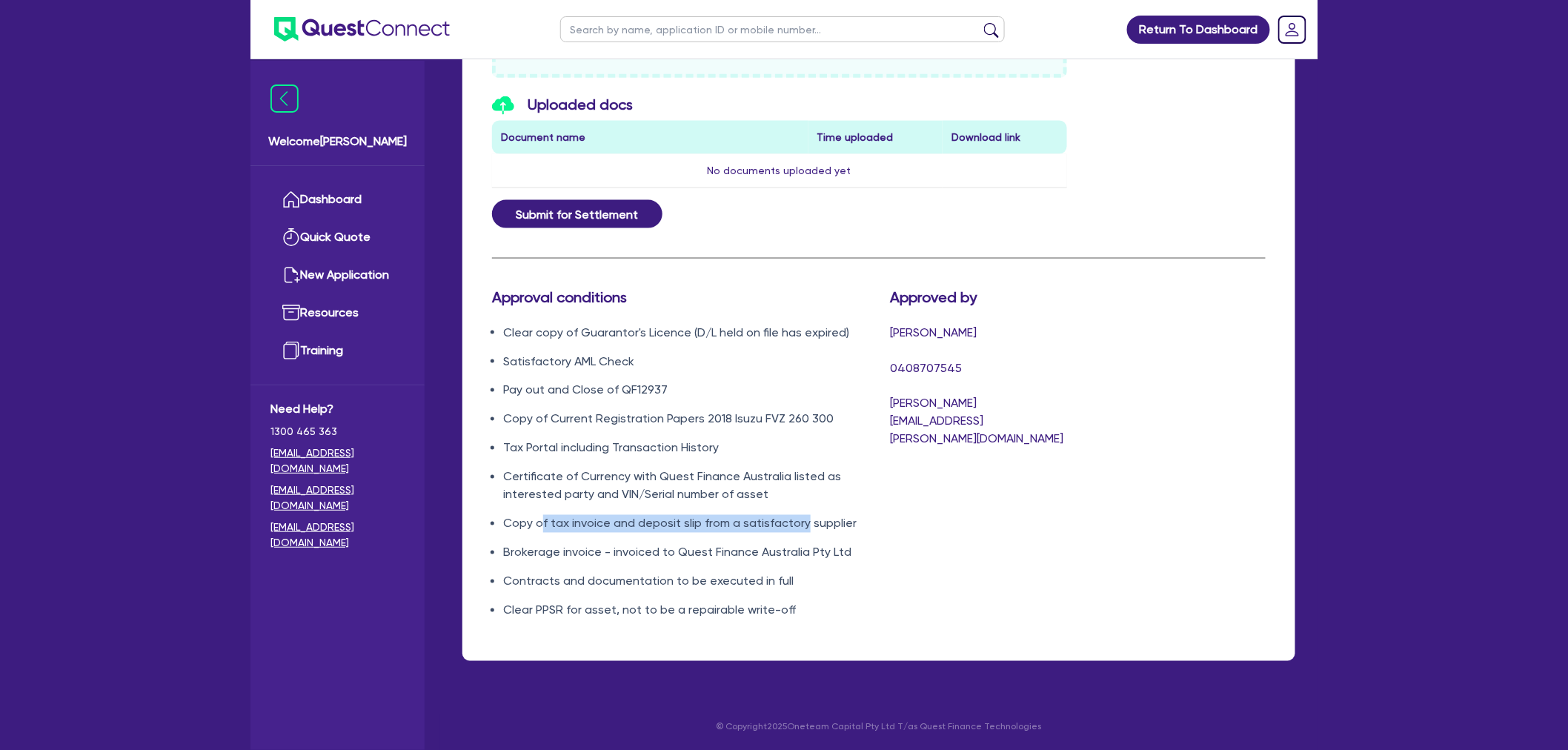
click at [800, 524] on li "Copy of tax invoice and deposit slip from a satisfactory supplier" at bounding box center [685, 524] width 364 height 18
drag, startPoint x: 826, startPoint y: 525, endPoint x: 582, endPoint y: 523, distance: 244.0
click at [582, 523] on li "Copy of tax invoice and deposit slip from a satisfactory supplier" at bounding box center [685, 524] width 364 height 18
drag, startPoint x: 568, startPoint y: 526, endPoint x: 808, endPoint y: 525, distance: 240.0
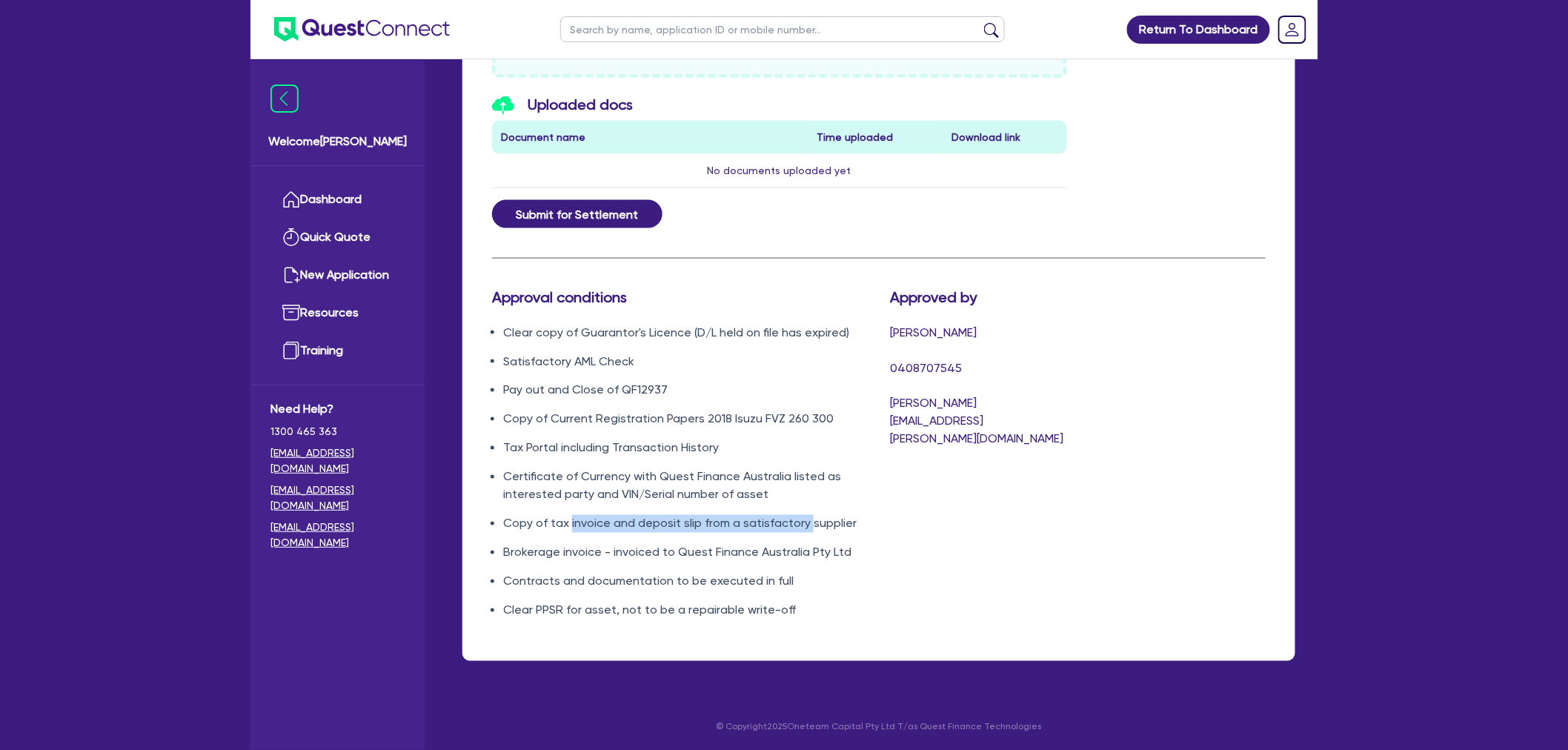
click at [808, 525] on li "Copy of tax invoice and deposit slip from a satisfactory supplier" at bounding box center [685, 524] width 364 height 18
drag, startPoint x: 785, startPoint y: 523, endPoint x: 544, endPoint y: 515, distance: 241.1
click at [544, 515] on li "Copy of tax invoice and deposit slip from a satisfactory supplier" at bounding box center [685, 524] width 364 height 18
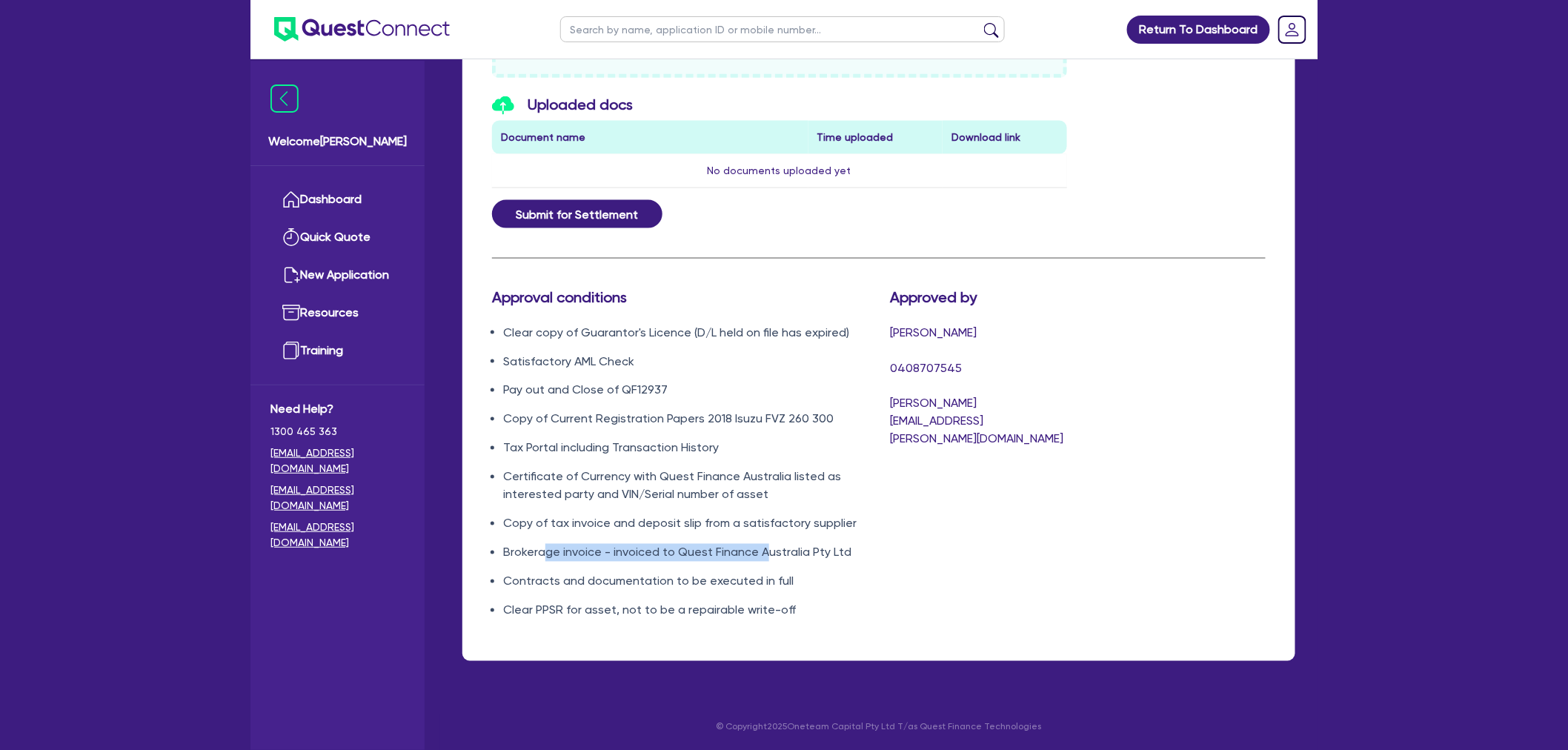
drag, startPoint x: 620, startPoint y: 548, endPoint x: 765, endPoint y: 543, distance: 145.1
click at [765, 544] on li "Brokerage invoice - invoiced to Quest Finance Australia Pty Ltd" at bounding box center [685, 552] width 364 height 18
drag, startPoint x: 806, startPoint y: 549, endPoint x: 631, endPoint y: 539, distance: 175.3
click at [631, 539] on ul "Clear copy of Guarantor's Licence (D/L held on file has expired) Satisfactory A…" at bounding box center [679, 470] width 375 height 295
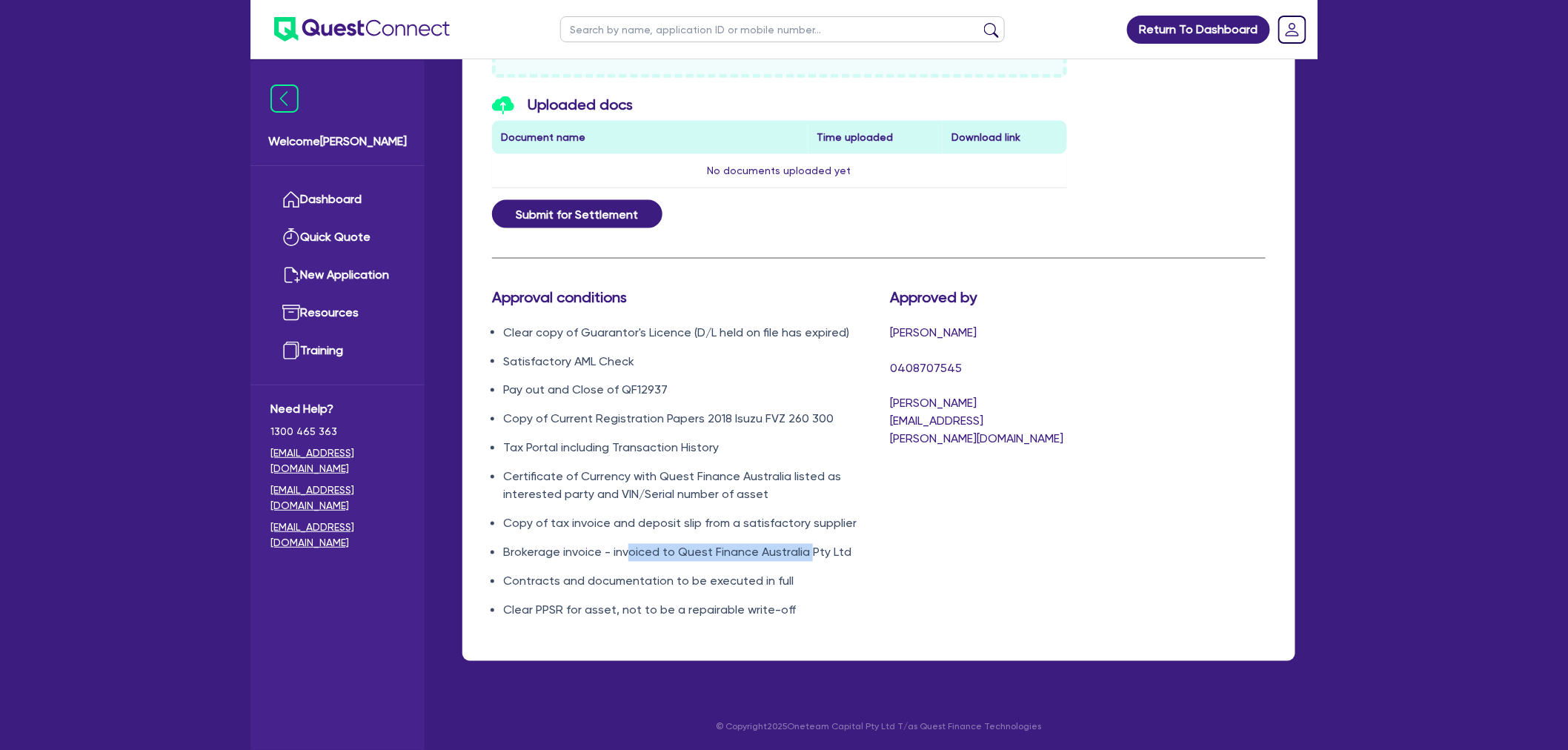
click at [631, 539] on ul "Clear copy of Guarantor's Licence (D/L held on file has expired) Satisfactory A…" at bounding box center [679, 470] width 375 height 295
drag, startPoint x: 539, startPoint y: 579, endPoint x: 718, endPoint y: 578, distance: 179.0
click at [718, 578] on li "Contracts and documentation to be executed in full" at bounding box center [685, 581] width 364 height 18
drag, startPoint x: 739, startPoint y: 582, endPoint x: 580, endPoint y: 577, distance: 159.1
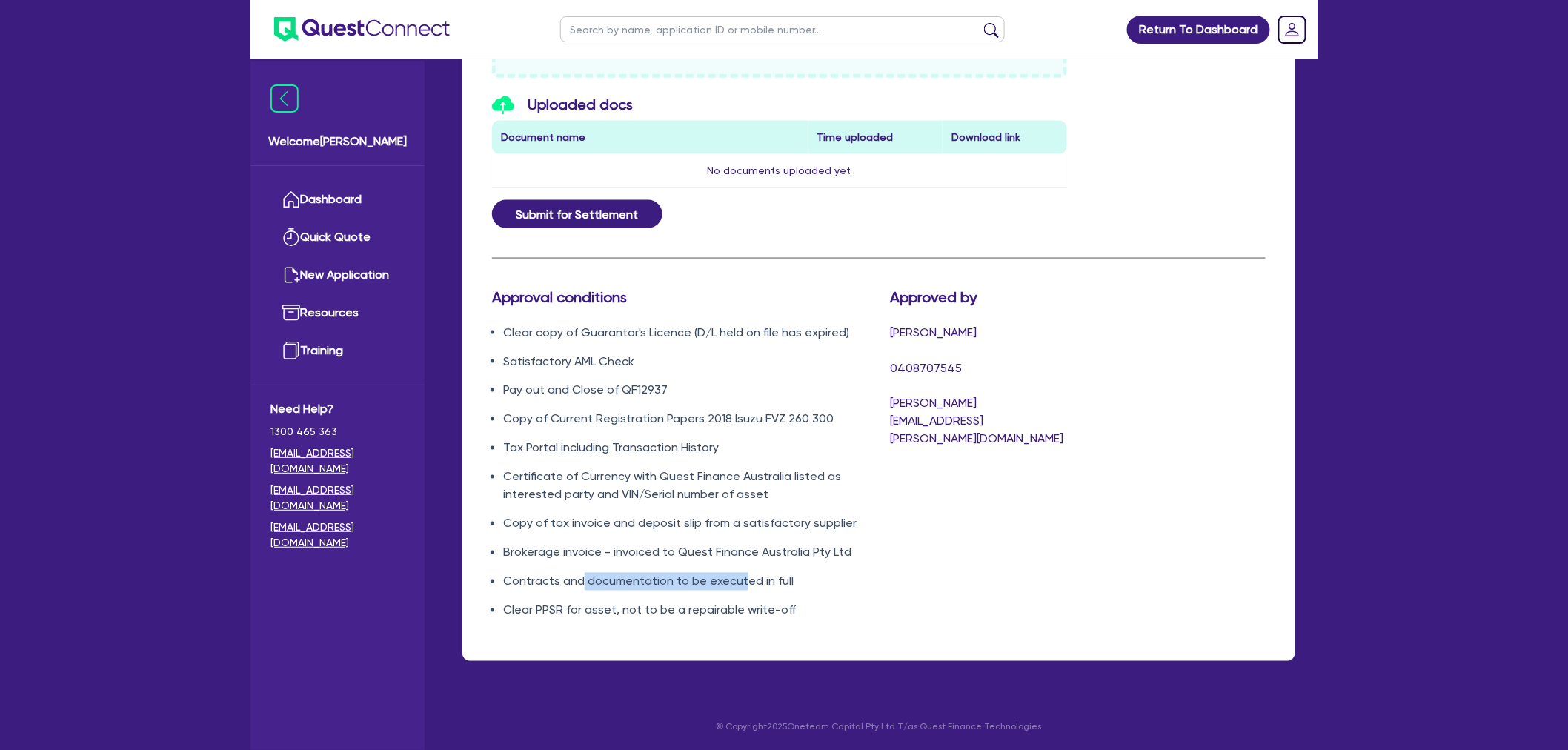
click at [580, 577] on li "Contracts and documentation to be executed in full" at bounding box center [685, 581] width 364 height 18
drag, startPoint x: 539, startPoint y: 606, endPoint x: 662, endPoint y: 613, distance: 123.2
click at [656, 615] on li "Clear PPSR for asset, not to be a repairable write-off" at bounding box center [685, 610] width 364 height 18
click at [664, 613] on li "Clear PPSR for asset, not to be a repairable write-off" at bounding box center [685, 610] width 364 height 18
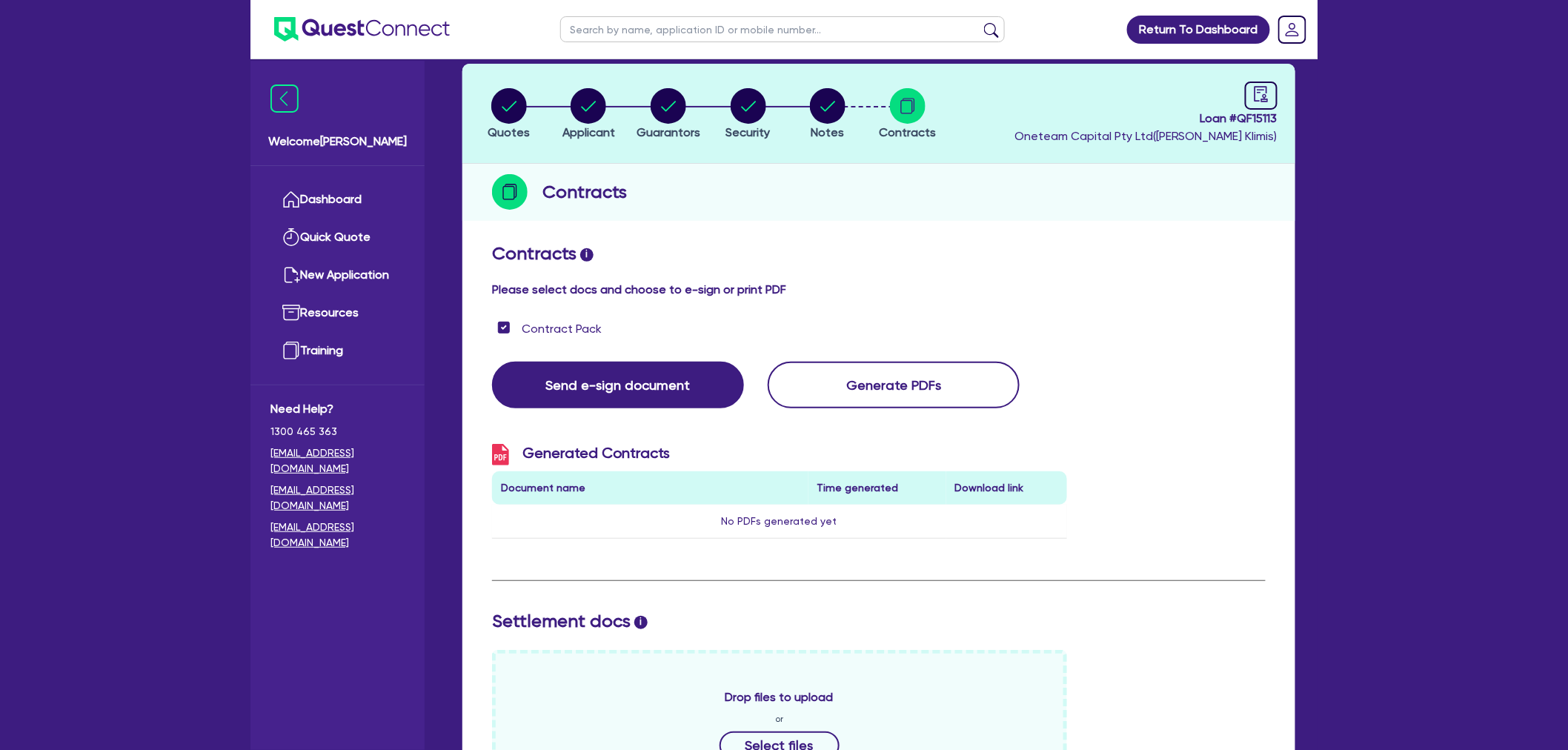
scroll to position [0, 0]
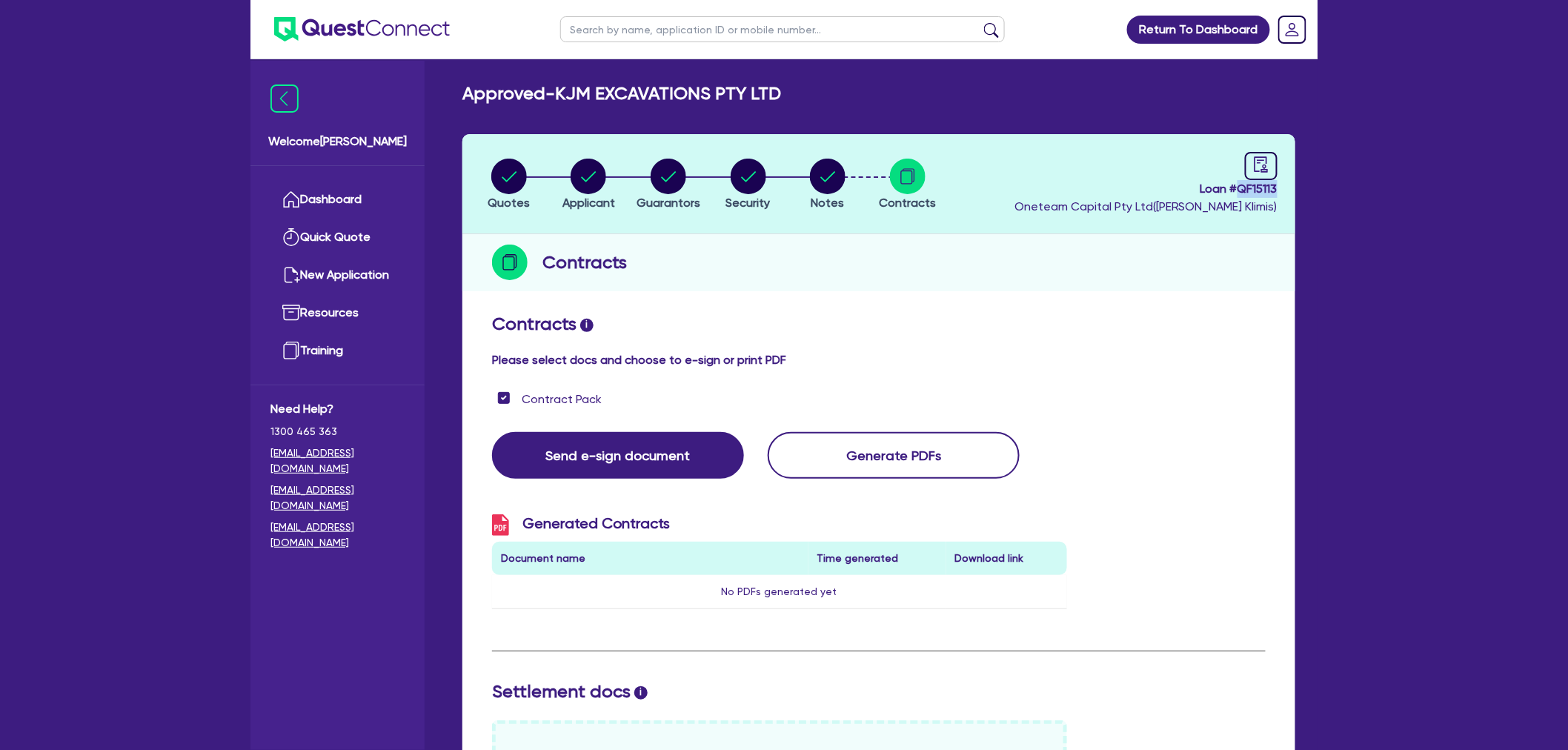
drag, startPoint x: 1284, startPoint y: 183, endPoint x: 1237, endPoint y: 191, distance: 47.7
click at [1237, 191] on header "Quotes Applicant Guarantors Security Notes Contracts Loan # QF15113 Oneteam Cap…" at bounding box center [879, 184] width 833 height 100
copy span "QF15113"
click at [617, 31] on input "text" at bounding box center [782, 29] width 444 height 26
click at [1272, 432] on div "Send e-sign document Generate PDFs" at bounding box center [879, 456] width 796 height 47
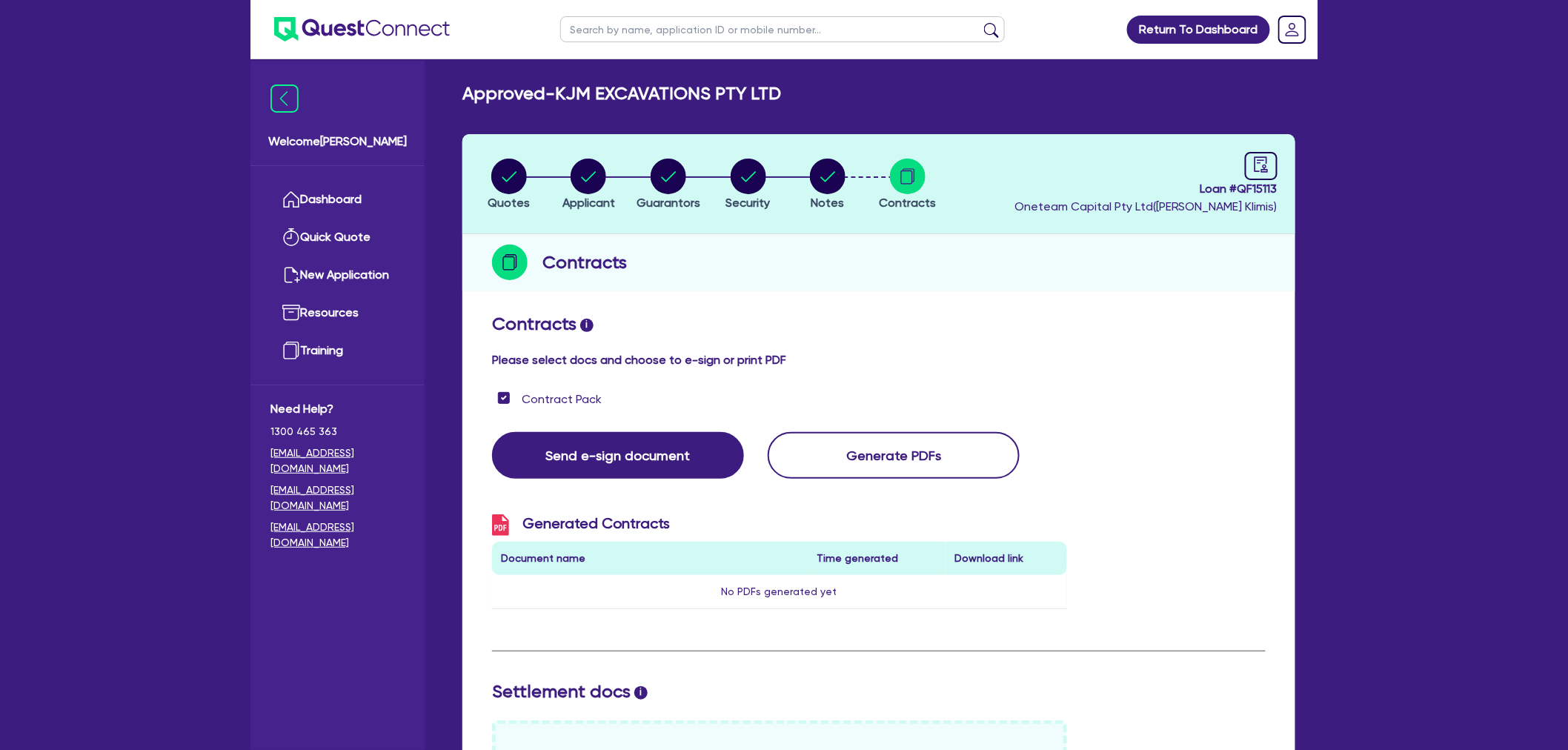
click at [620, 22] on input "text" at bounding box center [782, 29] width 444 height 26
type input "king of souvlaki"
click button "submit" at bounding box center [990, 33] width 23 height 20
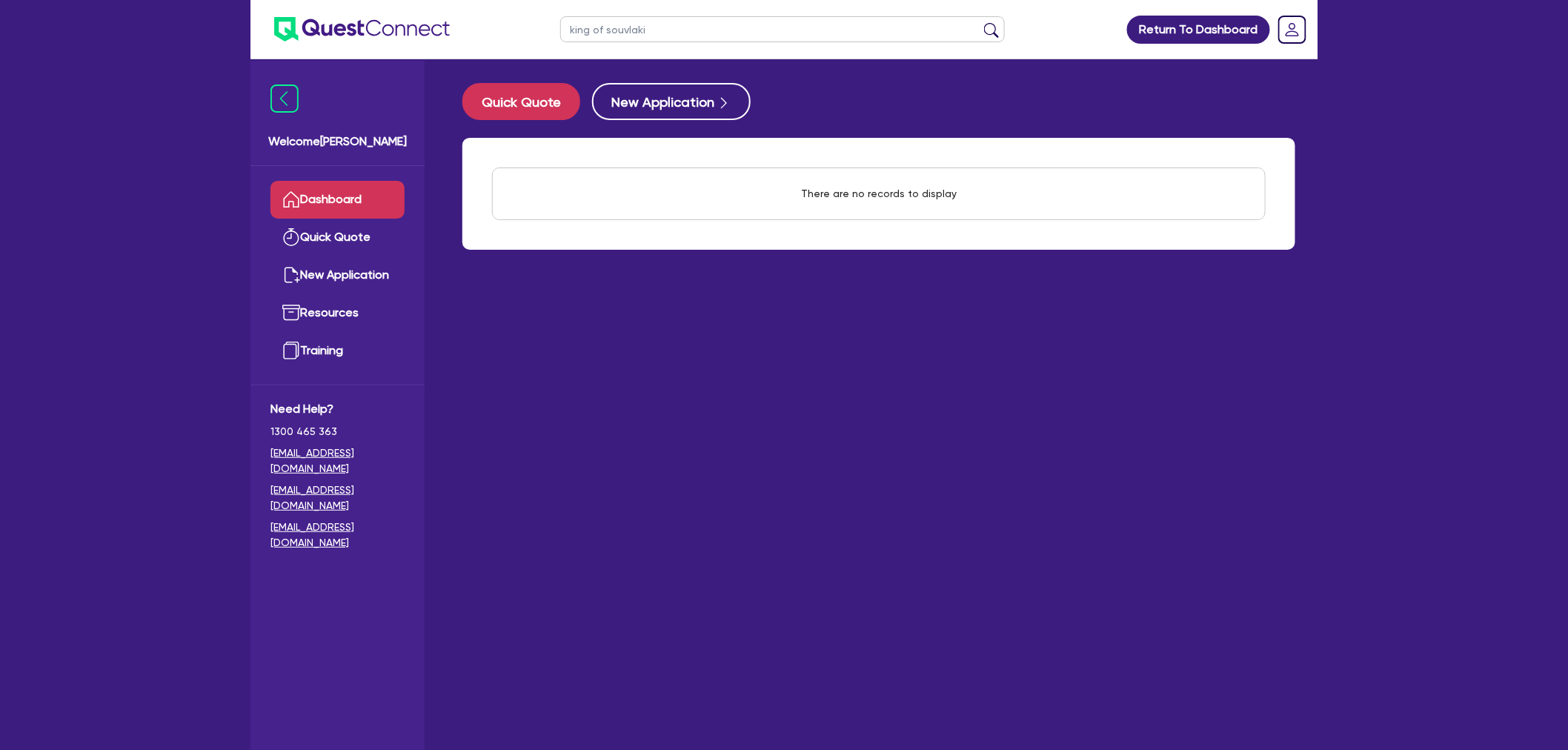
drag, startPoint x: 728, startPoint y: 418, endPoint x: 701, endPoint y: 417, distance: 27.0
click at [706, 418] on main "Quick Quote New Application There are no records to display Withdraw applicatio…" at bounding box center [878, 416] width 877 height 713
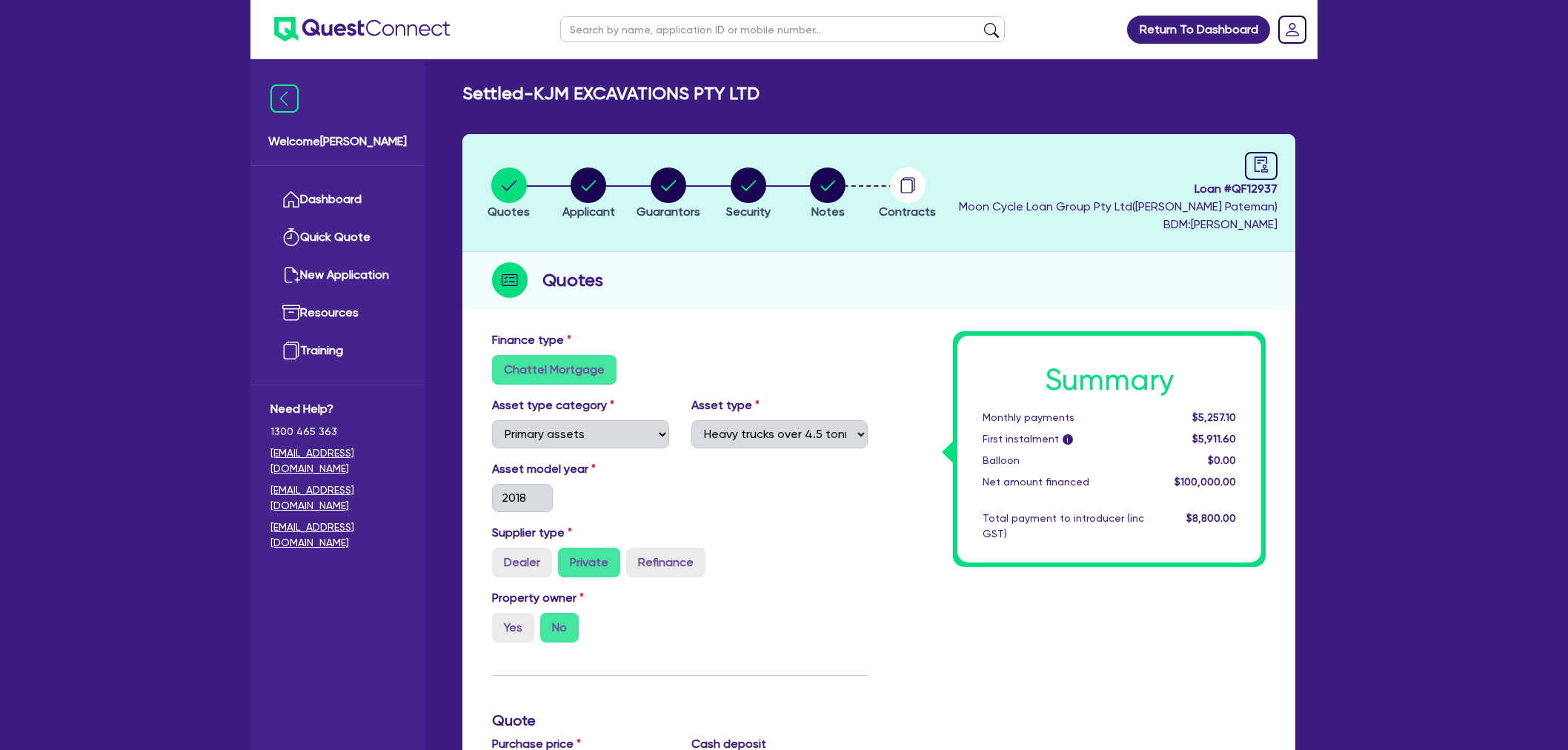
select select "PRIMARY_ASSETS"
select select "HEAVY_TRUCKS"
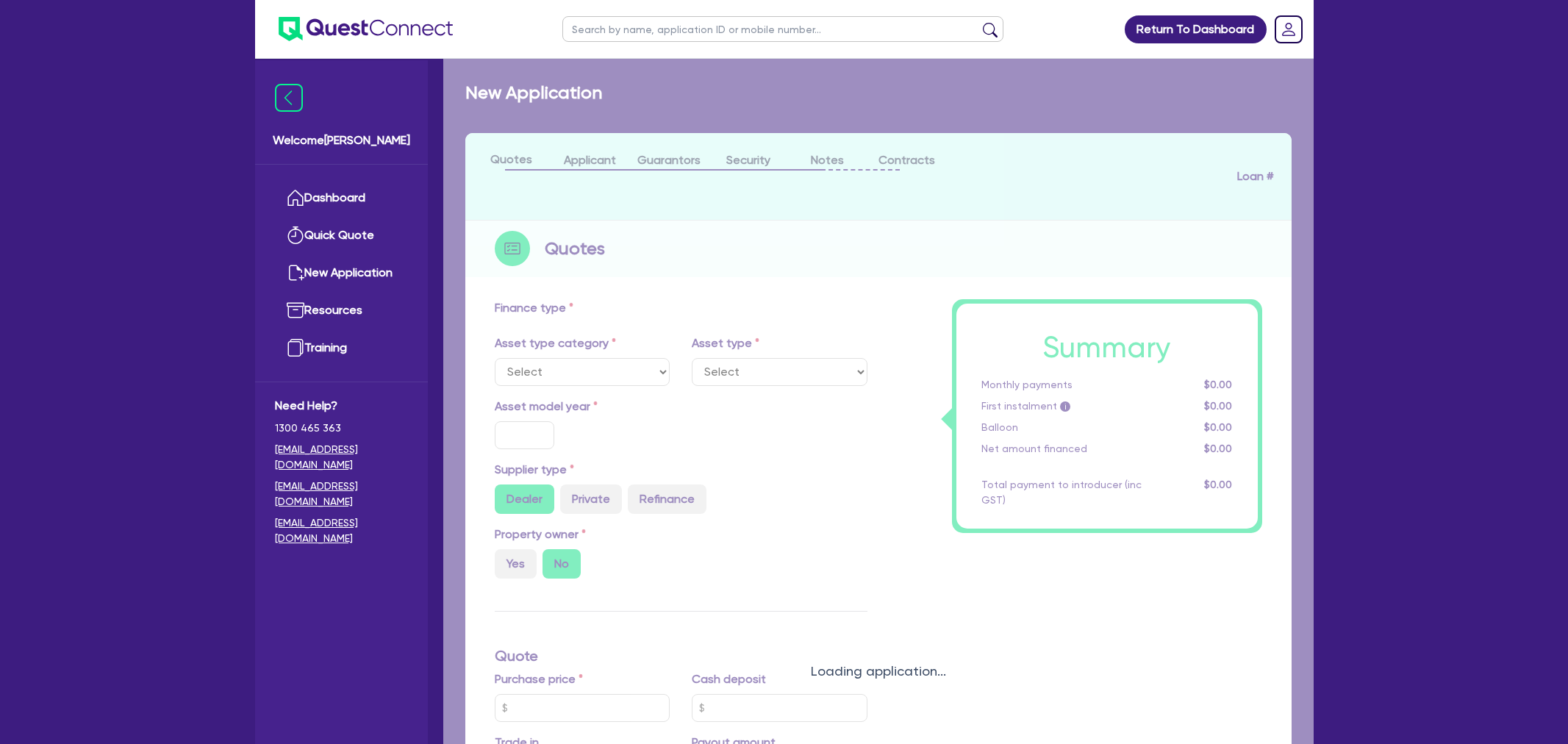
select select "PRIMARY_ASSETS"
type input "2018"
radio input "false"
radio input "true"
type input "242,000"
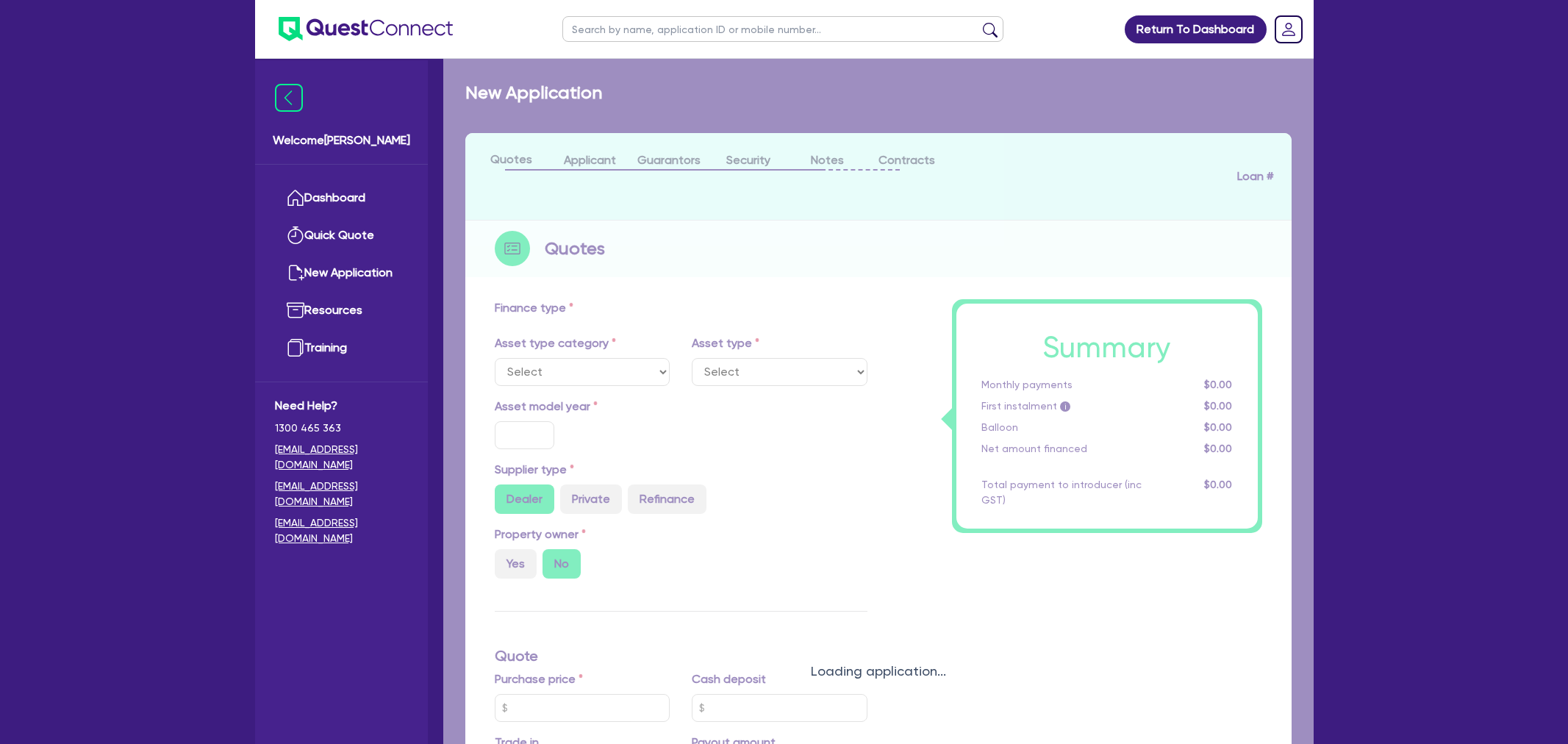
type input "142,000"
type input "8"
type input "8,000"
radio input "true"
type input "16"
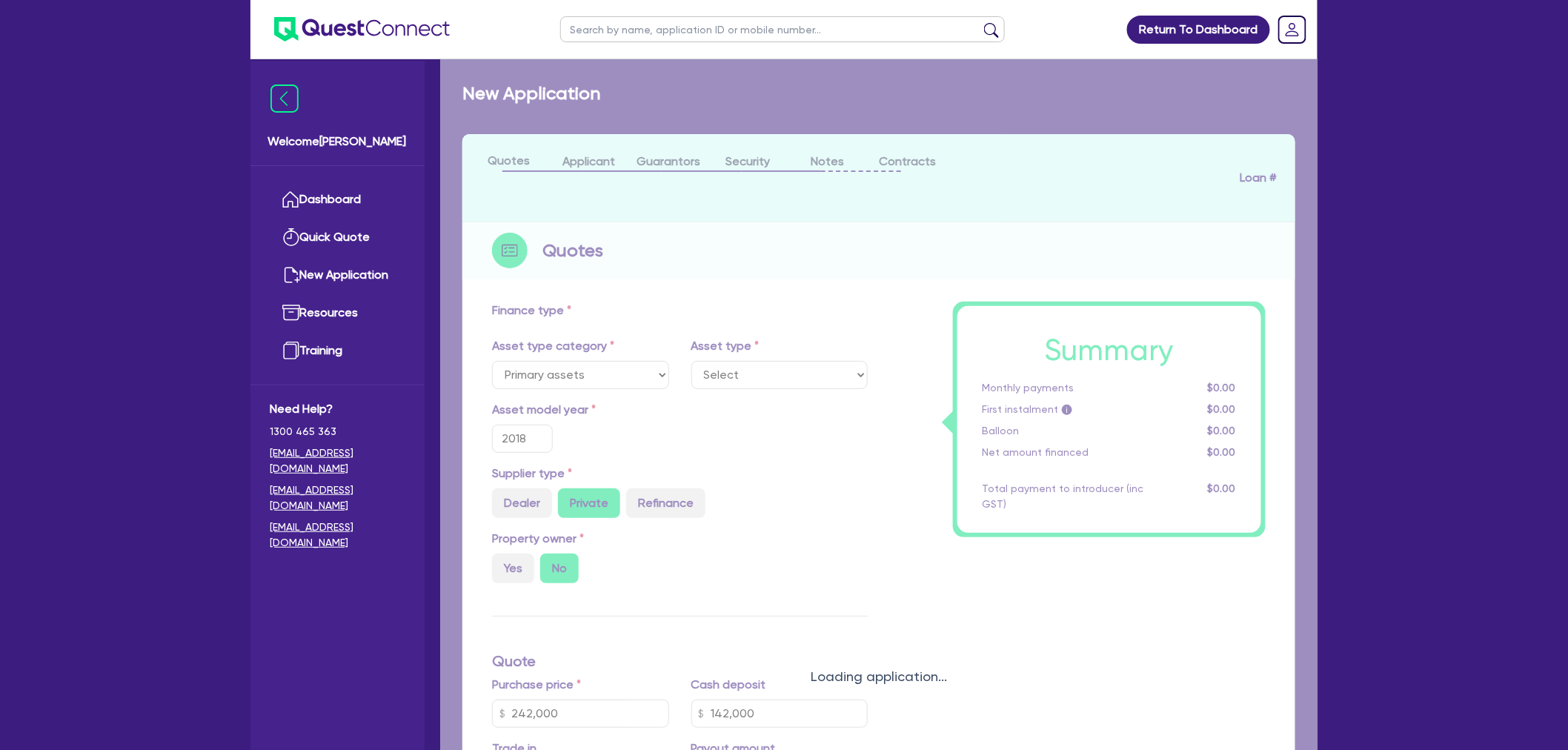
select select "HEAVY_TRUCKS"
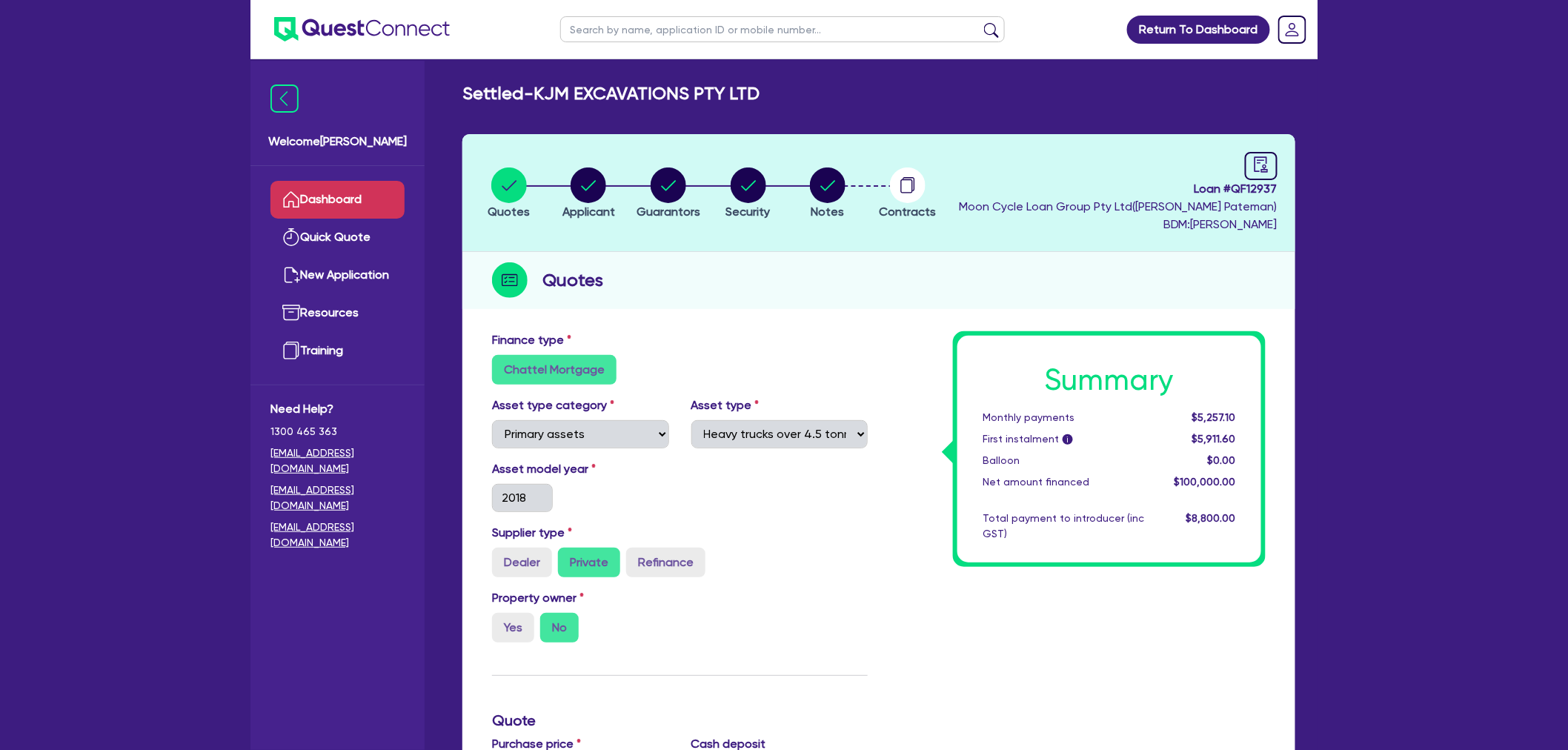
click at [321, 217] on link "Dashboard" at bounding box center [337, 199] width 134 height 38
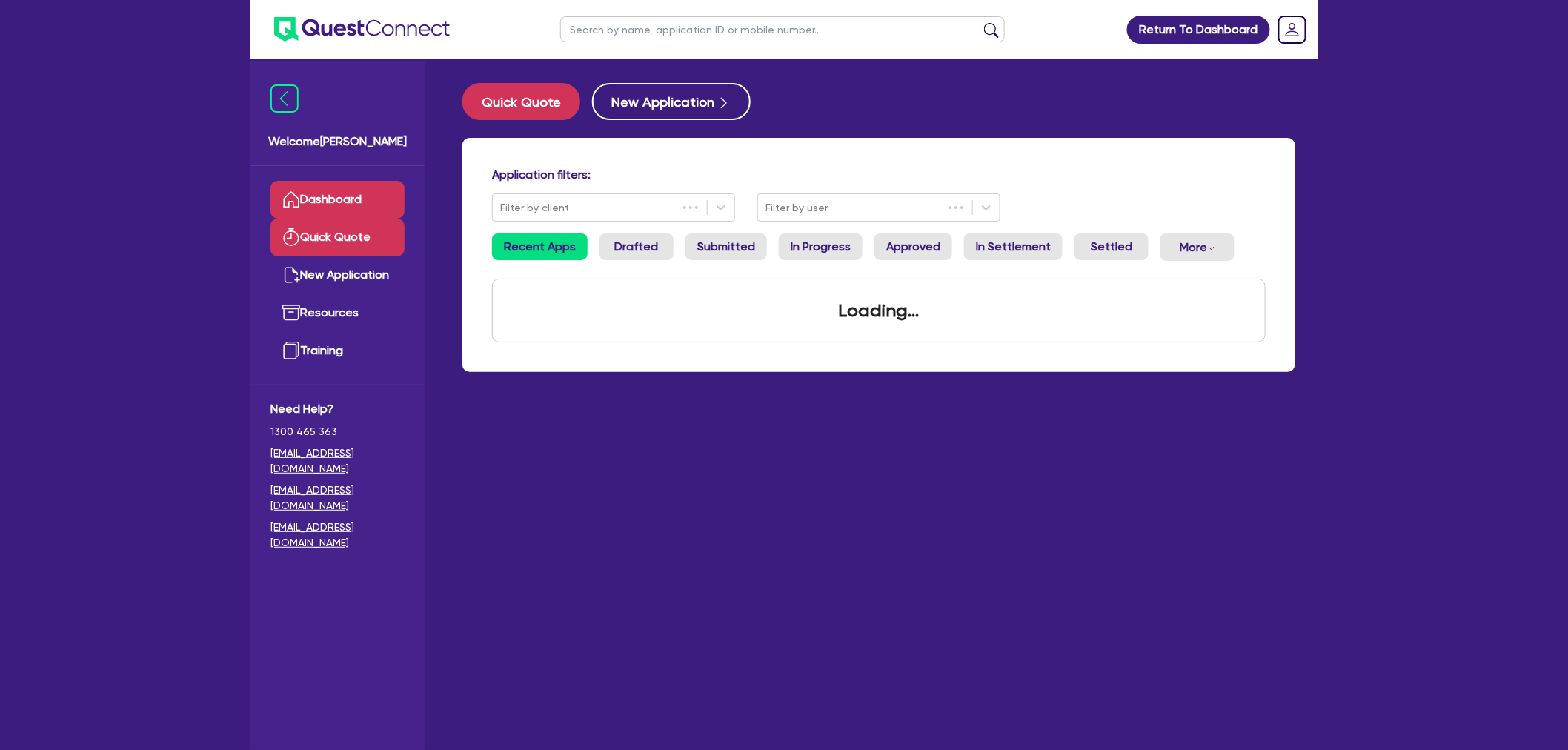
click at [328, 242] on link "Quick Quote" at bounding box center [337, 238] width 134 height 38
